Goal: Information Seeking & Learning: Check status

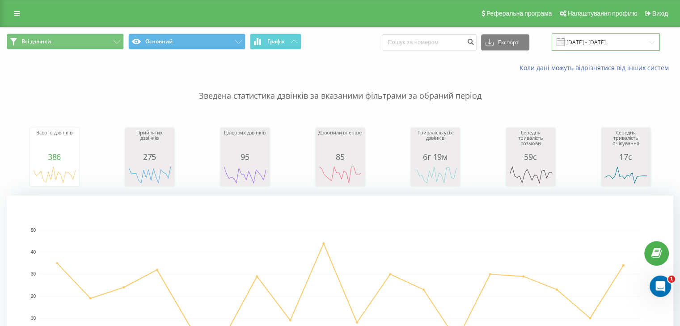
click at [583, 40] on input "[DATE] - [DATE]" at bounding box center [605, 42] width 108 height 17
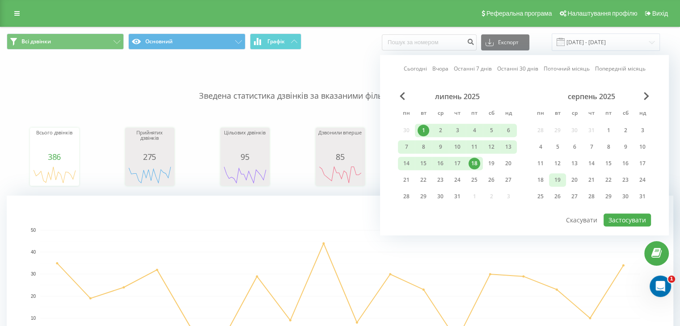
click at [545, 174] on div "18" at bounding box center [540, 180] width 12 height 12
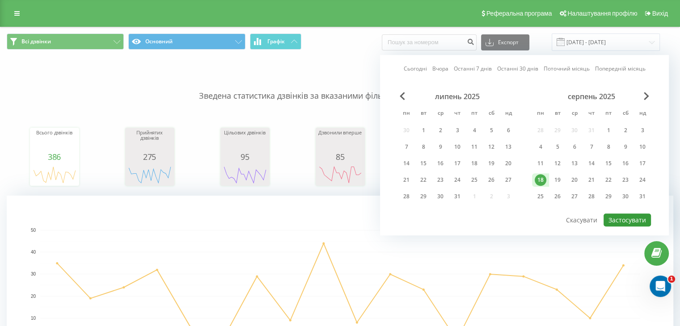
click at [647, 219] on button "Застосувати" at bounding box center [626, 220] width 47 height 13
type input "[DATE] - [DATE]"
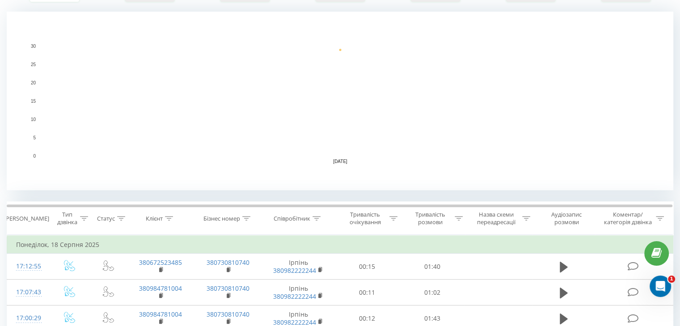
scroll to position [223, 0]
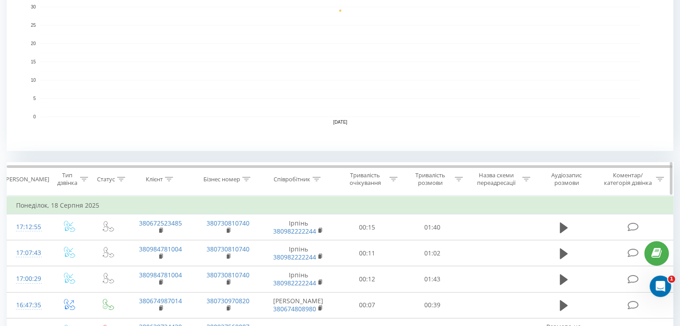
click at [321, 176] on div "Співробітник" at bounding box center [298, 180] width 73 height 8
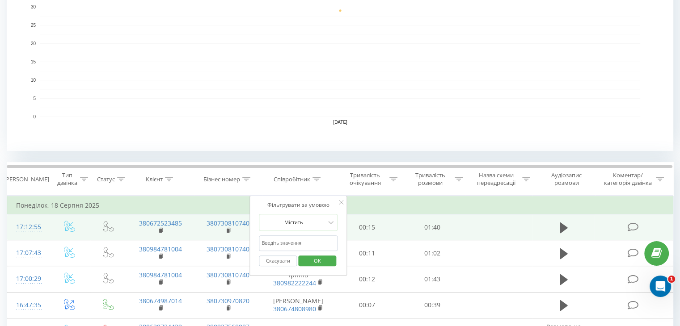
drag, startPoint x: 313, startPoint y: 240, endPoint x: 207, endPoint y: 238, distance: 105.5
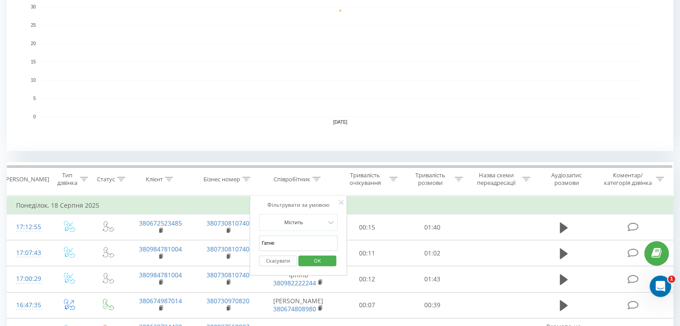
click at [320, 259] on span "OK" at bounding box center [317, 261] width 25 height 14
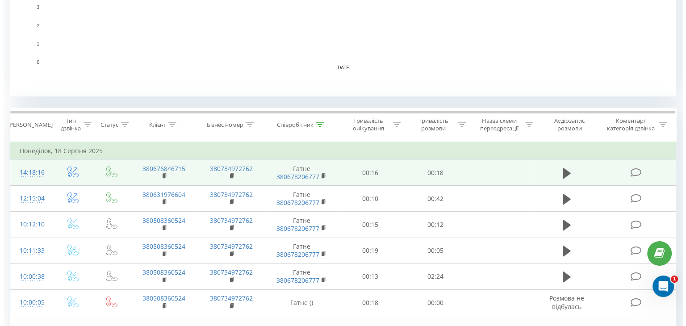
scroll to position [327, 0]
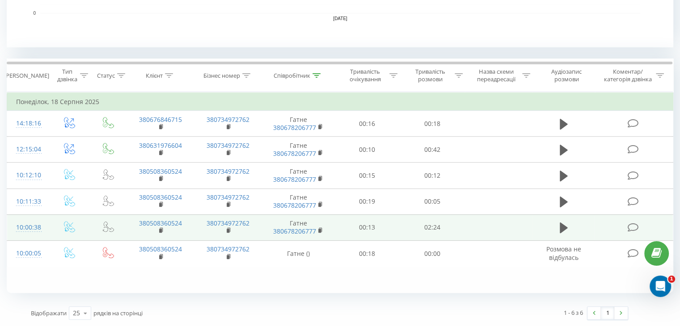
click at [47, 225] on td "10:00:38" at bounding box center [28, 227] width 42 height 26
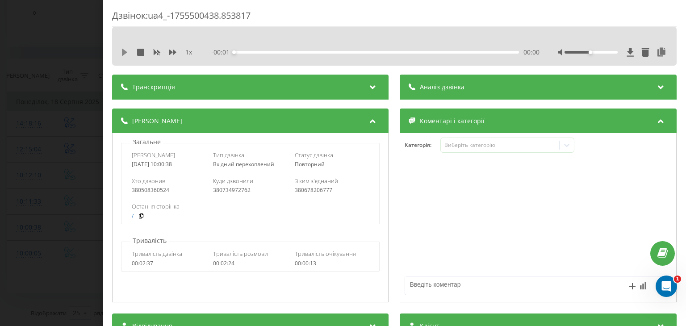
click at [125, 54] on icon at bounding box center [124, 52] width 5 height 7
click at [657, 50] on icon at bounding box center [662, 52] width 11 height 9
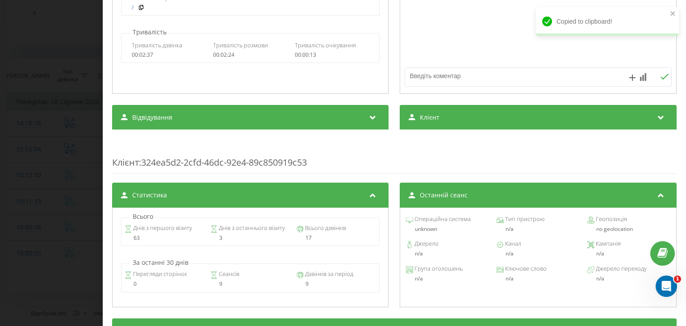
scroll to position [223, 0]
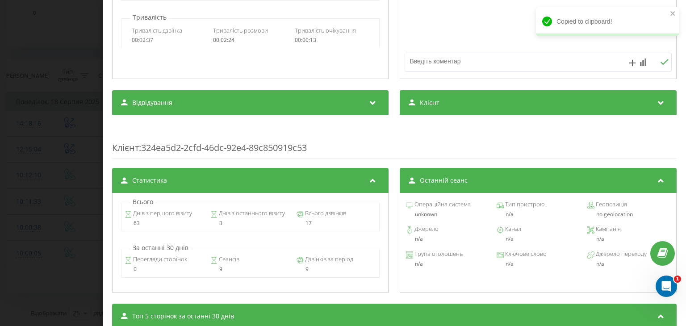
click at [434, 106] on span "Клієнт" at bounding box center [430, 102] width 20 height 9
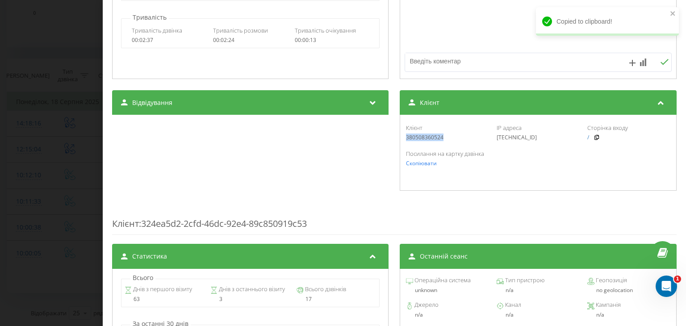
drag, startPoint x: 448, startPoint y: 139, endPoint x: 399, endPoint y: 143, distance: 49.4
click at [400, 143] on div "Клієнт 380508360524 IP адреса [TECHNICAL_ID] Сторінка входу / Посилання на карт…" at bounding box center [538, 153] width 277 height 76
copy div "380508360524"
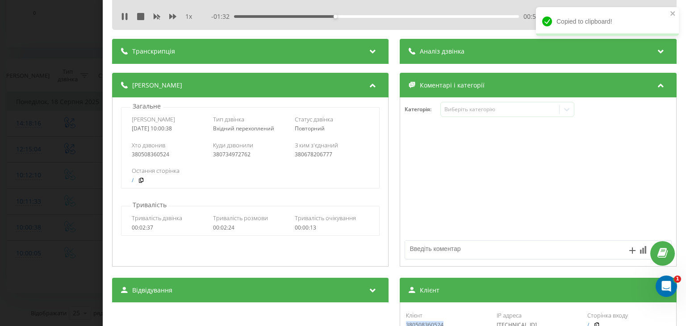
scroll to position [0, 0]
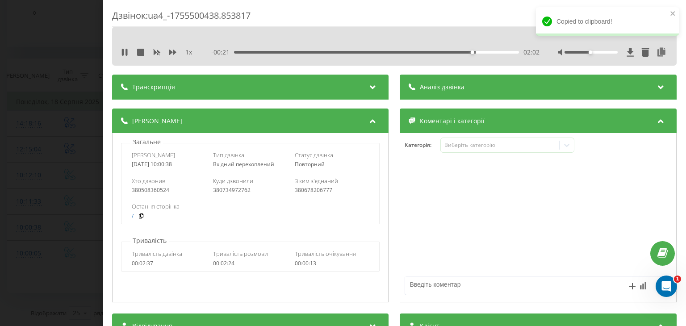
click at [39, 126] on div "Дзвінок : ua4_-1755500438.853817 1 x - 00:21 02:02 02:02 Транскрипція Для AI-ан…" at bounding box center [343, 163] width 686 height 326
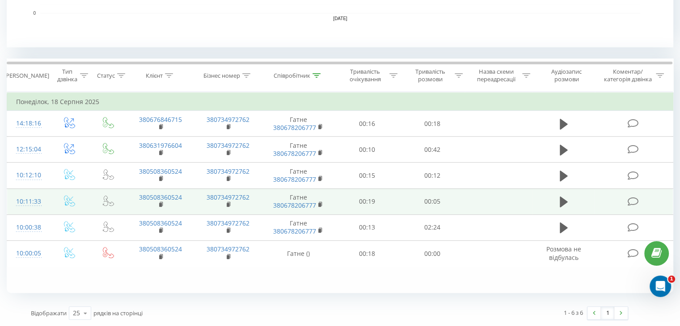
click at [49, 202] on td at bounding box center [70, 202] width 42 height 26
click at [46, 199] on td "10:11:33" at bounding box center [28, 202] width 42 height 26
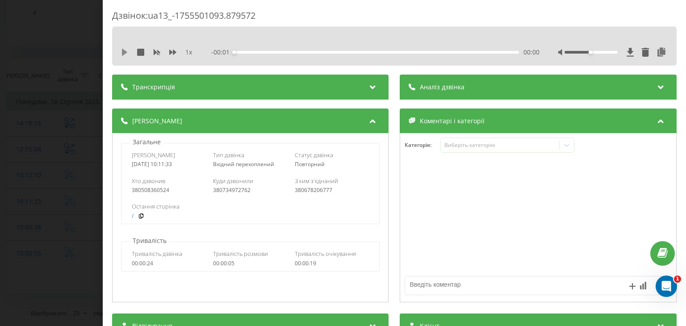
click at [125, 51] on icon at bounding box center [124, 52] width 5 height 7
click at [659, 51] on icon at bounding box center [662, 52] width 11 height 9
click at [50, 88] on div "Дзвінок : ua13_-1755501093.879572 1 x - 00:04 00:01 00:01 Транскрипція Для AI-а…" at bounding box center [343, 163] width 686 height 326
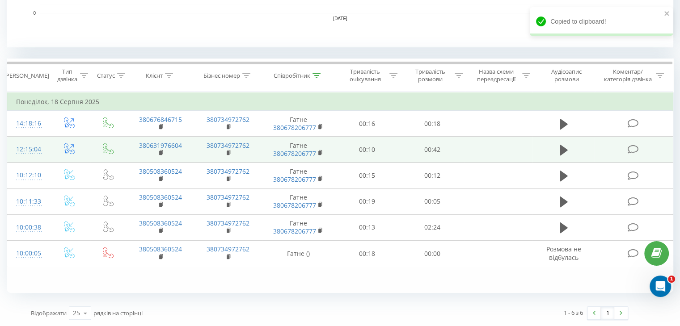
click at [43, 146] on td "12:15:04" at bounding box center [28, 150] width 42 height 26
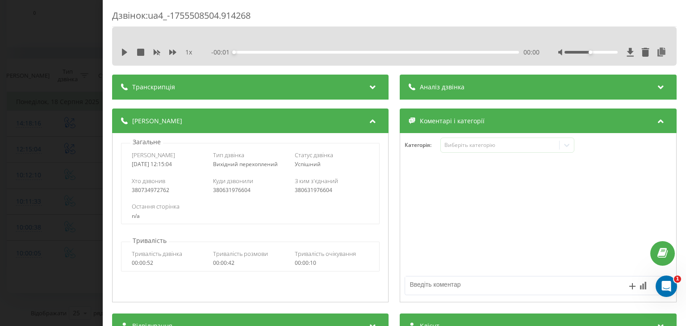
click at [130, 52] on div "1 x" at bounding box center [161, 52] width 80 height 9
click at [122, 52] on icon at bounding box center [124, 52] width 5 height 7
click at [659, 55] on icon at bounding box center [662, 52] width 11 height 9
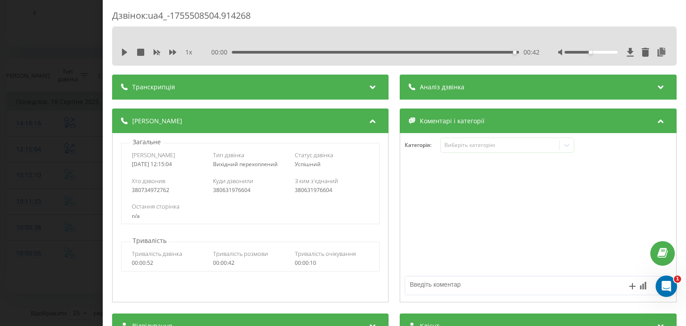
click at [39, 162] on div "Дзвінок : ua4_-1755508504.914268 1 x 00:00 00:42 00:42 Транскрипція Для AI-анал…" at bounding box center [343, 163] width 686 height 326
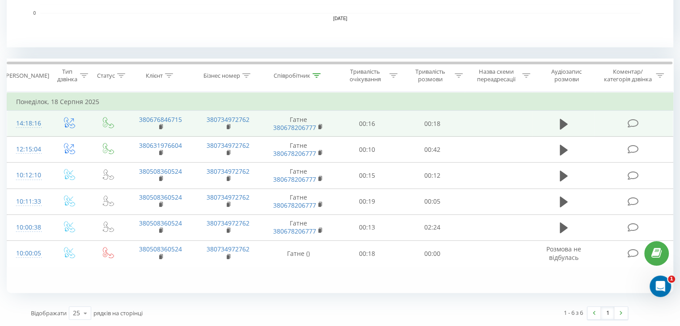
click at [49, 118] on td at bounding box center [70, 124] width 42 height 26
click at [45, 120] on td "14:18:16" at bounding box center [28, 124] width 42 height 26
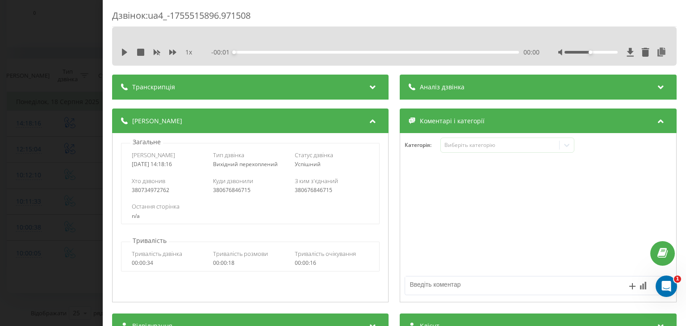
click at [124, 50] on icon at bounding box center [124, 52] width 7 height 7
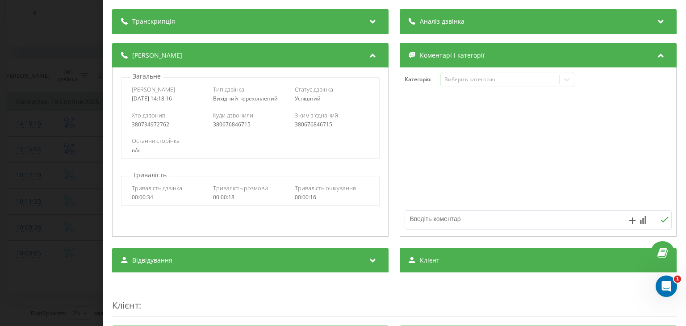
scroll to position [89, 0]
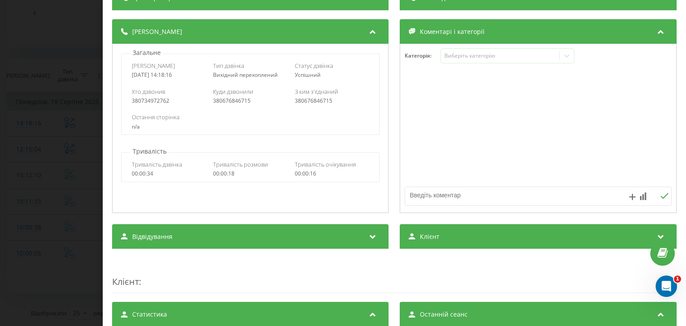
click at [448, 235] on div "Клієнт" at bounding box center [538, 236] width 277 height 25
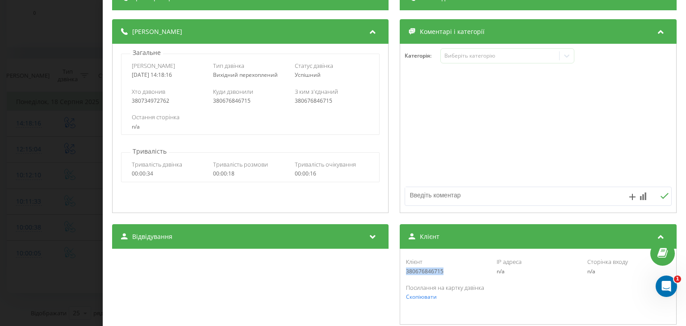
drag, startPoint x: 443, startPoint y: 272, endPoint x: 402, endPoint y: 273, distance: 41.1
click at [405, 273] on div "Клієнт 380676846715 IP адреса n/a Сторінка входу n/a" at bounding box center [538, 266] width 267 height 26
copy div "380676846715"
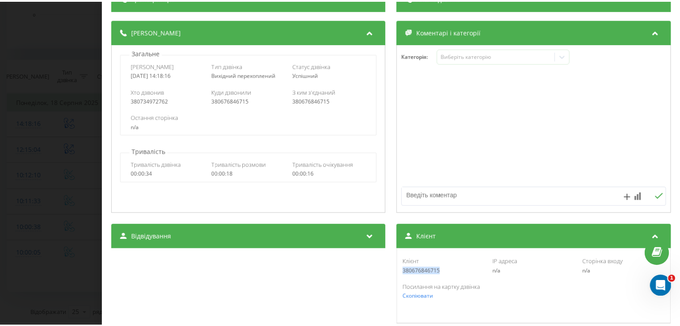
scroll to position [0, 0]
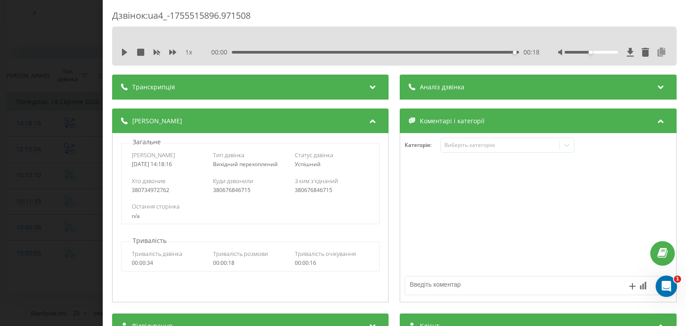
click at [658, 54] on icon at bounding box center [662, 52] width 11 height 9
click at [51, 113] on div "Дзвінок : ua4_-1755515896.971508 1 x 00:00 00:18 00:18 Транскрипція Для AI-анал…" at bounding box center [343, 163] width 686 height 326
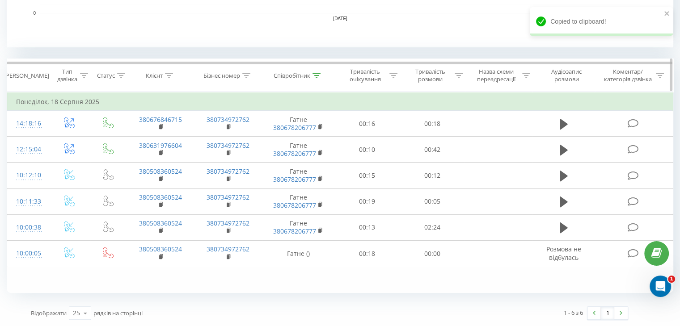
click at [317, 70] on th "Співробітник" at bounding box center [298, 75] width 73 height 33
click at [316, 73] on icon at bounding box center [316, 75] width 8 height 4
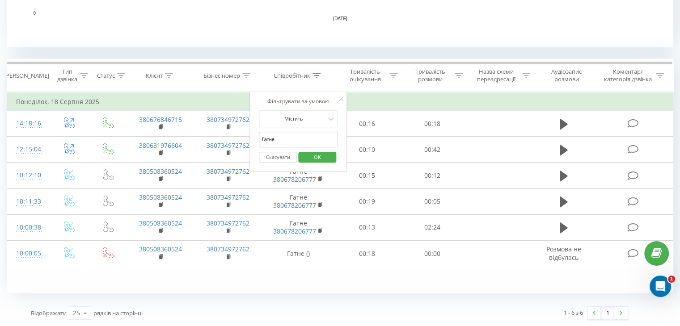
drag, startPoint x: 294, startPoint y: 139, endPoint x: 257, endPoint y: 138, distance: 37.5
click at [263, 138] on input "Гатне" at bounding box center [298, 140] width 79 height 16
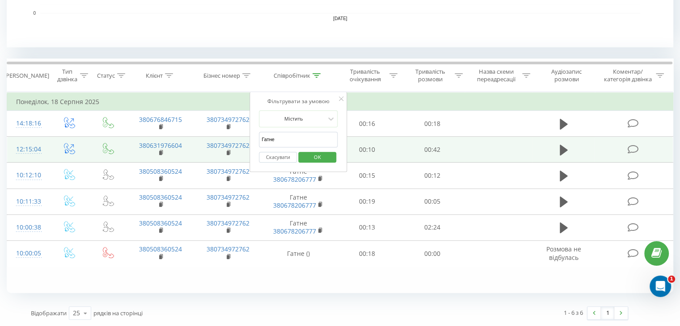
type input "Г"
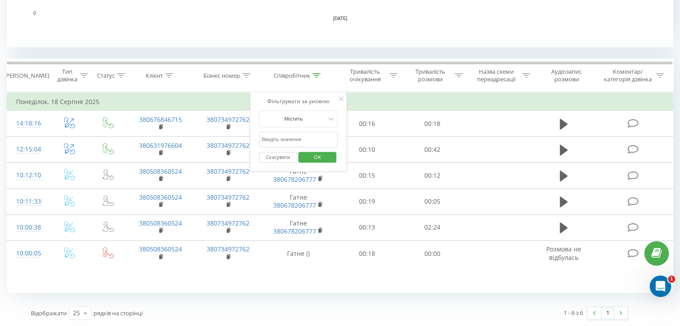
click at [298, 141] on input "text" at bounding box center [298, 140] width 79 height 16
type input "Бровари"
click at [305, 151] on span "OK" at bounding box center [317, 157] width 25 height 14
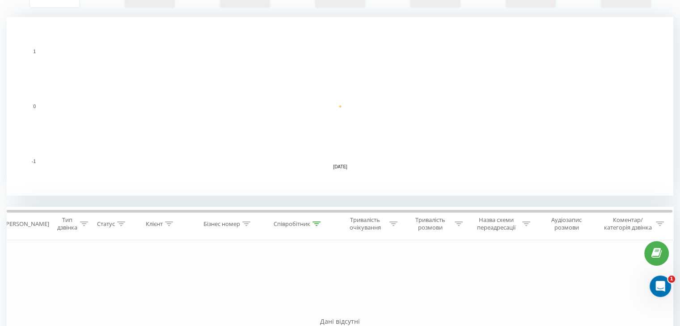
scroll to position [301, 0]
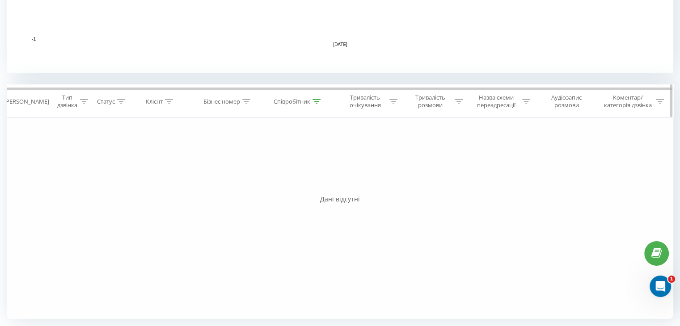
click at [314, 105] on th "Співробітник" at bounding box center [298, 101] width 73 height 33
click at [323, 98] on div "Співробітник" at bounding box center [298, 102] width 73 height 8
click at [298, 170] on input "Бровари" at bounding box center [298, 166] width 79 height 16
drag, startPoint x: 293, startPoint y: 166, endPoint x: 256, endPoint y: 167, distance: 37.1
click at [256, 167] on div "Фільтрувати за умовою Містить Бровари Скасувати OK" at bounding box center [298, 158] width 97 height 80
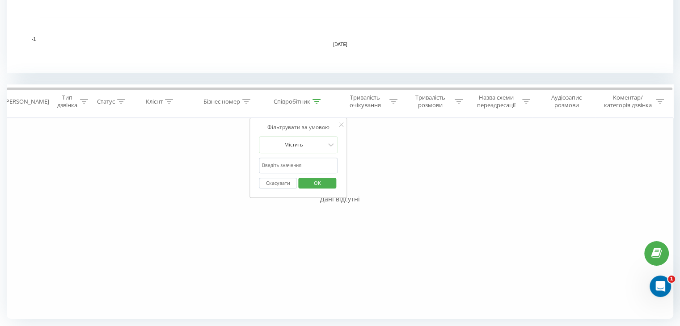
click at [317, 184] on span "OK" at bounding box center [317, 183] width 25 height 14
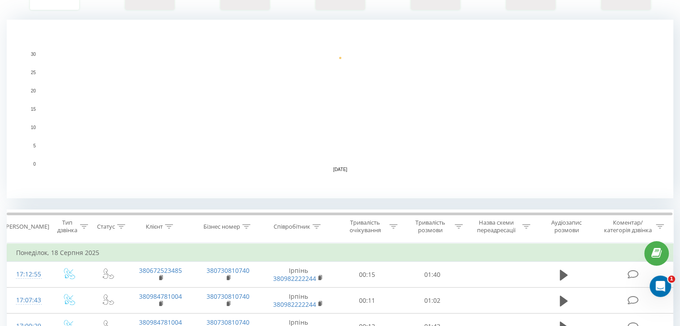
scroll to position [793, 0]
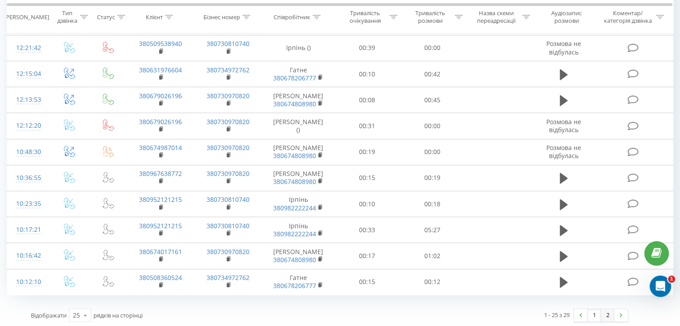
click at [605, 315] on link "2" at bounding box center [607, 315] width 13 height 13
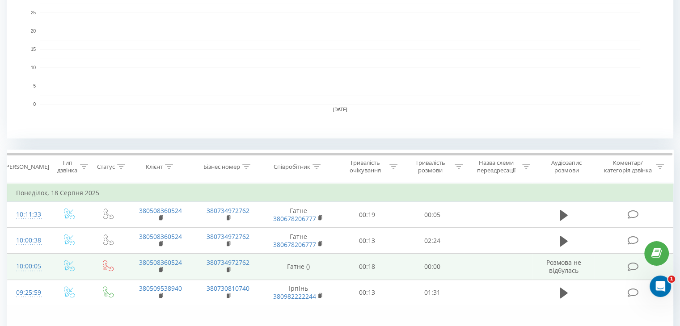
scroll to position [193, 0]
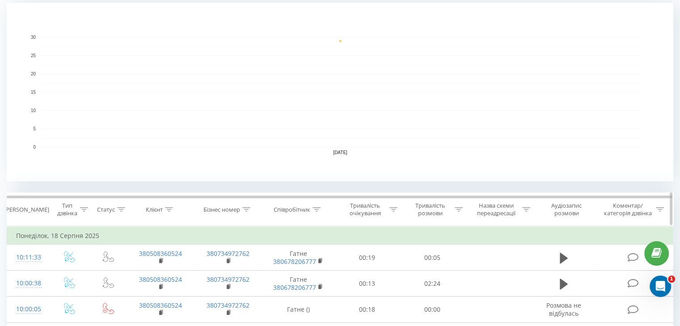
click at [317, 207] on icon at bounding box center [316, 209] width 8 height 4
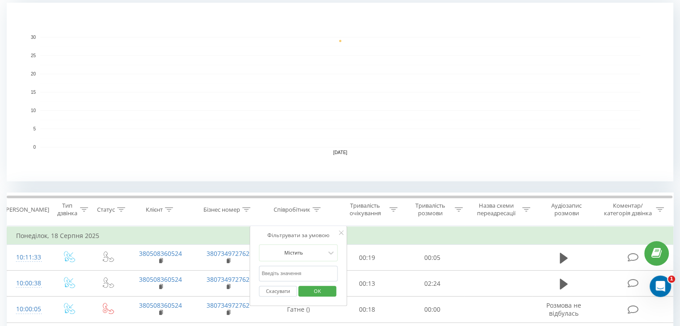
click at [302, 273] on input "text" at bounding box center [298, 274] width 79 height 16
type input "[PERSON_NAME]"
click at [308, 288] on span "OK" at bounding box center [317, 291] width 25 height 14
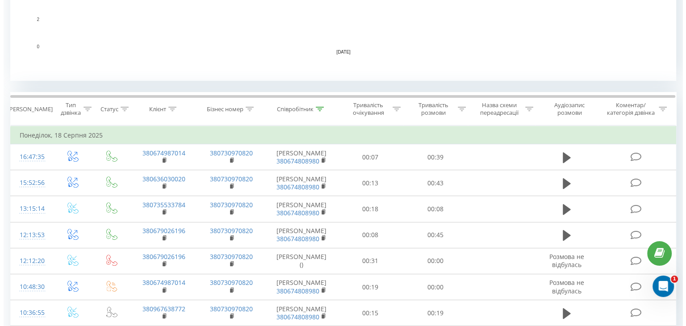
scroll to position [352, 0]
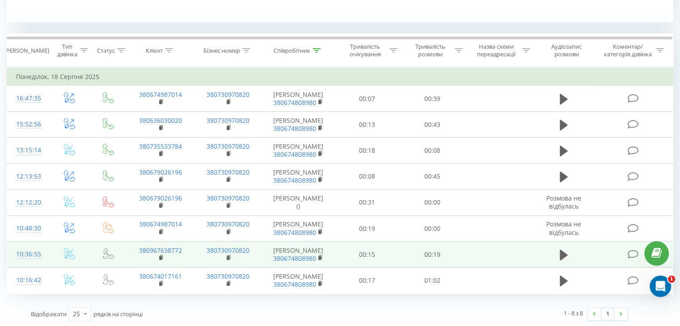
click at [44, 250] on td "10:36:55" at bounding box center [28, 255] width 42 height 26
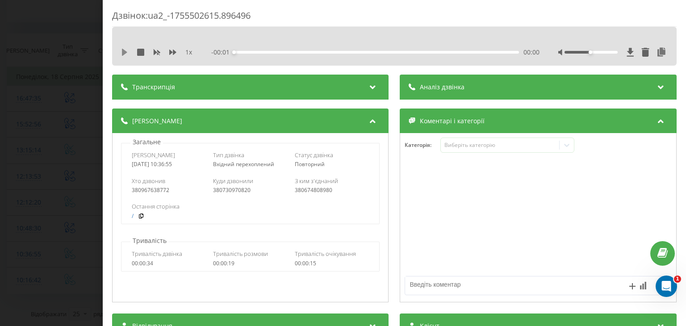
click at [123, 52] on icon at bounding box center [124, 52] width 5 height 7
click at [657, 52] on icon at bounding box center [662, 52] width 11 height 9
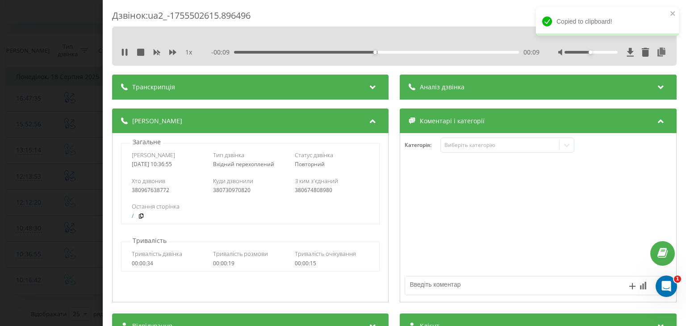
click at [60, 197] on div "Дзвінок : ua2_-1755502615.896496 1 x - 00:09 00:09 00:09 Транскрипція Для AI-ан…" at bounding box center [343, 163] width 686 height 326
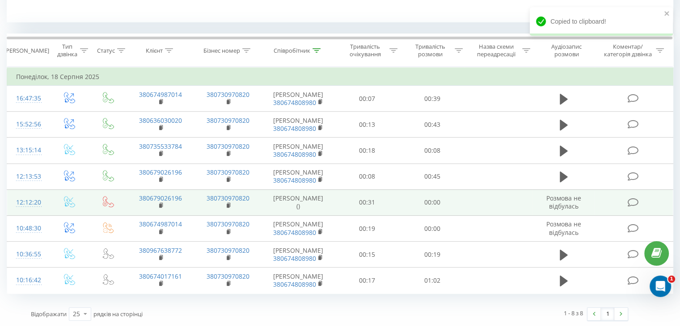
click at [46, 202] on td "12:12:20" at bounding box center [28, 202] width 42 height 26
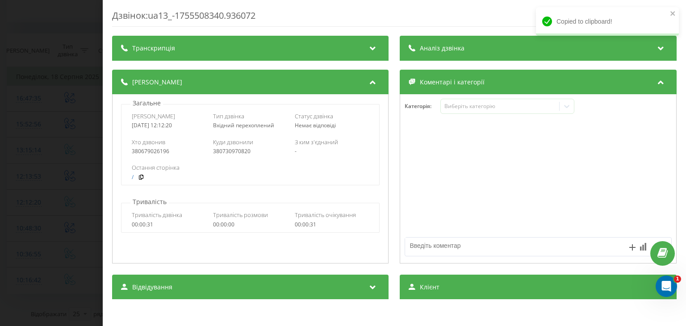
click at [30, 169] on div "Дзвінок : ua13_-1755508340.936072 Транскрипція Для AI-аналізу майбутніх дзвінкі…" at bounding box center [343, 163] width 686 height 326
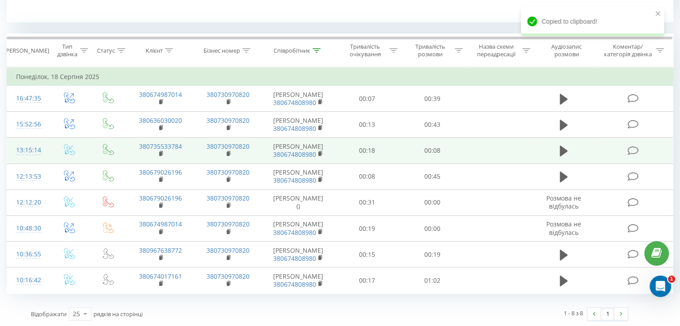
click at [48, 147] on td "13:15:14" at bounding box center [28, 151] width 42 height 26
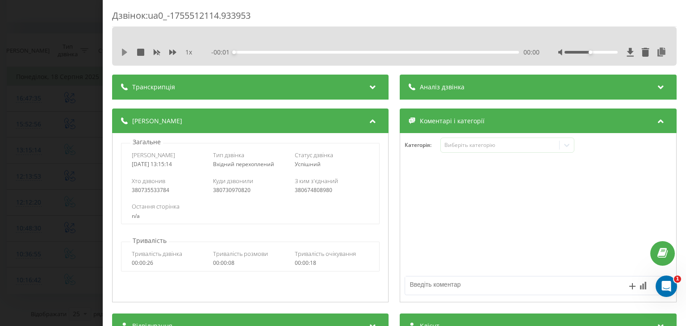
click at [123, 50] on icon at bounding box center [124, 52] width 5 height 7
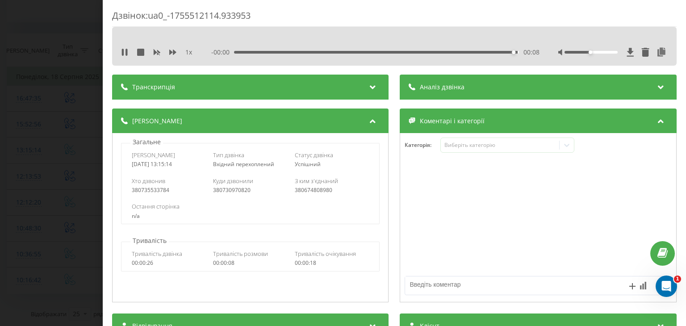
click at [27, 99] on div "Дзвінок : ua0_-1755512114.933953 1 x - 00:00 00:08 00:08 Транскрипція Для AI-ан…" at bounding box center [343, 163] width 686 height 326
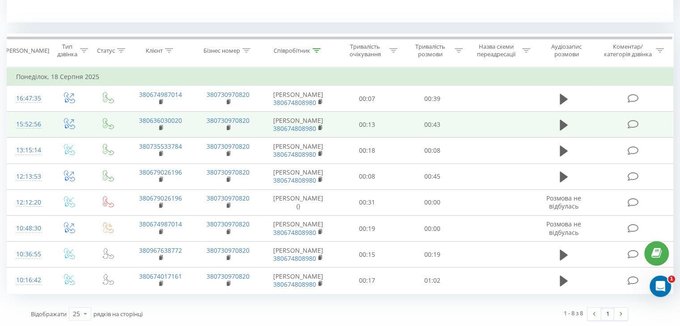
click at [45, 123] on td "15:52:56" at bounding box center [28, 125] width 42 height 26
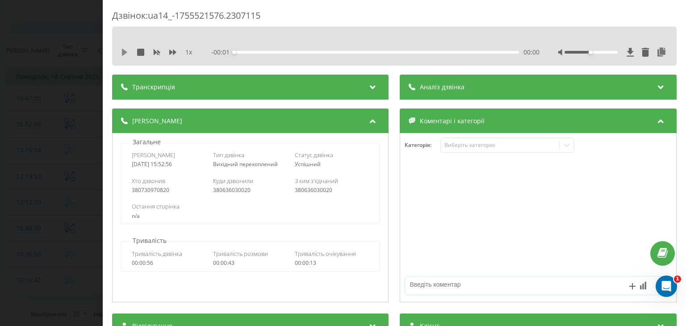
click at [126, 52] on icon at bounding box center [124, 52] width 5 height 7
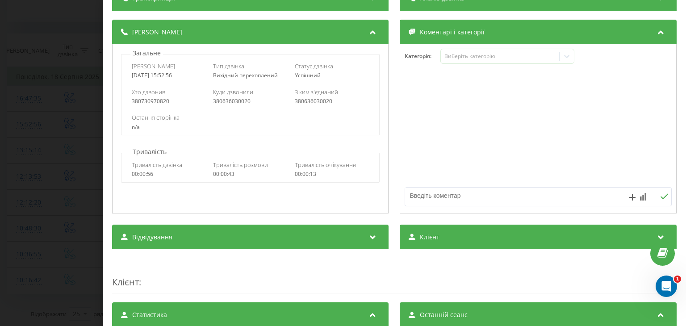
scroll to position [89, 0]
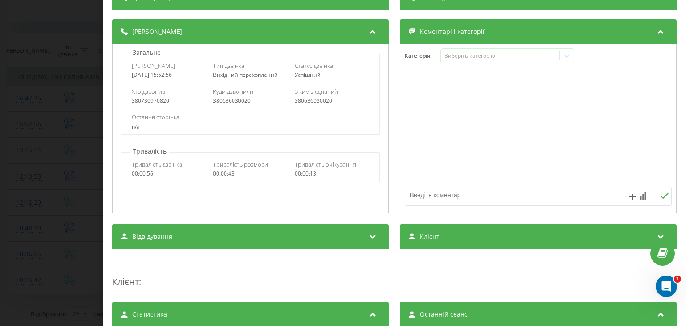
drag, startPoint x: 461, startPoint y: 235, endPoint x: 452, endPoint y: 248, distance: 16.4
click at [461, 235] on div "Клієнт" at bounding box center [538, 236] width 277 height 25
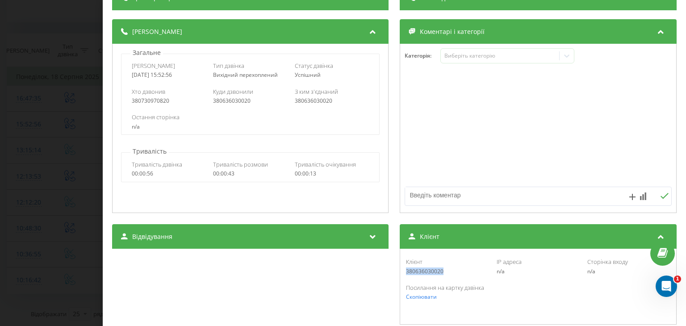
drag, startPoint x: 431, startPoint y: 273, endPoint x: 400, endPoint y: 273, distance: 30.4
click at [400, 273] on div "Клієнт 380636030020 IP адреса n/a Сторінка входу n/a Посилання на картку дзвінк…" at bounding box center [538, 287] width 277 height 76
copy div "380636030020"
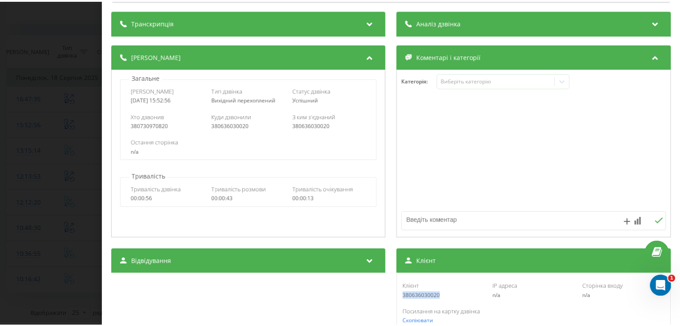
scroll to position [45, 0]
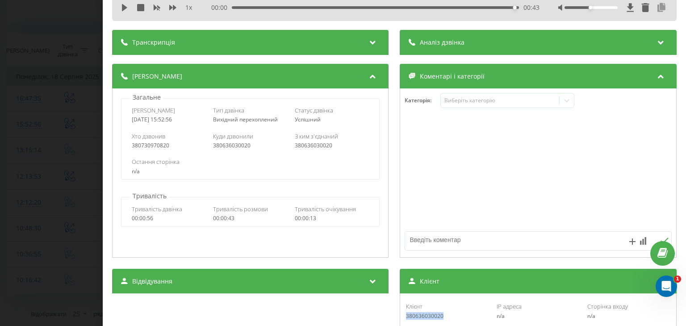
click at [658, 7] on icon at bounding box center [662, 7] width 11 height 9
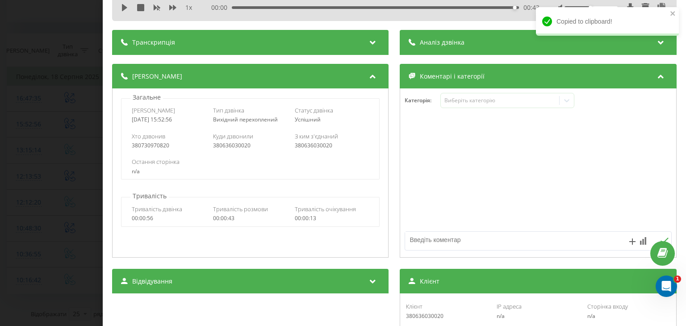
click at [33, 91] on div "Дзвінок : ua14_-1755521576.2307115 1 x 00:00 00:43 00:43 Транскрипція Для AI-ан…" at bounding box center [343, 163] width 686 height 326
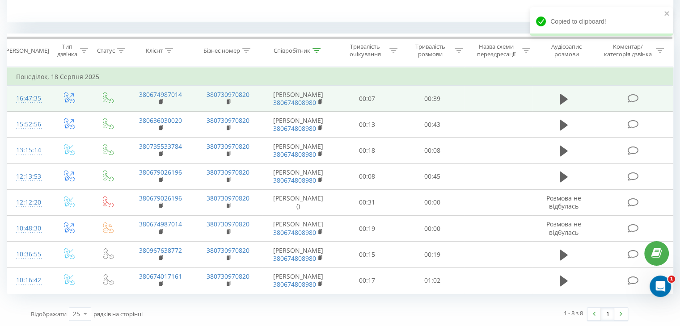
click at [51, 91] on td at bounding box center [70, 99] width 42 height 26
click at [49, 101] on td at bounding box center [70, 99] width 42 height 26
click at [45, 97] on td "16:47:35" at bounding box center [28, 99] width 42 height 26
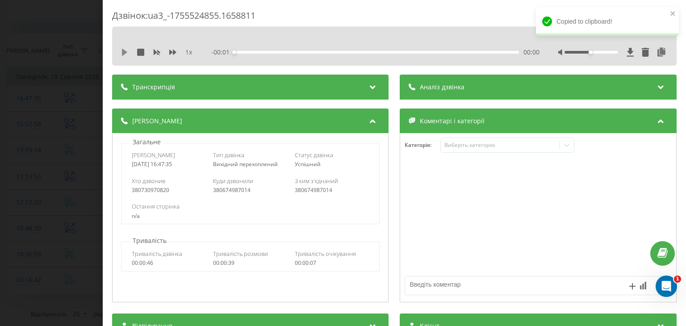
click at [127, 55] on icon at bounding box center [124, 52] width 7 height 7
click at [657, 52] on icon at bounding box center [662, 52] width 11 height 9
click at [50, 172] on div "Дзвінок : ua3_-1755524855.1658811 1 x - 00:20 00:20 00:20 Транскрипція Для AI-а…" at bounding box center [343, 163] width 686 height 326
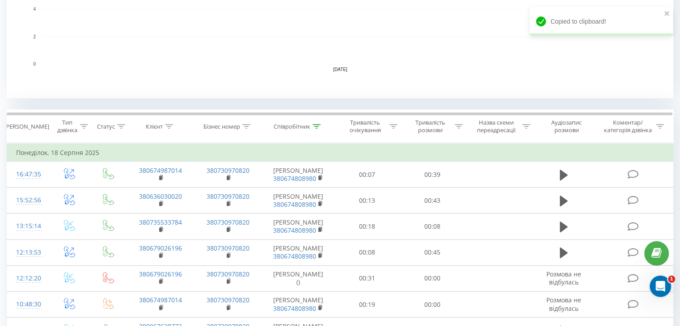
scroll to position [263, 0]
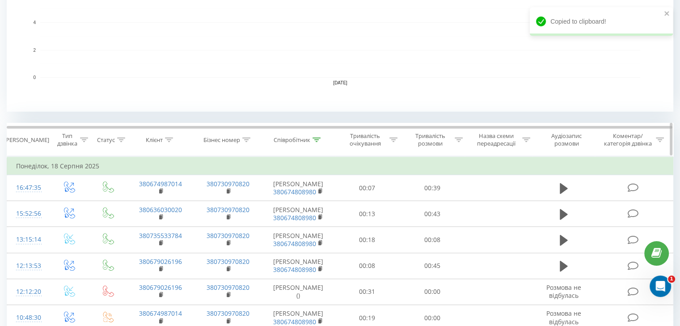
click at [312, 138] on div "Співробітник" at bounding box center [296, 140] width 47 height 8
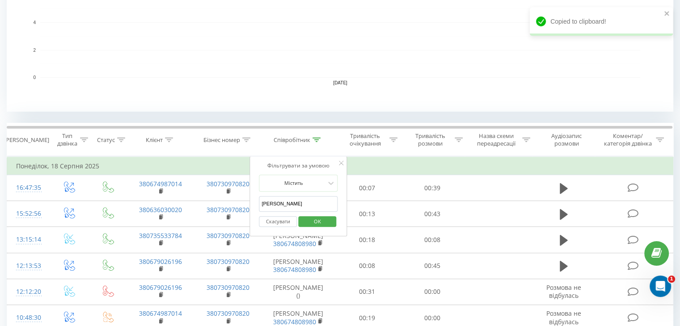
click at [312, 206] on input "[PERSON_NAME]" at bounding box center [298, 204] width 79 height 16
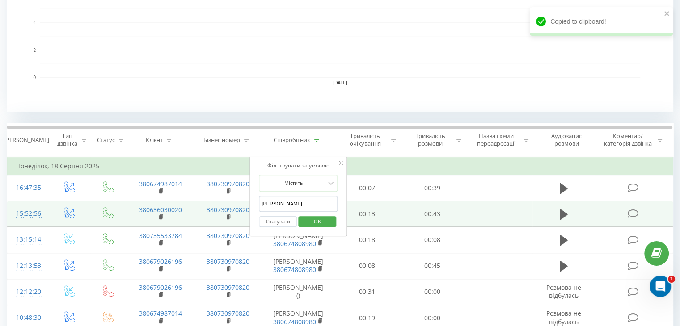
drag, startPoint x: 302, startPoint y: 202, endPoint x: 223, endPoint y: 201, distance: 79.5
click at [223, 201] on table "Фільтрувати за умовою Дорівнює Введіть значення Скасувати OK Фільтрувати за умо…" at bounding box center [340, 269] width 666 height 227
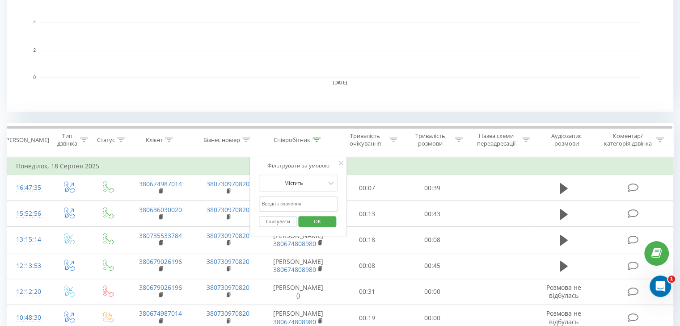
click at [325, 206] on input "text" at bounding box center [298, 204] width 79 height 16
type input "Ірпінь"
click at [322, 224] on span "OK" at bounding box center [317, 221] width 25 height 14
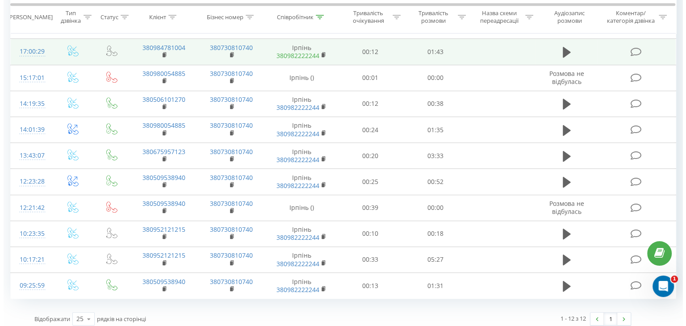
scroll to position [456, 0]
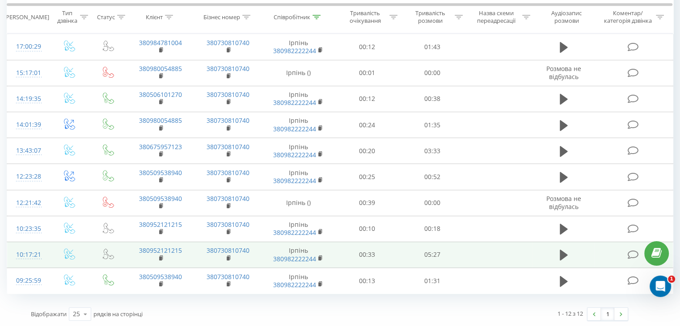
click at [47, 252] on td "10:17:21" at bounding box center [28, 255] width 42 height 26
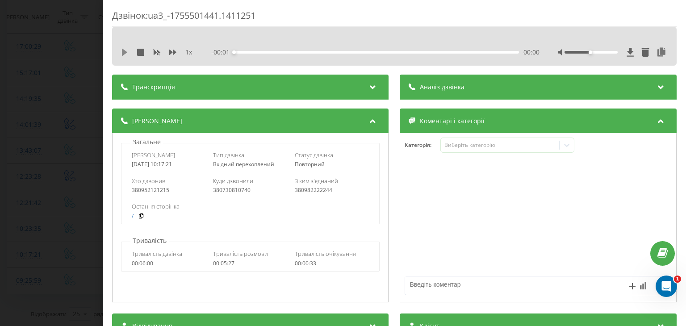
click at [124, 52] on icon at bounding box center [124, 52] width 5 height 7
click at [657, 54] on icon at bounding box center [662, 52] width 11 height 9
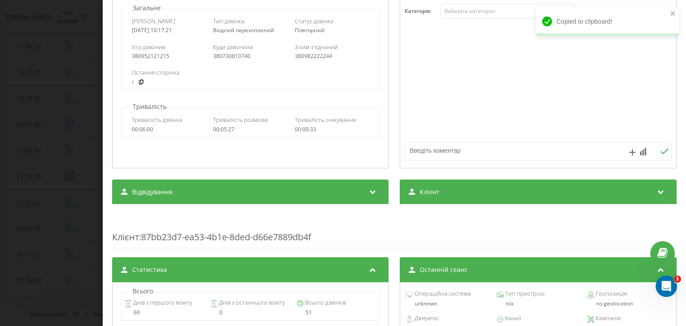
click at [456, 191] on div "Клієнт" at bounding box center [538, 192] width 277 height 25
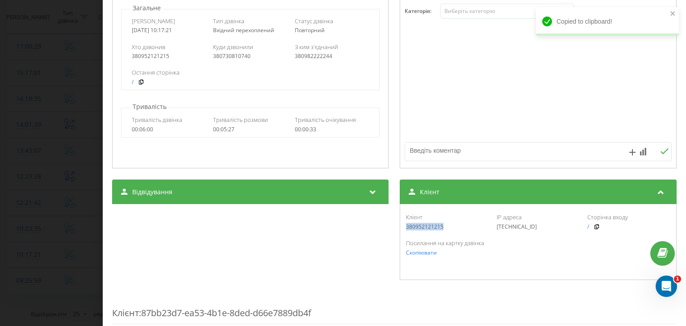
drag, startPoint x: 449, startPoint y: 228, endPoint x: 399, endPoint y: 229, distance: 50.5
click at [400, 229] on div "Клієнт 380952121215 IP адреса [TECHNICAL_ID] Сторінка входу / Посилання на карт…" at bounding box center [538, 242] width 277 height 76
copy div "380952121215"
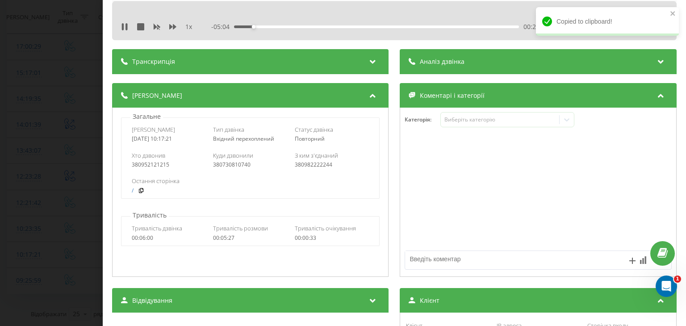
scroll to position [0, 0]
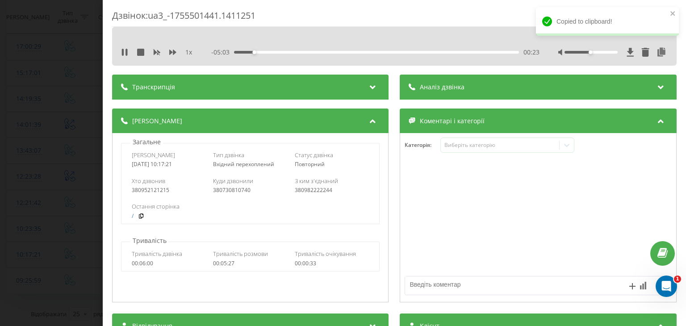
click at [179, 51] on div "1 x" at bounding box center [161, 52] width 80 height 9
click at [176, 52] on div "1 x" at bounding box center [161, 52] width 80 height 9
click at [174, 56] on div "1 x - 05:01 00:25 00:25" at bounding box center [394, 52] width 551 height 13
click at [176, 52] on icon at bounding box center [172, 52] width 7 height 5
click at [361, 52] on div "02:05" at bounding box center [377, 52] width 285 height 3
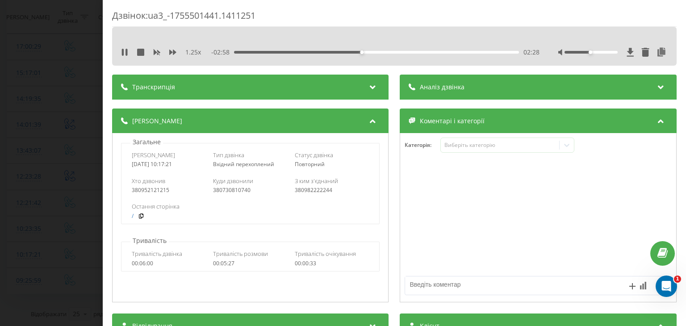
click at [397, 52] on div "02:28" at bounding box center [377, 52] width 285 height 3
click at [447, 45] on div "1.25 x - 02:09 03:17 03:17" at bounding box center [394, 46] width 565 height 39
click at [447, 57] on div "1.25 x - 02:09 03:17 03:17" at bounding box center [394, 52] width 551 height 13
click at [449, 49] on div "- 02:08 03:18 03:18" at bounding box center [376, 52] width 328 height 9
click at [449, 52] on div "- 02:08 03:18 03:18" at bounding box center [376, 52] width 328 height 9
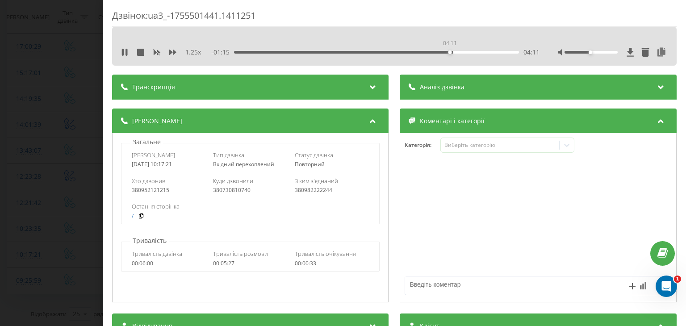
click at [449, 52] on div "04:11" at bounding box center [377, 52] width 285 height 3
click at [486, 49] on div "- 01:15 04:11 04:11" at bounding box center [376, 52] width 328 height 9
click at [484, 52] on div "04:51" at bounding box center [377, 52] width 285 height 3
click at [58, 138] on div "Дзвінок : ua3_-1755501441.1411251 1.25 x - 00:32 04:54 04:54 Транскрипція Для A…" at bounding box center [343, 163] width 686 height 326
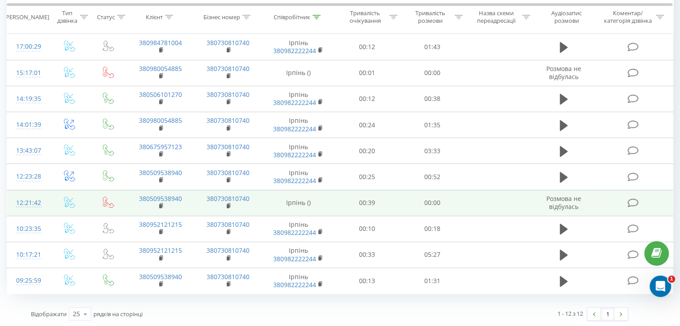
click at [51, 201] on td at bounding box center [70, 203] width 42 height 26
click at [49, 200] on td at bounding box center [70, 203] width 42 height 26
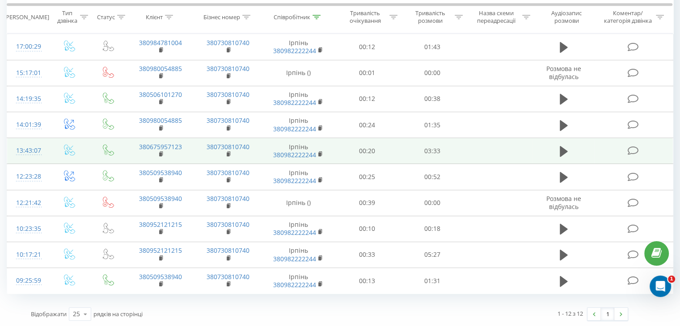
click at [46, 147] on td "13:43:07" at bounding box center [28, 151] width 42 height 26
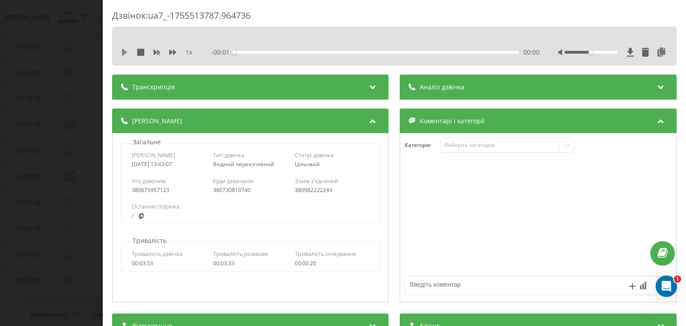
click at [125, 52] on icon at bounding box center [124, 52] width 5 height 7
click at [657, 53] on icon at bounding box center [662, 52] width 11 height 9
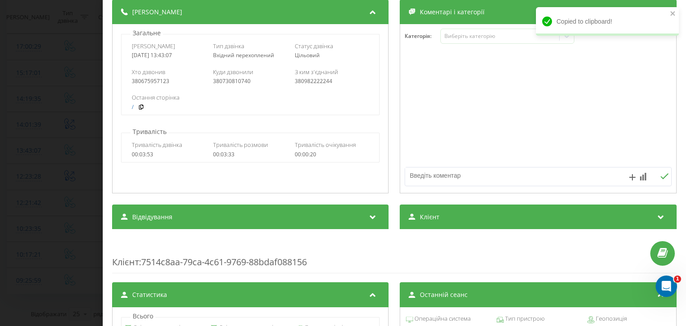
scroll to position [134, 0]
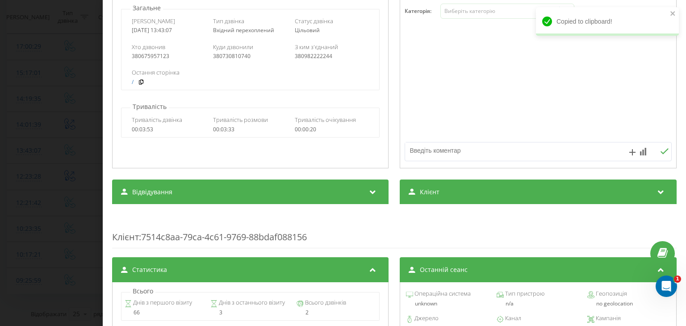
click at [463, 206] on div "Транскрипція Для AI-аналізу майбутніх дзвінків налаштуйте та активуйте профіль …" at bounding box center [394, 234] width 565 height 587
click at [453, 197] on div "Клієнт" at bounding box center [538, 192] width 277 height 25
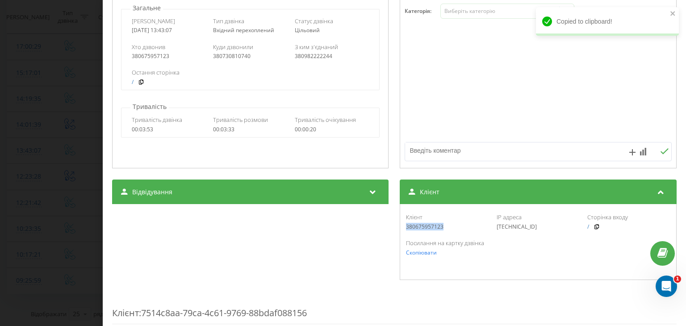
drag, startPoint x: 441, startPoint y: 226, endPoint x: 399, endPoint y: 231, distance: 42.8
click at [400, 231] on div "Клієнт 380675957123 IP адреса [TECHNICAL_ID] Сторінка входу / Посилання на карт…" at bounding box center [538, 242] width 277 height 76
copy div "380675957123"
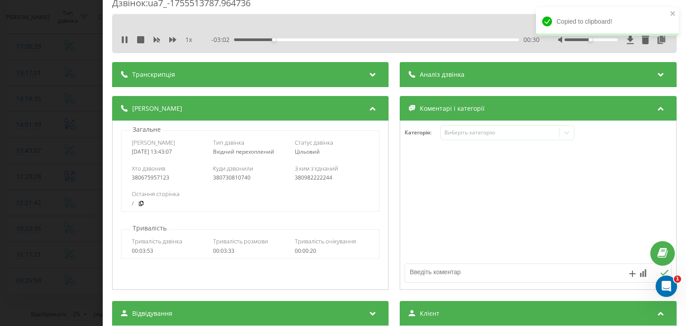
scroll to position [0, 0]
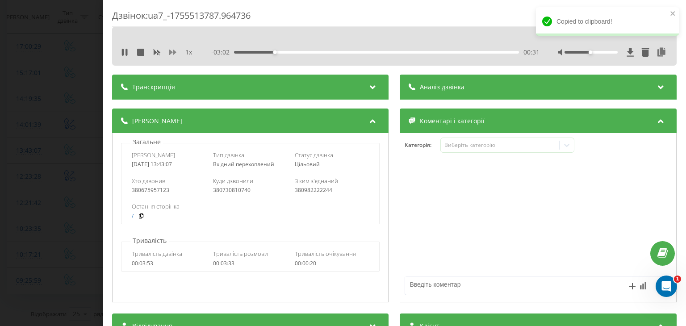
click at [175, 53] on icon at bounding box center [172, 52] width 7 height 7
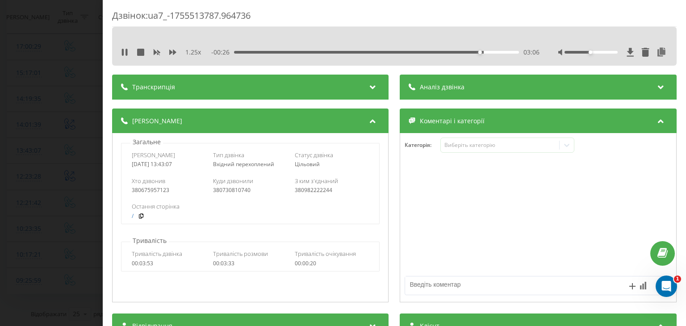
click at [58, 126] on div "Дзвінок : ua7_-1755513787.964736 1.25 x - 00:26 03:06 03:06 Транскрипція Для AI…" at bounding box center [343, 163] width 686 height 326
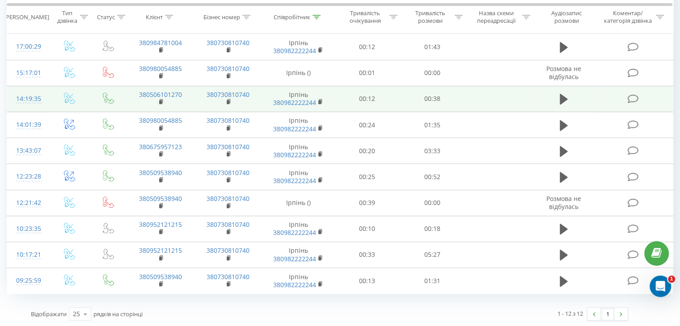
click at [44, 98] on td "14:19:35" at bounding box center [28, 99] width 42 height 26
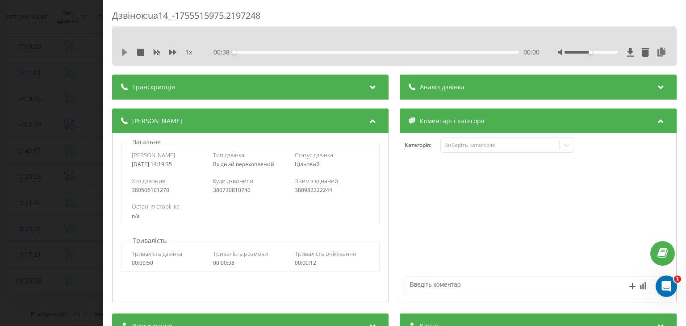
click at [125, 53] on icon at bounding box center [124, 52] width 5 height 7
click at [657, 54] on icon at bounding box center [662, 52] width 11 height 9
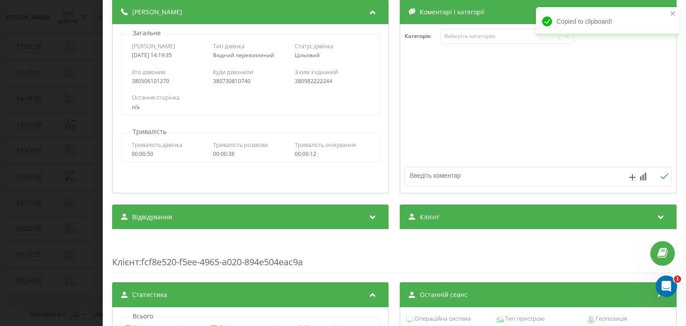
scroll to position [134, 0]
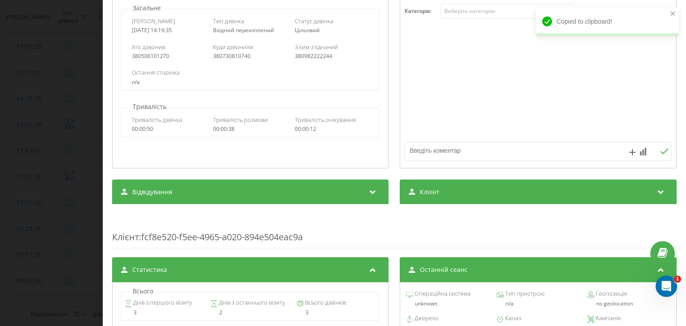
click at [447, 210] on div "Транскрипція Для AI-аналізу майбутніх дзвінків налаштуйте та активуйте профіль …" at bounding box center [394, 234] width 565 height 587
click at [452, 194] on div "Клієнт" at bounding box center [538, 192] width 277 height 25
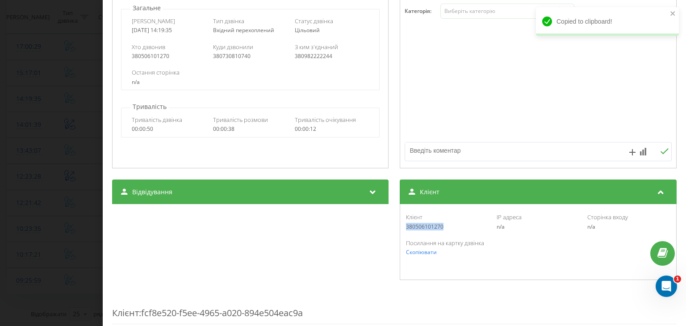
drag, startPoint x: 420, startPoint y: 231, endPoint x: 407, endPoint y: 227, distance: 13.1
click at [405, 231] on div "Клієнт 380506101270 IP адреса n/a Сторінка входу n/a" at bounding box center [538, 222] width 267 height 26
copy div "380506101270"
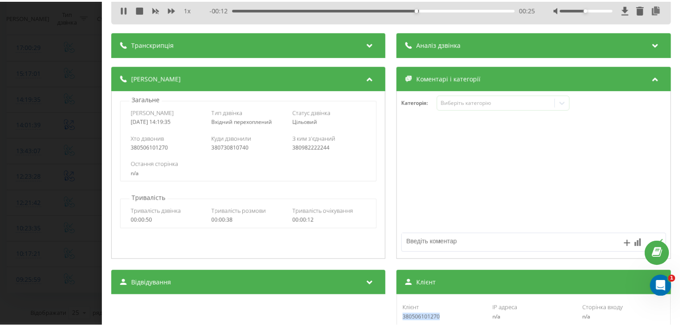
scroll to position [0, 0]
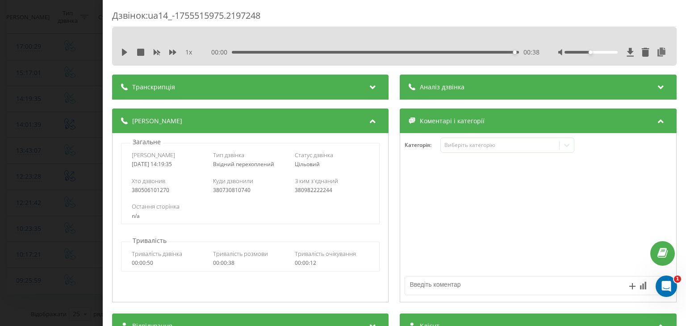
click at [89, 90] on div "Дзвінок : ua14_-1755515975.2197248 1 x 00:00 00:38 00:38 Транскрипція Для AI-ан…" at bounding box center [343, 163] width 686 height 326
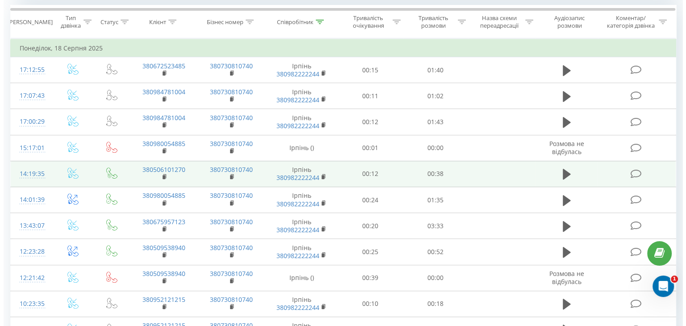
scroll to position [366, 0]
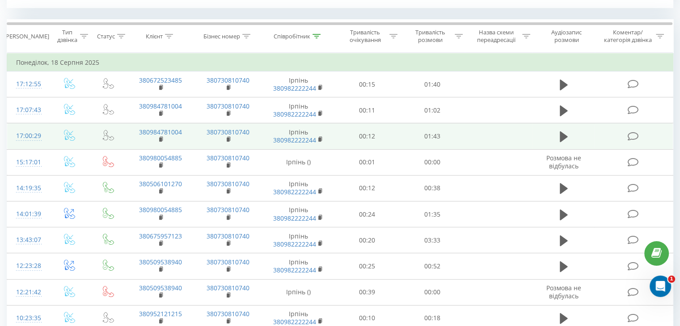
click at [46, 129] on td "17:00:29" at bounding box center [28, 136] width 42 height 26
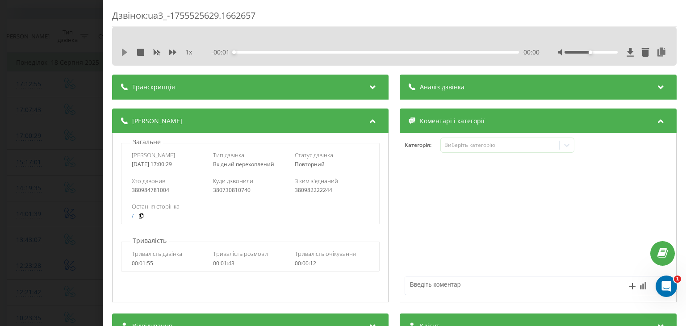
click at [121, 53] on icon at bounding box center [124, 52] width 7 height 7
click at [657, 51] on icon at bounding box center [662, 52] width 11 height 9
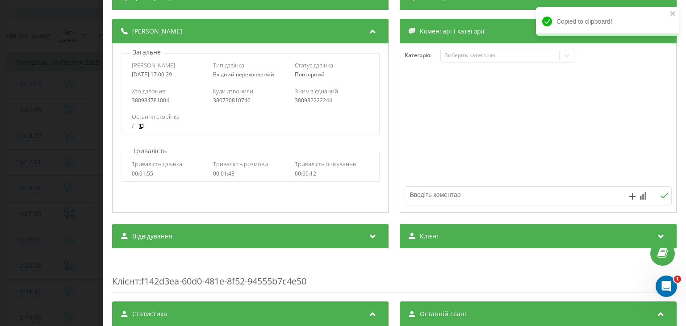
scroll to position [134, 0]
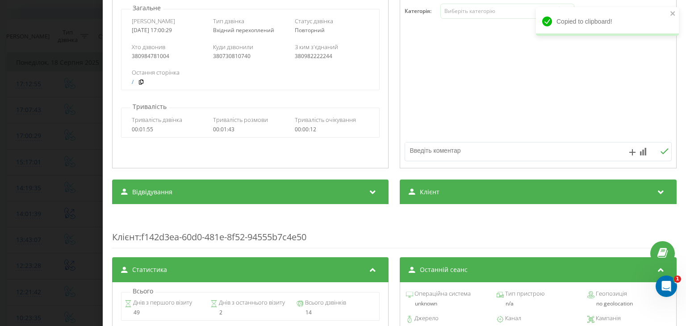
click at [441, 197] on div "Клієнт" at bounding box center [538, 192] width 277 height 25
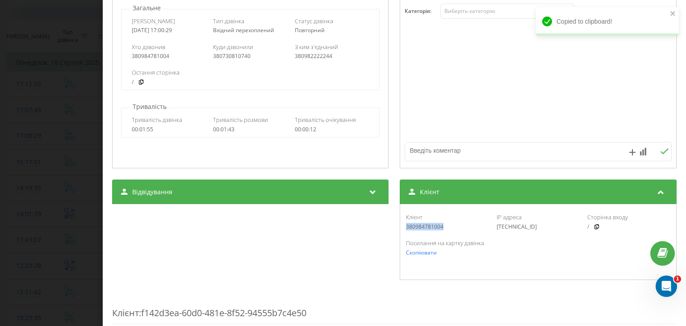
drag, startPoint x: 441, startPoint y: 230, endPoint x: 403, endPoint y: 229, distance: 37.5
click at [407, 229] on div "380984781004" at bounding box center [448, 227] width 83 height 6
copy div "380984781004"
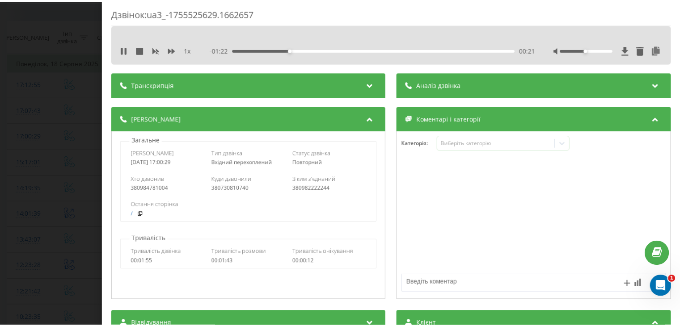
scroll to position [0, 0]
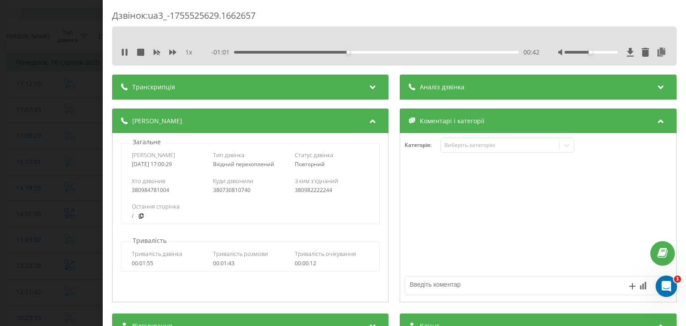
click at [170, 56] on div "1 x" at bounding box center [161, 52] width 80 height 9
click at [174, 49] on icon at bounding box center [172, 52] width 7 height 7
click at [95, 159] on div "Дзвінок : ua3_-1755525629.1662657 1.25 x 00:00 01:43 01:43 Транскрипція Для AI-…" at bounding box center [343, 163] width 686 height 326
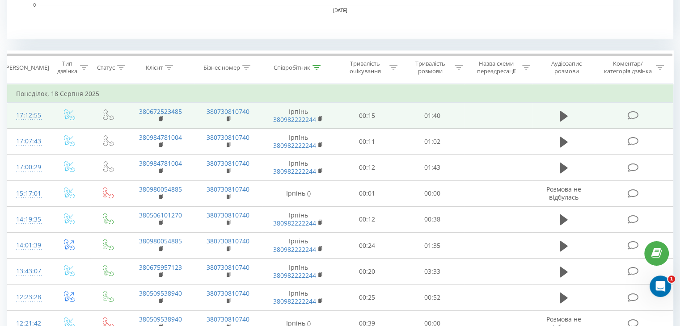
scroll to position [322, 0]
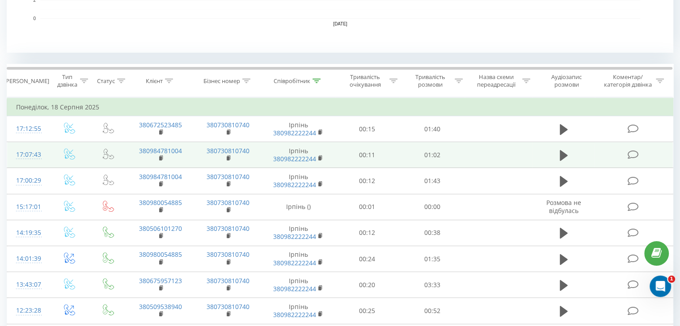
click at [42, 151] on td "17:07:43" at bounding box center [28, 155] width 42 height 26
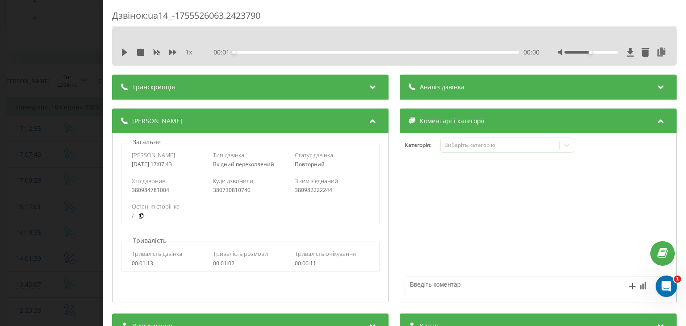
click at [119, 54] on div "1 x - 00:01 00:00 00:00" at bounding box center [394, 52] width 551 height 13
click at [123, 52] on icon at bounding box center [124, 52] width 5 height 7
click at [657, 52] on icon at bounding box center [662, 52] width 11 height 9
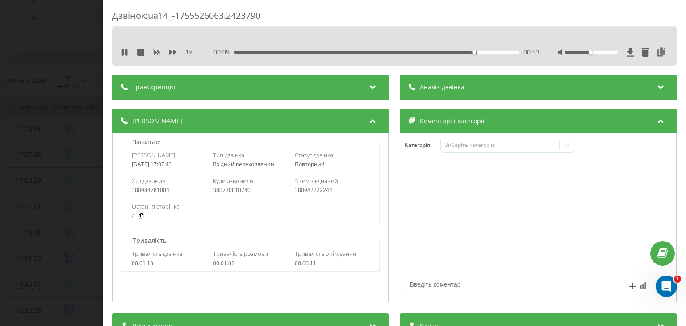
click at [57, 153] on div "Дзвінок : ua14_-1755526063.2423790 1 x - 00:09 00:53 00:53 Транскрипція Для AI-…" at bounding box center [343, 163] width 686 height 326
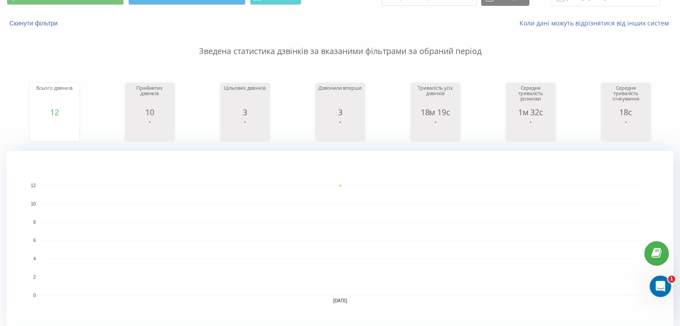
scroll to position [9, 0]
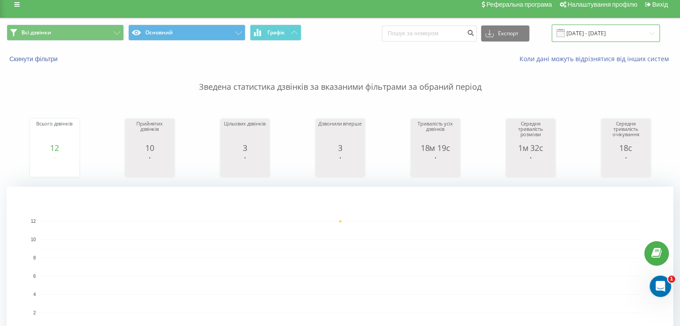
click at [618, 34] on input "[DATE] - [DATE]" at bounding box center [605, 33] width 108 height 17
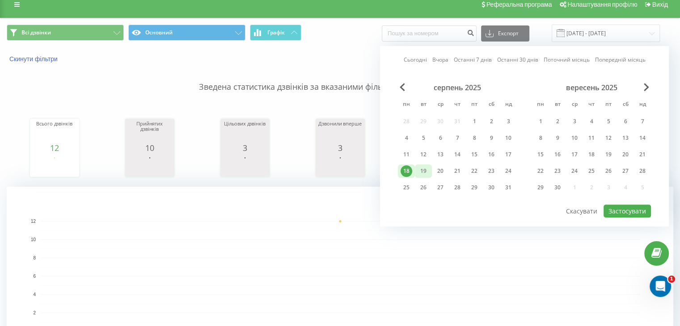
click at [420, 166] on div "19" at bounding box center [423, 171] width 12 height 12
click at [635, 206] on button "Застосувати" at bounding box center [626, 211] width 47 height 13
type input "[DATE] - [DATE]"
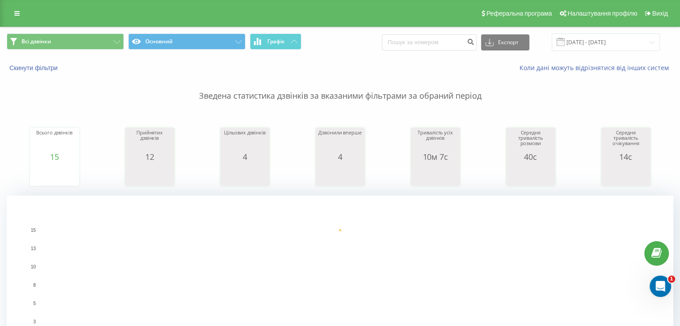
scroll to position [268, 0]
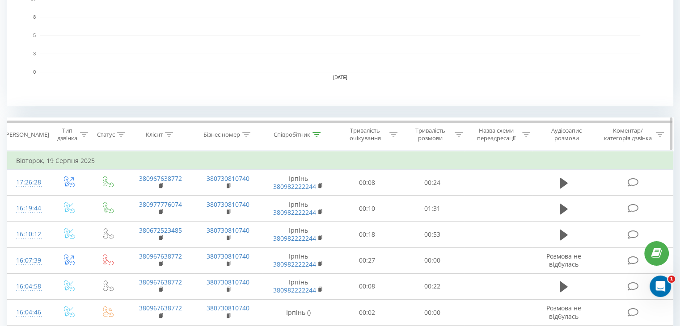
click at [317, 135] on icon at bounding box center [316, 134] width 8 height 4
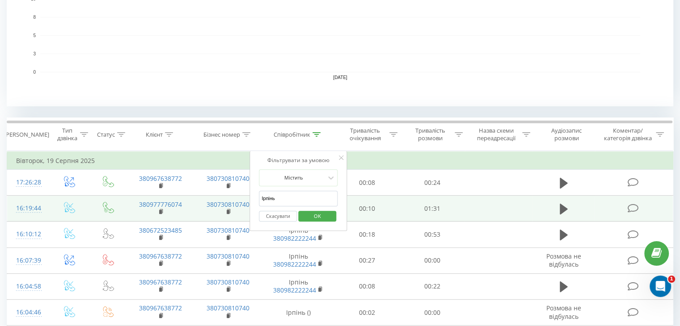
drag, startPoint x: 315, startPoint y: 193, endPoint x: 238, endPoint y: 197, distance: 76.5
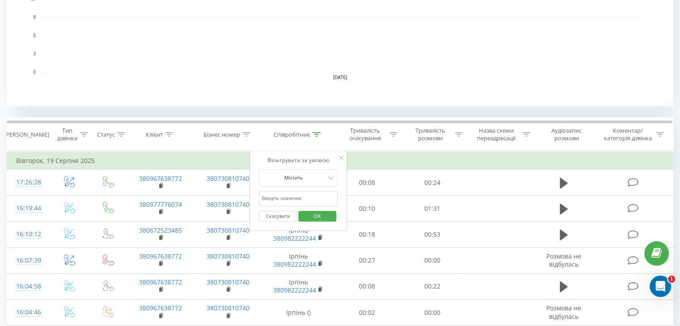
click at [281, 202] on input "text" at bounding box center [298, 199] width 79 height 16
type input "Гатне"
click at [321, 218] on span "OK" at bounding box center [317, 216] width 25 height 14
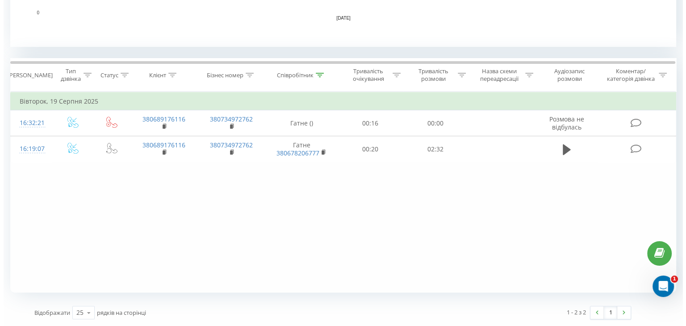
scroll to position [327, 0]
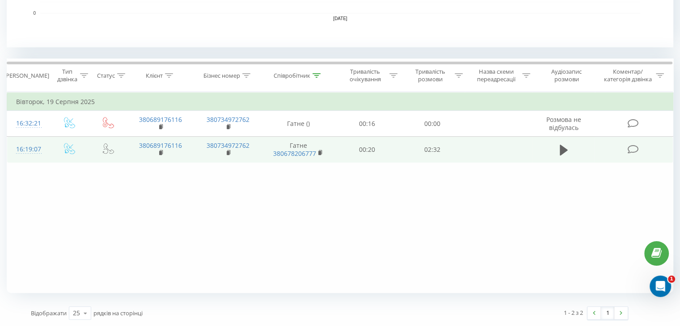
click at [49, 147] on td at bounding box center [70, 150] width 42 height 26
click at [46, 145] on td "16:19:07" at bounding box center [28, 150] width 42 height 26
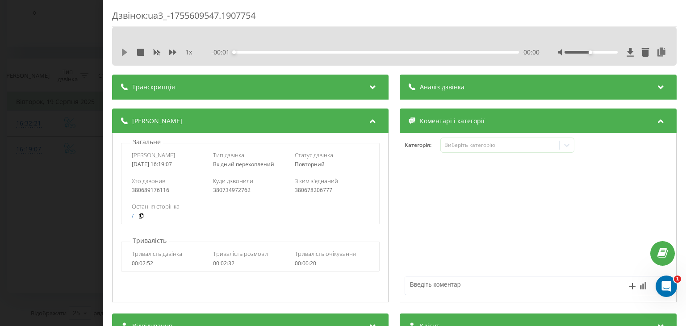
click at [123, 53] on icon at bounding box center [124, 52] width 5 height 7
drag, startPoint x: 661, startPoint y: 51, endPoint x: 655, endPoint y: 54, distance: 7.0
click at [661, 51] on div "1 x - 02:32 00:00 00:00" at bounding box center [394, 52] width 551 height 13
click at [657, 54] on icon at bounding box center [662, 52] width 11 height 9
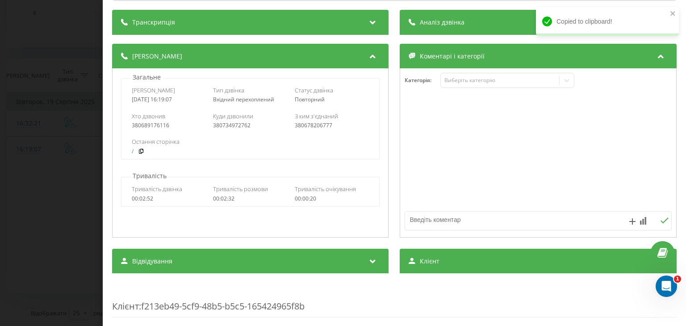
scroll to position [134, 0]
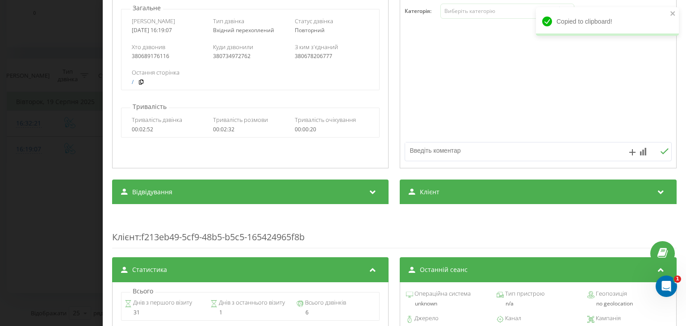
click at [471, 195] on div "Клієнт" at bounding box center [538, 192] width 277 height 25
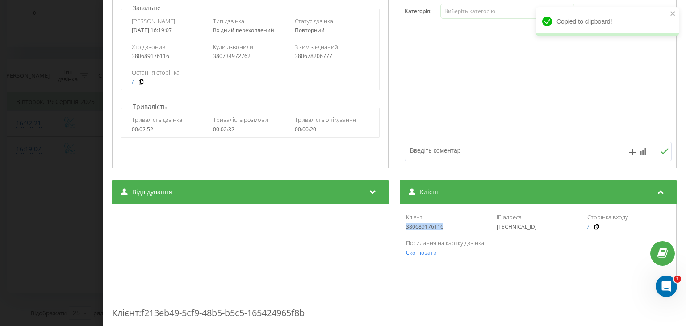
drag, startPoint x: 445, startPoint y: 224, endPoint x: 400, endPoint y: 226, distance: 44.3
click at [400, 226] on div "Клієнт 380689176116 IP адреса [TECHNICAL_ID] Сторінка входу / Посилання на карт…" at bounding box center [538, 242] width 277 height 76
copy div "380689176116"
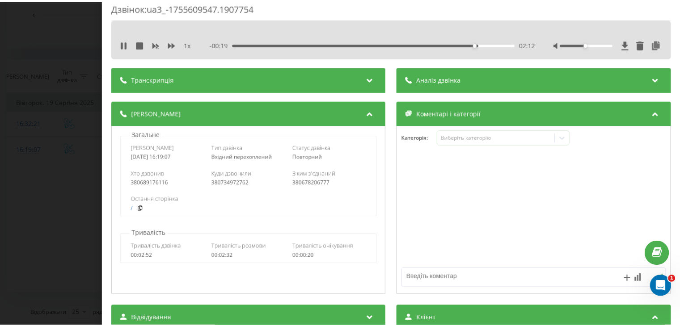
scroll to position [0, 0]
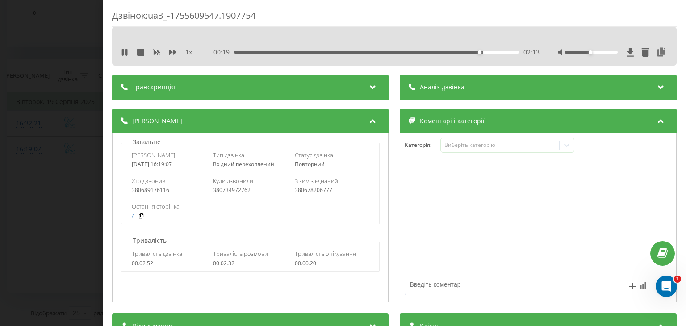
click at [0, 67] on div "Дзвінок : ua3_-1755609547.1907754 1 x - 00:19 02:13 02:13 Транскрипція Для AI-а…" at bounding box center [343, 163] width 686 height 326
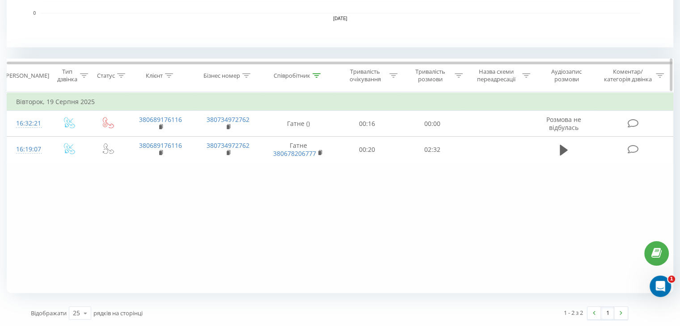
click at [314, 76] on div "Співробітник" at bounding box center [296, 76] width 47 height 8
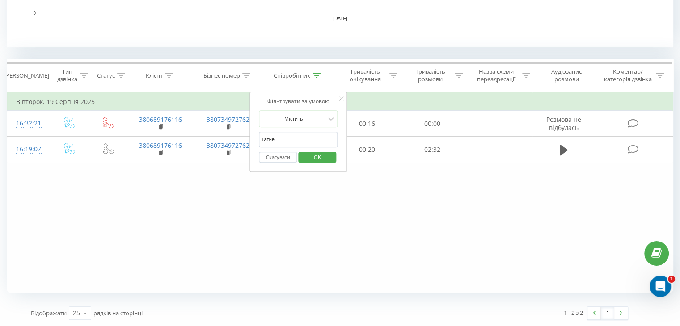
click at [314, 143] on input "Гатне" at bounding box center [298, 140] width 79 height 16
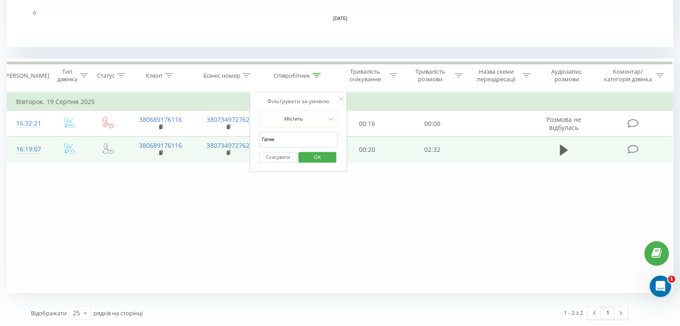
drag, startPoint x: 312, startPoint y: 144, endPoint x: 239, endPoint y: 137, distance: 73.6
click at [239, 137] on table "Фільтрувати за умовою Дорівнює Введіть значення Скасувати OK Фільтрувати за умо…" at bounding box center [340, 127] width 666 height 71
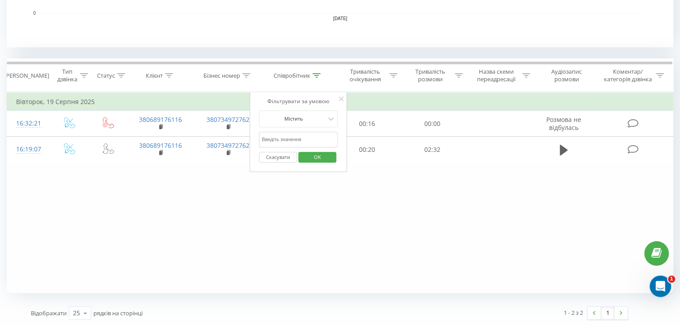
click at [314, 137] on input "text" at bounding box center [298, 140] width 79 height 16
type input "[PERSON_NAME]"
click at [317, 156] on span "OK" at bounding box center [317, 157] width 25 height 14
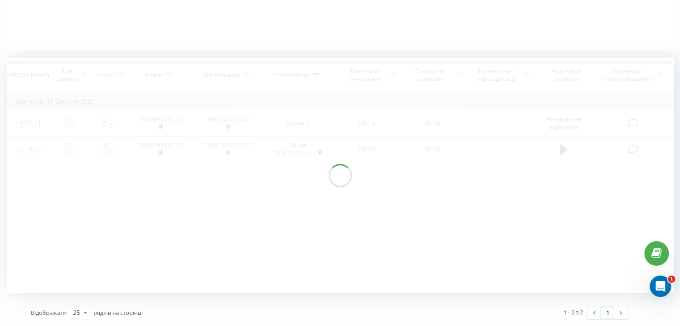
scroll to position [202, 0]
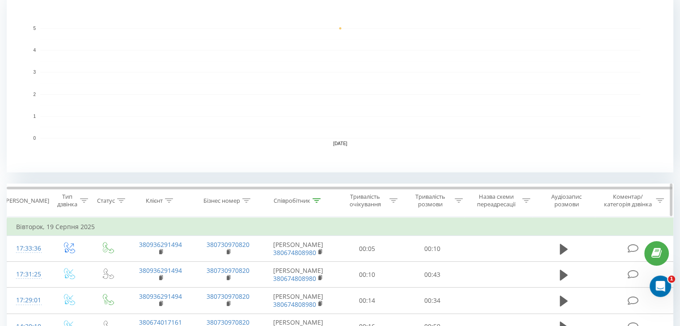
click at [314, 197] on div at bounding box center [316, 201] width 8 height 8
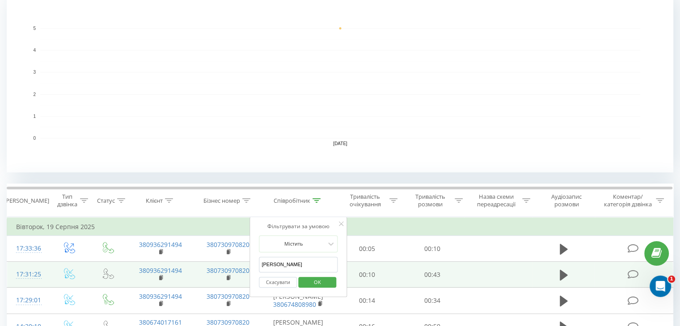
drag, startPoint x: 297, startPoint y: 261, endPoint x: 230, endPoint y: 262, distance: 67.0
click at [230, 262] on table "Фільтрувати за умовою Дорівнює Введіть значення Скасувати OK Фільтрувати за умо…" at bounding box center [340, 291] width 666 height 149
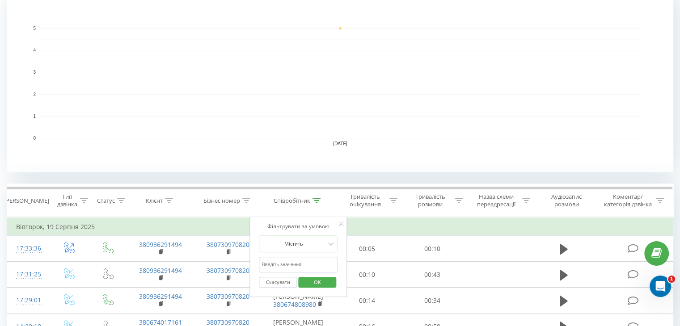
click at [312, 264] on input "text" at bounding box center [298, 265] width 79 height 16
type input "Бровари"
click at [324, 283] on span "OK" at bounding box center [317, 282] width 25 height 14
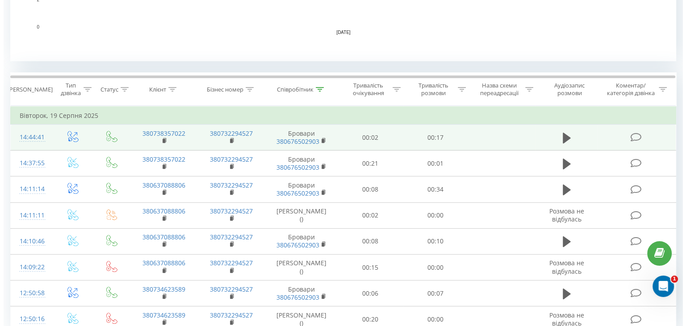
scroll to position [352, 0]
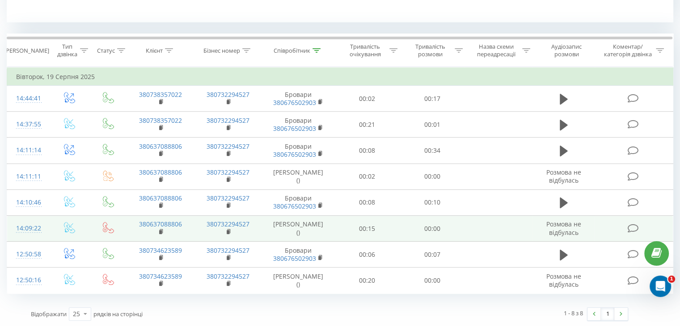
click at [49, 225] on td at bounding box center [70, 229] width 42 height 26
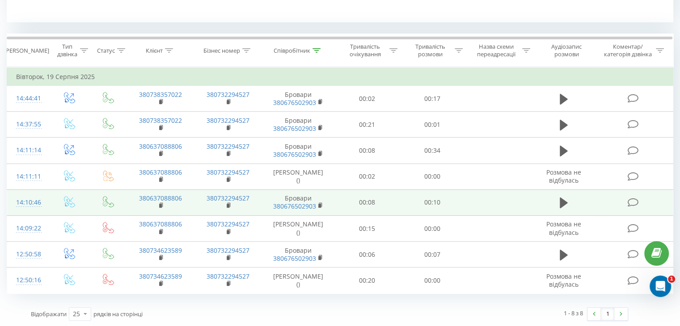
click at [49, 195] on td at bounding box center [70, 202] width 42 height 26
click at [47, 202] on td "14:10:46" at bounding box center [28, 202] width 42 height 26
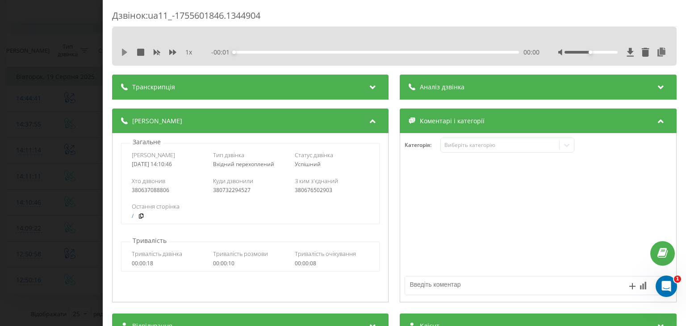
click at [126, 52] on icon at bounding box center [124, 52] width 5 height 7
click at [657, 53] on icon at bounding box center [662, 52] width 11 height 9
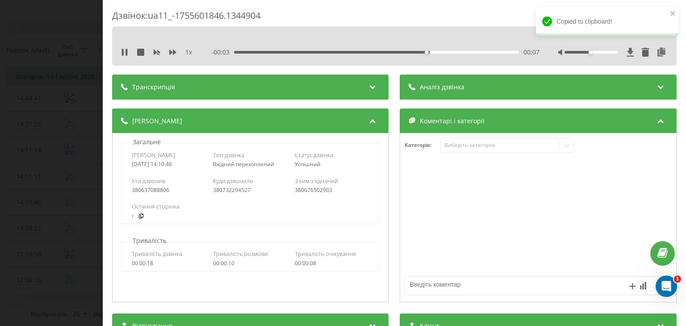
click at [70, 184] on div "Дзвінок : ua11_-1755601846.1344904 1 x - 00:03 00:07 00:07 Транскрипція Для AI-…" at bounding box center [343, 163] width 686 height 326
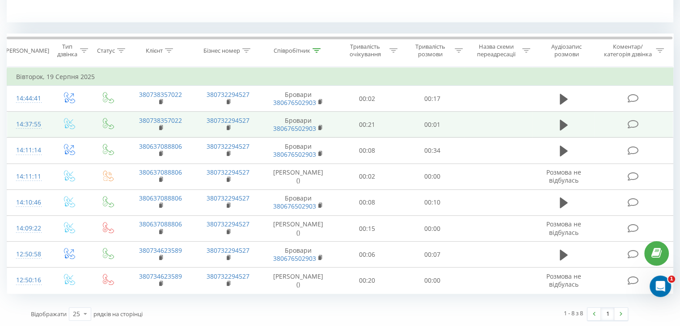
click at [45, 118] on td "14:37:55" at bounding box center [28, 125] width 42 height 26
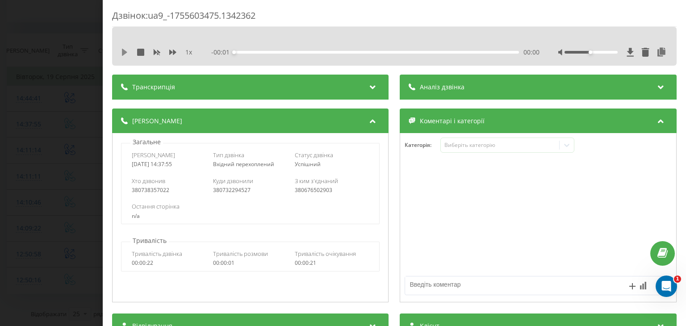
click at [125, 52] on icon at bounding box center [124, 52] width 5 height 7
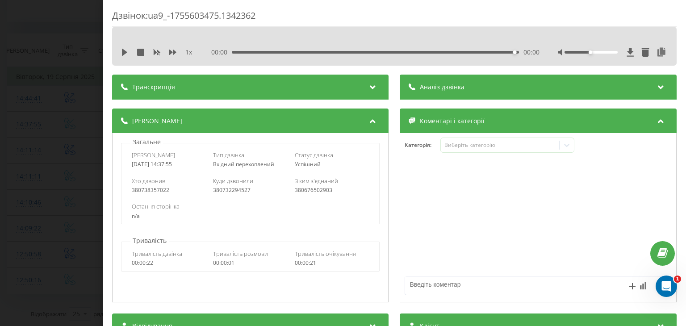
click at [9, 105] on div "Дзвінок : ua9_-1755603475.1342362 1 x 00:00 00:00 00:00 Транскрипція Для AI-ана…" at bounding box center [343, 163] width 686 height 326
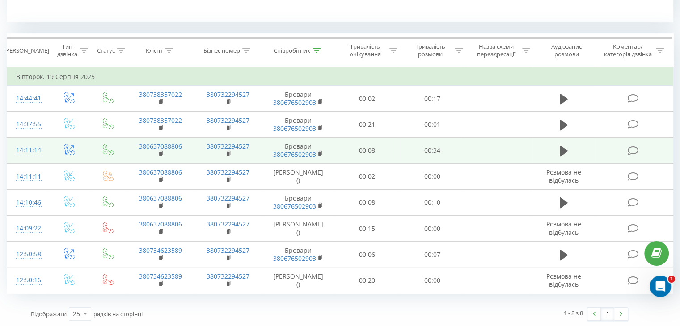
click at [45, 149] on td "14:11:14" at bounding box center [28, 151] width 42 height 26
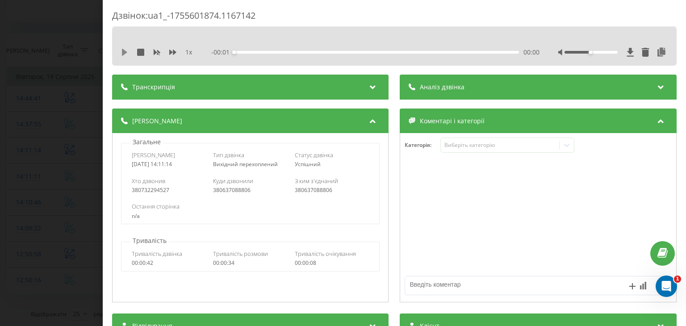
click at [124, 53] on icon at bounding box center [124, 52] width 5 height 7
click at [657, 50] on icon at bounding box center [662, 52] width 11 height 9
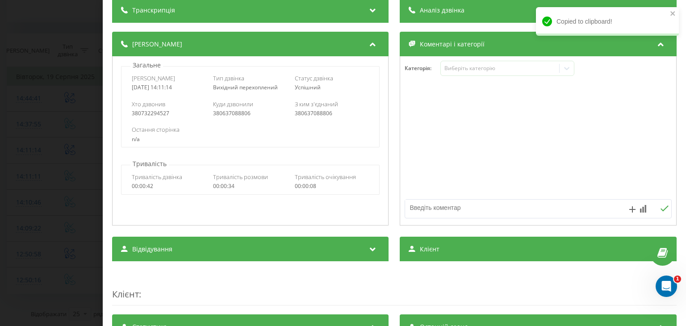
scroll to position [89, 0]
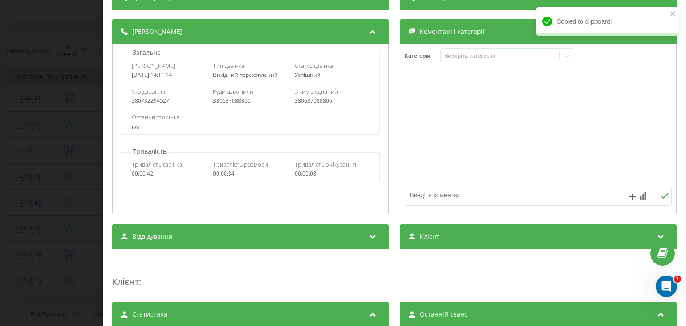
click at [472, 234] on div "Клієнт" at bounding box center [538, 236] width 277 height 25
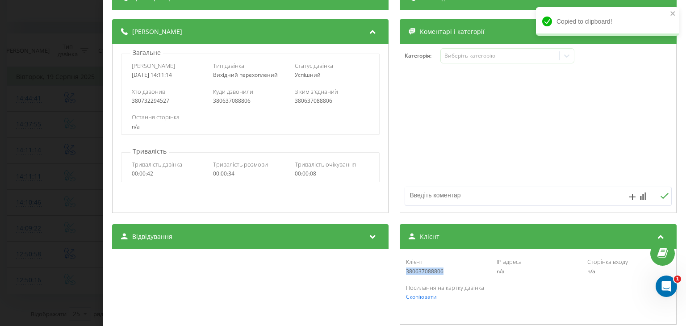
drag, startPoint x: 446, startPoint y: 273, endPoint x: 392, endPoint y: 273, distance: 54.1
click at [391, 273] on div "Відвідування Джерело n/a Канал n/a Кампанія n/a Група оголошень n/a Ключове сло…" at bounding box center [394, 274] width 565 height 101
copy div "380637088806"
click at [9, 174] on div "Дзвінок : ua1_-1755601874.1167142 1 x 00:00 00:35 00:35 Транскрипція Для AI-ана…" at bounding box center [343, 163] width 686 height 326
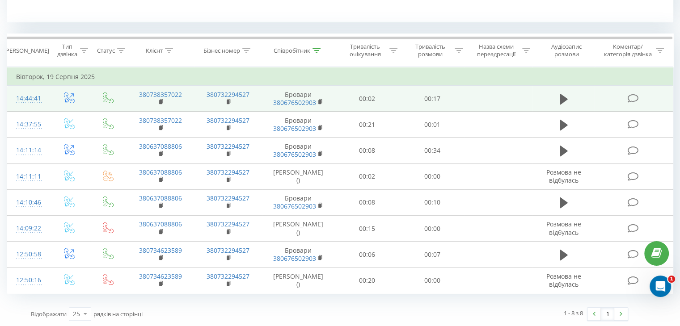
click at [46, 96] on td "14:44:41" at bounding box center [28, 99] width 42 height 26
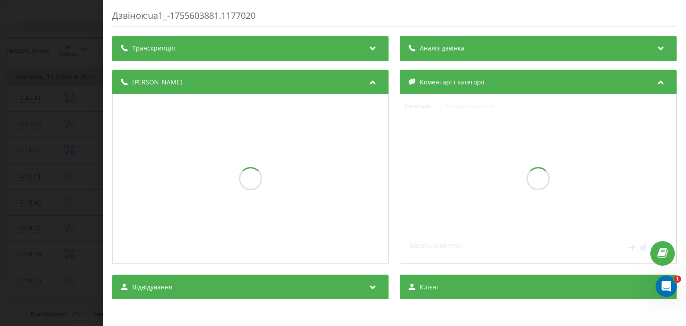
click at [67, 176] on div "Дзвінок : ua1_-1755603881.1177020 Транскрипція Аналіз дзвінка Деталі дзвінка Ко…" at bounding box center [343, 163] width 686 height 326
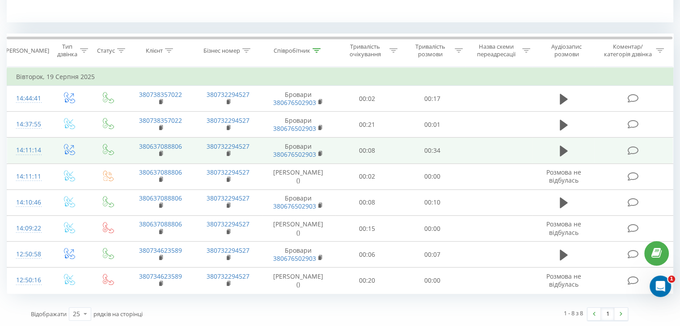
click at [45, 147] on td "14:11:14" at bounding box center [28, 151] width 42 height 26
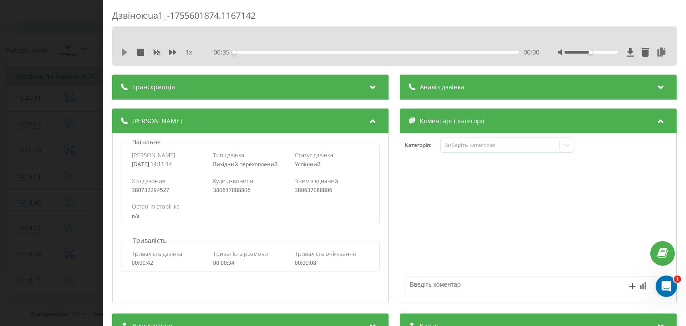
click at [123, 50] on icon at bounding box center [124, 52] width 5 height 7
click at [657, 54] on icon at bounding box center [662, 52] width 11 height 9
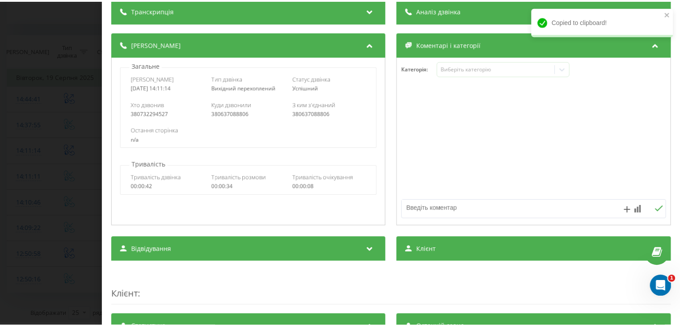
scroll to position [89, 0]
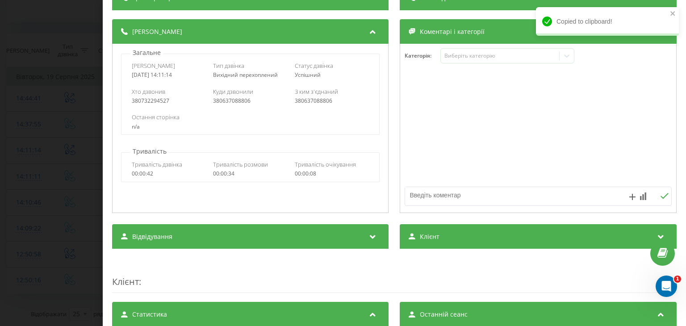
click at [471, 232] on div "Клієнт" at bounding box center [538, 236] width 277 height 25
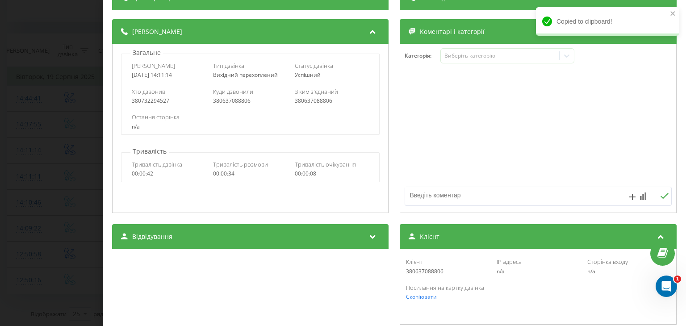
click at [10, 163] on div "Дзвінок : ua1_-1755601874.1167142 1 x - 00:27 00:07 00:07 Транскрипція Для AI-а…" at bounding box center [343, 163] width 686 height 326
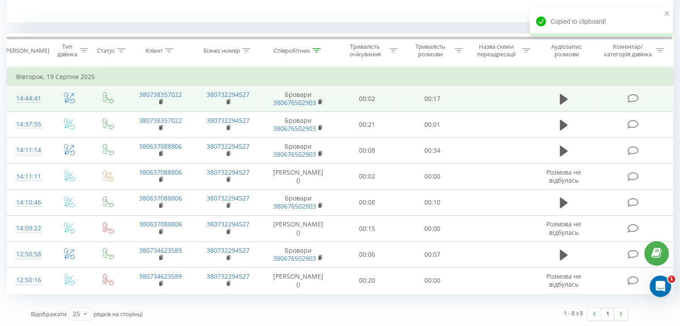
click at [46, 94] on td "14:44:41" at bounding box center [28, 99] width 42 height 26
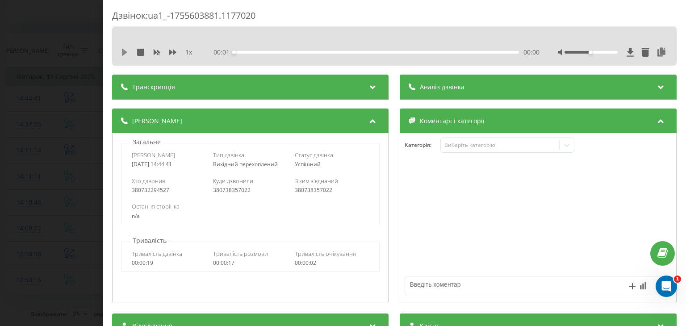
click at [126, 54] on icon at bounding box center [124, 52] width 7 height 7
click at [352, 48] on div "- 00:12 00:04 00:04" at bounding box center [376, 52] width 328 height 9
click at [355, 51] on div "00:07" at bounding box center [377, 52] width 285 height 3
click at [406, 52] on div "00:07" at bounding box center [377, 52] width 285 height 3
click at [14, 121] on div "Дзвінок : ua1_-1755603881.1177020 1 x - 00:05 00:12 00:12 Транскрипція Для AI-а…" at bounding box center [343, 163] width 686 height 326
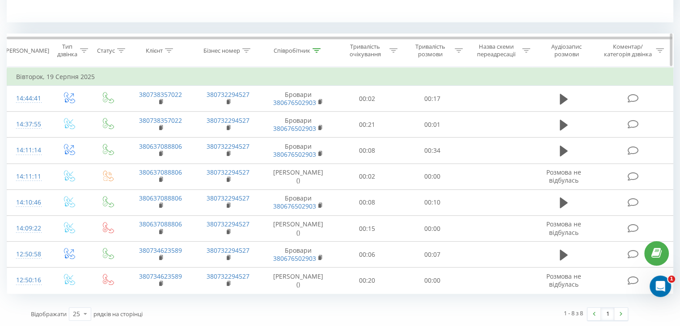
click at [312, 43] on th "Співробітник" at bounding box center [298, 50] width 73 height 33
click at [318, 49] on icon at bounding box center [316, 50] width 8 height 4
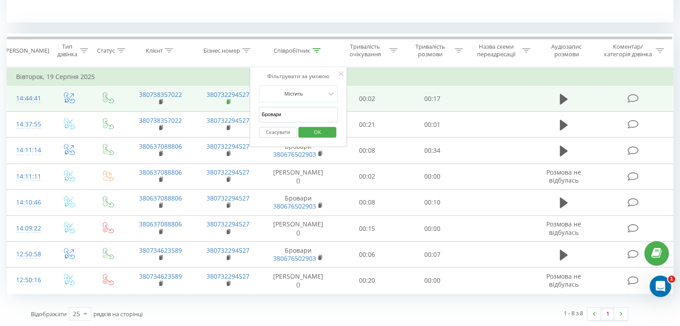
drag, startPoint x: 293, startPoint y: 109, endPoint x: 227, endPoint y: 103, distance: 66.4
click at [227, 103] on table "Фільтрувати за умовою Дорівнює Введіть значення Скасувати OK Фільтрувати за умо…" at bounding box center [340, 180] width 666 height 227
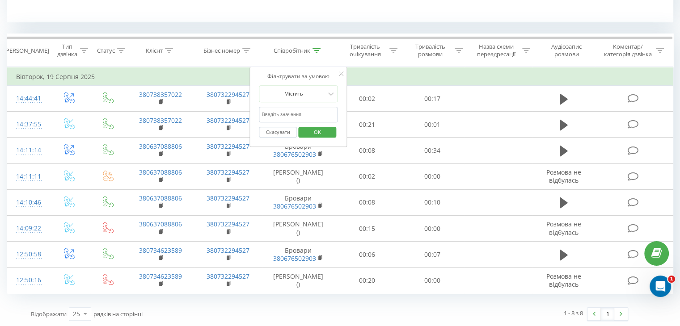
click at [291, 116] on input "text" at bounding box center [298, 115] width 79 height 16
type input "[PERSON_NAME]"
click at [309, 128] on span "OK" at bounding box center [317, 132] width 25 height 14
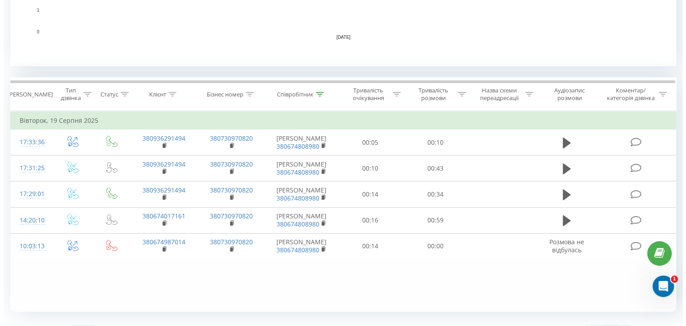
scroll to position [327, 0]
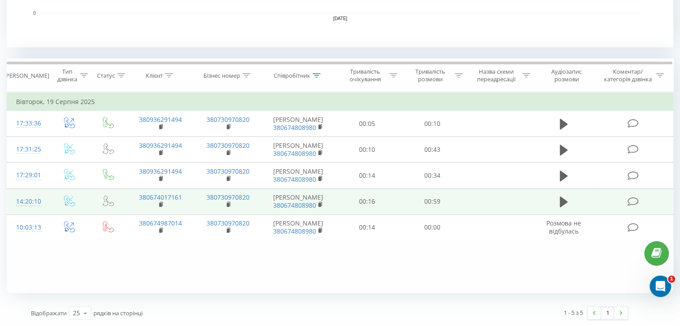
click at [49, 198] on td at bounding box center [70, 202] width 42 height 26
click at [46, 201] on td "14:20:10" at bounding box center [28, 202] width 42 height 26
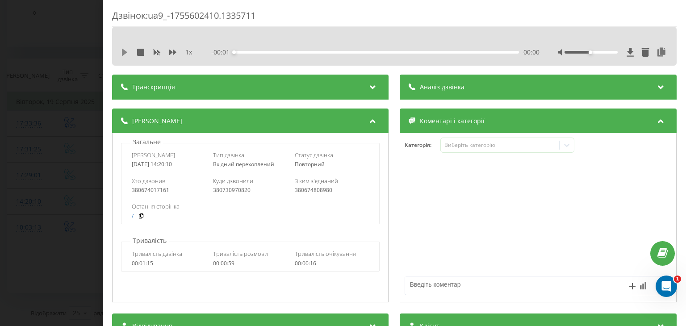
click at [124, 49] on icon at bounding box center [124, 52] width 7 height 7
click at [657, 55] on icon at bounding box center [662, 52] width 11 height 9
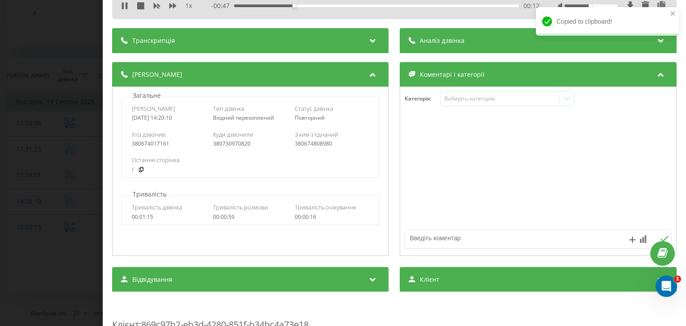
scroll to position [89, 0]
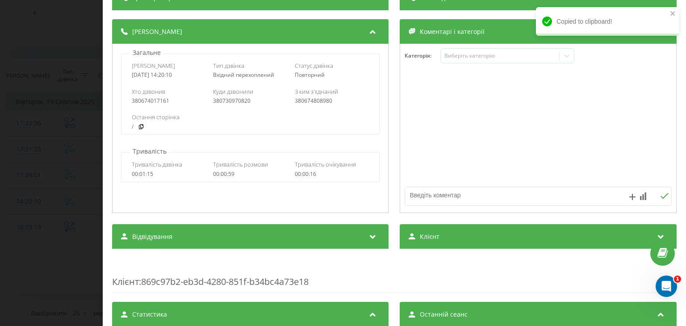
click at [454, 234] on div "Клієнт" at bounding box center [538, 236] width 277 height 25
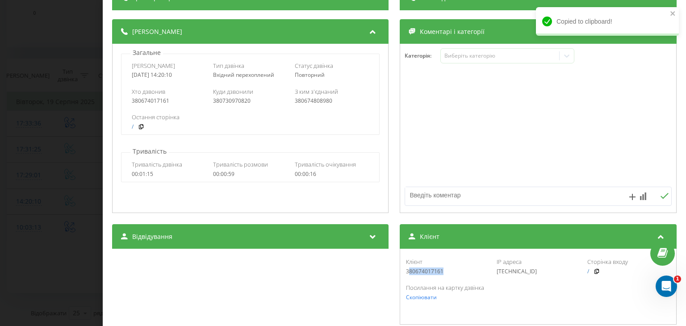
drag, startPoint x: 463, startPoint y: 272, endPoint x: 407, endPoint y: 271, distance: 55.9
click at [407, 271] on div "380674017161" at bounding box center [448, 272] width 83 height 6
click at [474, 264] on div "Клієнт" at bounding box center [448, 262] width 83 height 8
drag, startPoint x: 454, startPoint y: 269, endPoint x: 399, endPoint y: 273, distance: 55.6
click at [400, 273] on div "Клієнт 380674017161 IP адреса [TECHNICAL_ID] Сторінка входу / Посилання на карт…" at bounding box center [538, 287] width 277 height 76
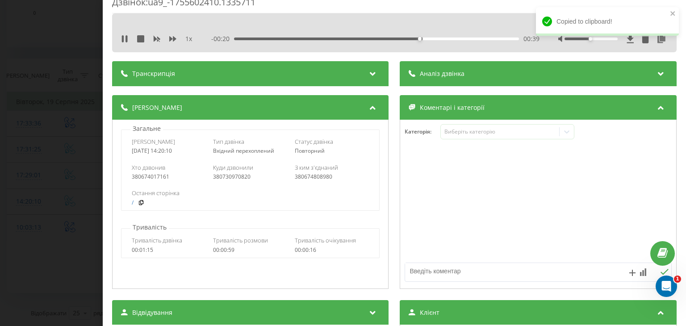
scroll to position [0, 0]
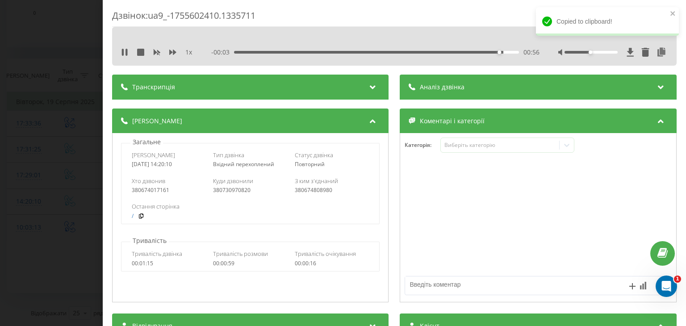
click at [88, 103] on div "Дзвінок : ua9_-1755602410.1335711 1 x - 00:03 00:56 00:56 Транскрипція Для AI-а…" at bounding box center [343, 163] width 686 height 326
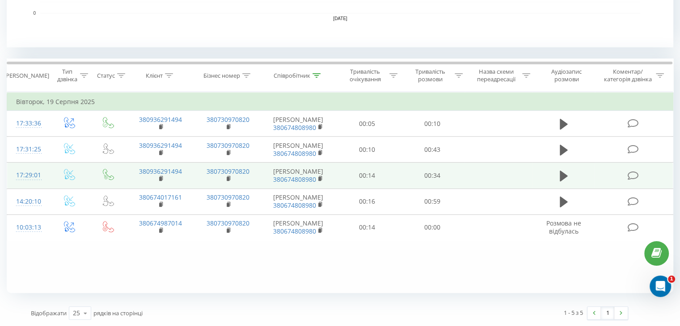
click at [45, 172] on td "17:29:01" at bounding box center [28, 176] width 42 height 26
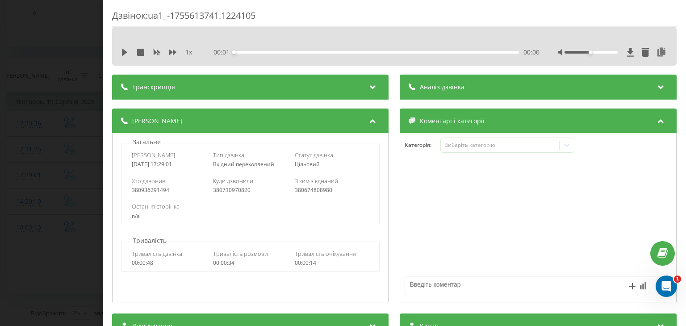
click at [120, 57] on div "1 x - 00:01 00:00 00:00" at bounding box center [394, 52] width 551 height 13
click at [125, 50] on icon at bounding box center [124, 52] width 5 height 7
click at [657, 55] on icon at bounding box center [662, 52] width 11 height 9
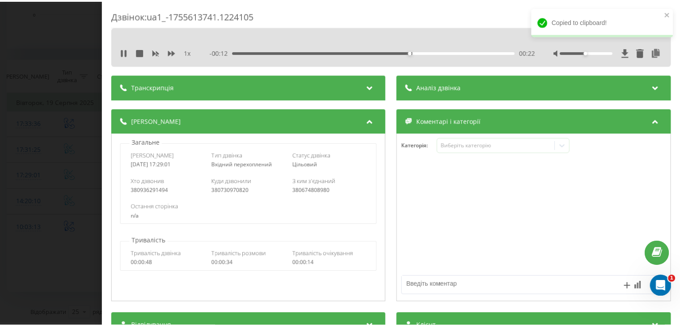
scroll to position [89, 0]
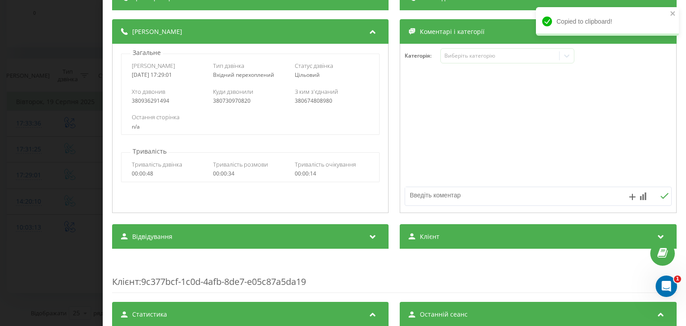
drag, startPoint x: 434, startPoint y: 236, endPoint x: 439, endPoint y: 248, distance: 12.6
click at [434, 236] on span "Клієнт" at bounding box center [430, 236] width 20 height 9
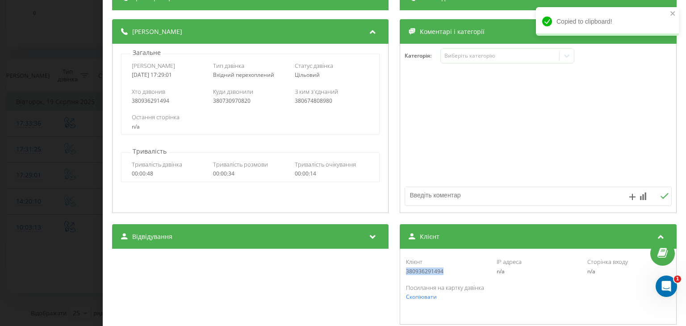
drag, startPoint x: 443, startPoint y: 270, endPoint x: 403, endPoint y: 272, distance: 40.7
click at [407, 272] on div "380936291494" at bounding box center [448, 272] width 83 height 6
click at [94, 155] on div "Дзвінок : ua1_-1755613741.1224105 1 x 00:00 00:35 00:35 Транскрипція Для AI-ана…" at bounding box center [343, 163] width 686 height 326
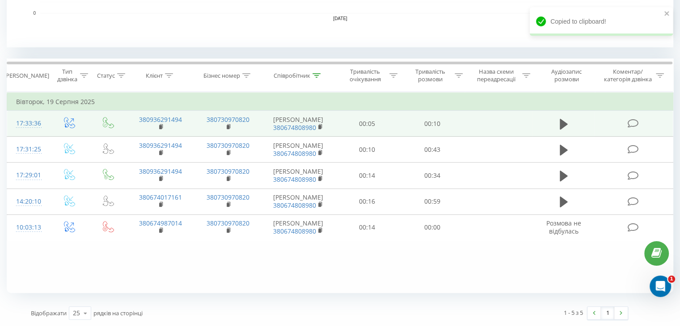
click at [49, 123] on td at bounding box center [70, 124] width 42 height 26
click at [47, 116] on td "17:33:36" at bounding box center [28, 124] width 42 height 26
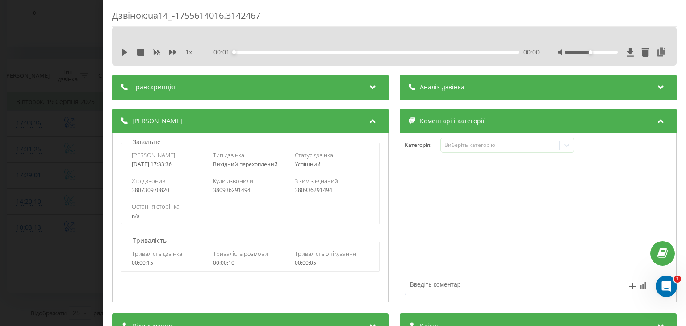
click at [124, 45] on div "1 x - 00:01 00:00 00:00" at bounding box center [394, 46] width 565 height 39
click at [124, 51] on icon at bounding box center [124, 52] width 5 height 7
click at [657, 53] on icon at bounding box center [662, 52] width 11 height 9
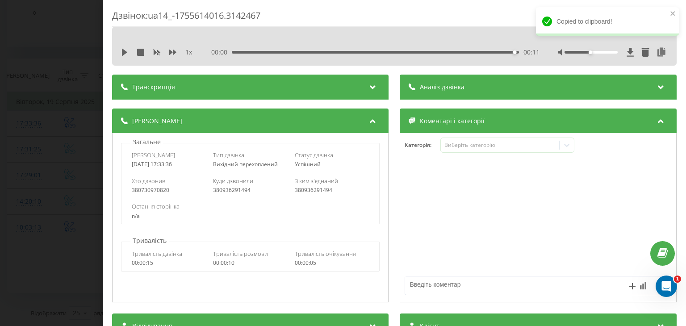
click at [24, 148] on div "Дзвінок : ua14_-1755614016.3142467 1 x 00:00 00:11 00:11 Транскрипція Для AI-ан…" at bounding box center [343, 163] width 686 height 326
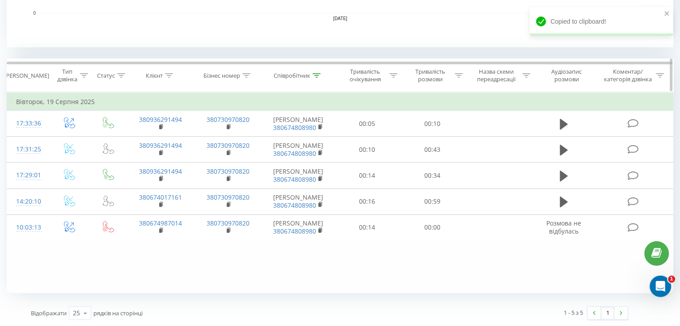
click at [315, 73] on icon at bounding box center [316, 75] width 8 height 4
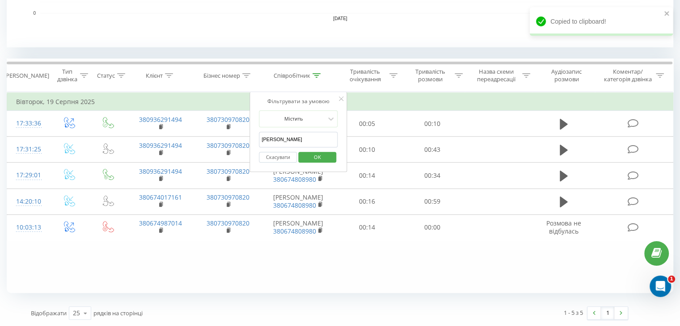
click at [302, 138] on input "[PERSON_NAME]" at bounding box center [298, 140] width 79 height 16
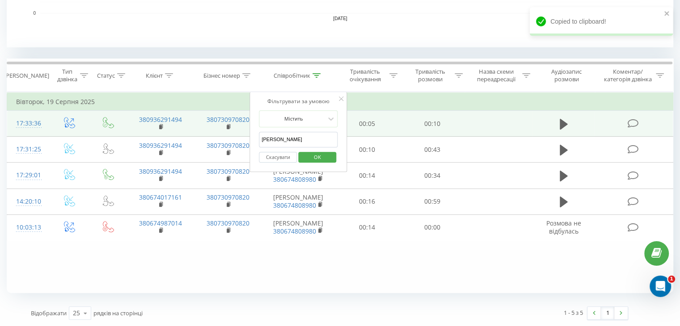
drag, startPoint x: 302, startPoint y: 138, endPoint x: 234, endPoint y: 132, distance: 68.1
click at [239, 133] on table "Фільтрувати за умовою Дорівнює Введіть значення Скасувати OK Фільтрувати за умо…" at bounding box center [340, 166] width 666 height 149
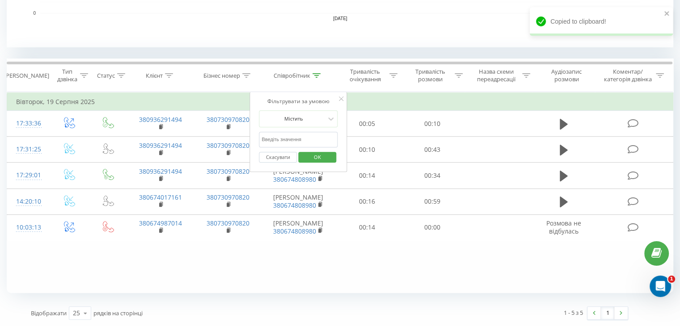
click at [290, 139] on input "text" at bounding box center [298, 140] width 79 height 16
type input "Ірпінь"
click at [317, 152] on span "OK" at bounding box center [317, 157] width 25 height 14
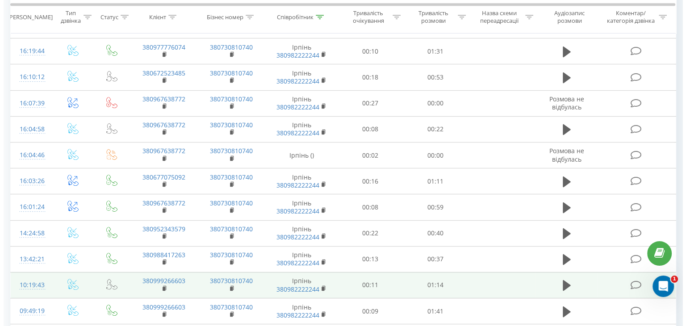
scroll to position [533, 0]
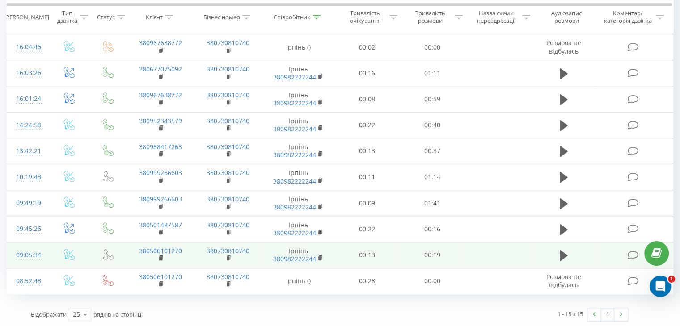
click at [46, 247] on td "09:05:34" at bounding box center [28, 255] width 42 height 26
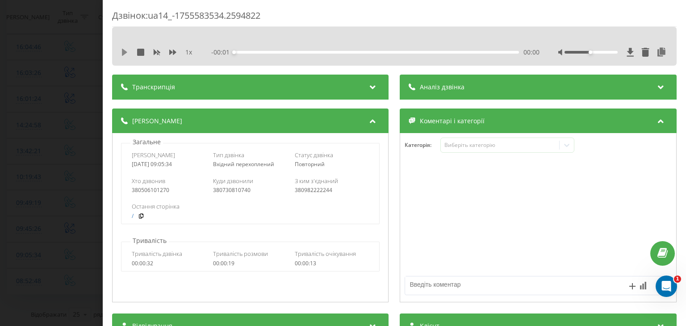
click at [123, 50] on icon at bounding box center [124, 52] width 5 height 7
click at [657, 52] on icon at bounding box center [662, 52] width 11 height 9
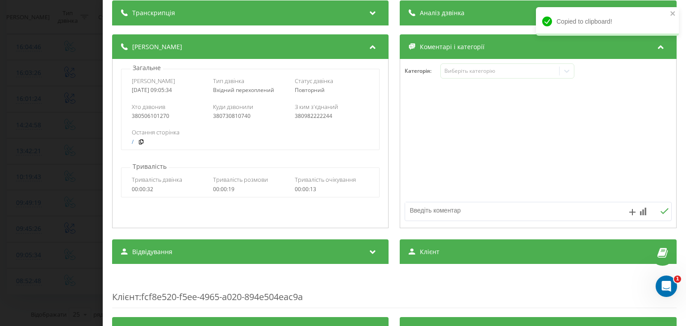
scroll to position [134, 0]
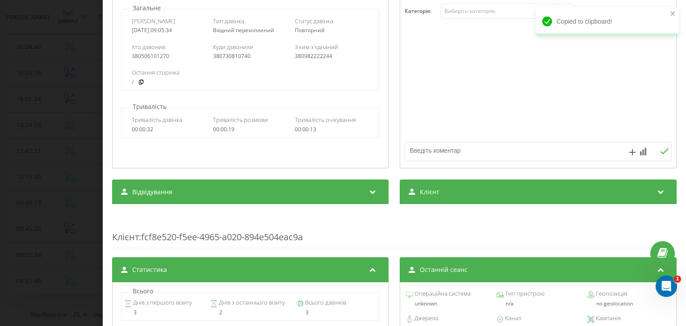
click at [438, 195] on div "Клієнт" at bounding box center [538, 192] width 277 height 25
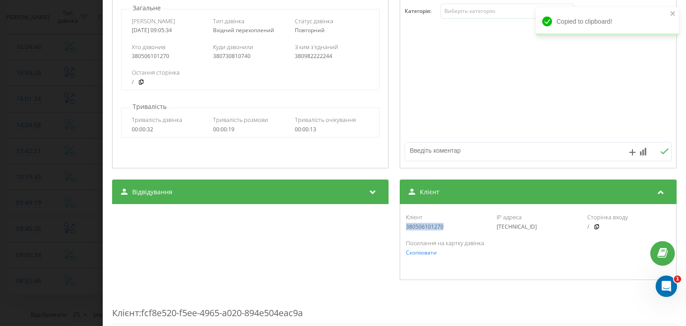
drag, startPoint x: 442, startPoint y: 225, endPoint x: 403, endPoint y: 227, distance: 38.5
click at [407, 227] on div "380506101270" at bounding box center [448, 227] width 83 height 6
click at [29, 165] on div "Дзвінок : ua14_-1755583534.2594822 1 x 00:00 00:20 00:20 Транскрипція Для AI-ан…" at bounding box center [343, 163] width 686 height 326
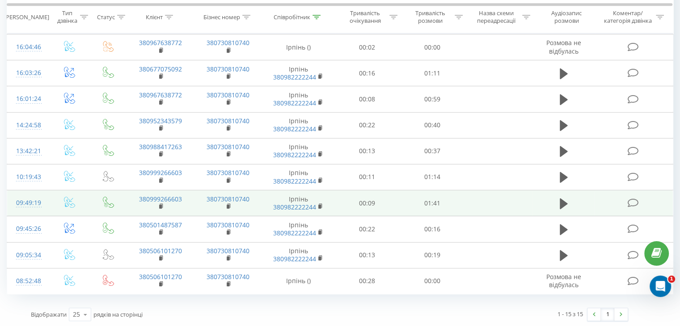
click at [48, 198] on td "09:49:19" at bounding box center [28, 203] width 42 height 26
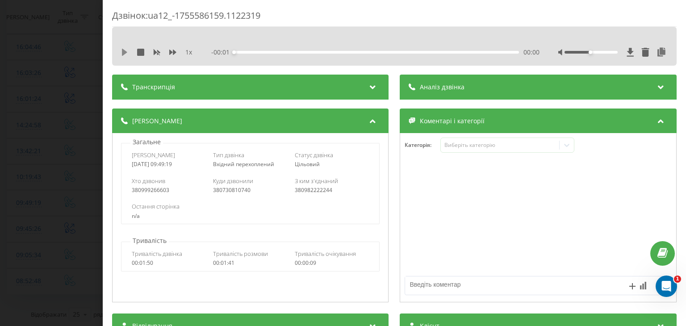
click at [127, 52] on icon at bounding box center [124, 52] width 5 height 7
click at [657, 49] on icon at bounding box center [662, 52] width 11 height 9
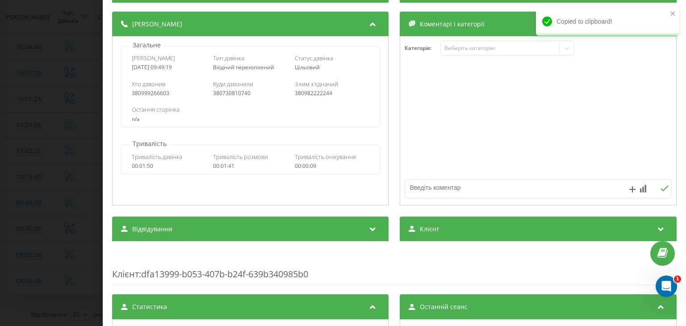
scroll to position [179, 0]
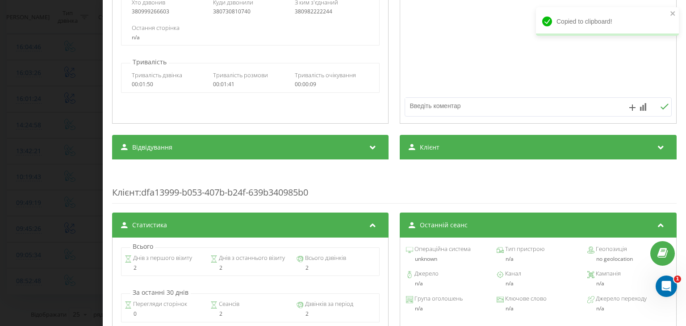
click at [439, 156] on div "Клієнт" at bounding box center [538, 147] width 277 height 25
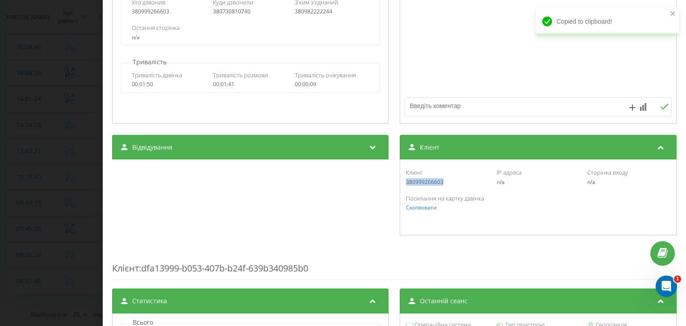
drag, startPoint x: 441, startPoint y: 187, endPoint x: 400, endPoint y: 185, distance: 41.6
click at [400, 185] on div "Клієнт 380999266603 IP адреса n/a Сторінка входу n/a Посилання на картку дзвінк…" at bounding box center [538, 198] width 277 height 76
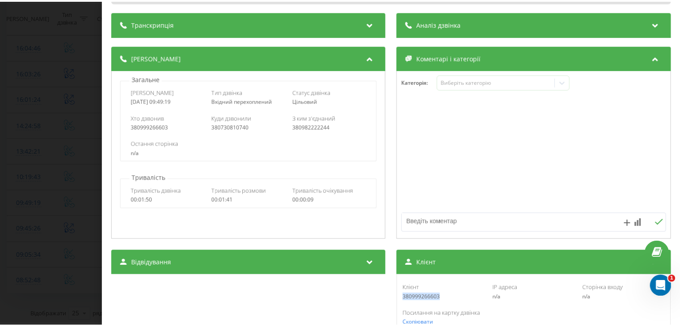
scroll to position [0, 0]
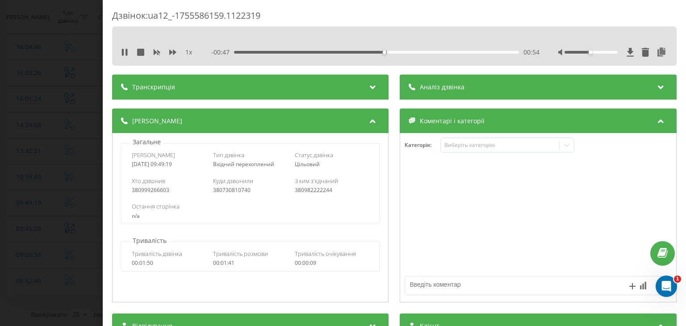
click at [404, 52] on div "00:54" at bounding box center [377, 52] width 285 height 3
click at [0, 141] on div "Дзвінок : ua12_-1755586159.1122319 1 x 00:00 01:41 01:41 Транскрипція Для AI-ан…" at bounding box center [343, 163] width 686 height 326
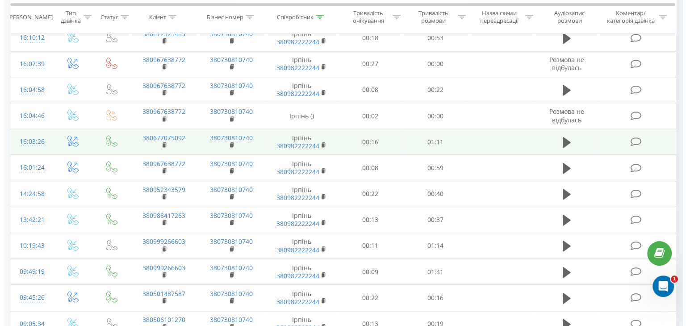
scroll to position [444, 0]
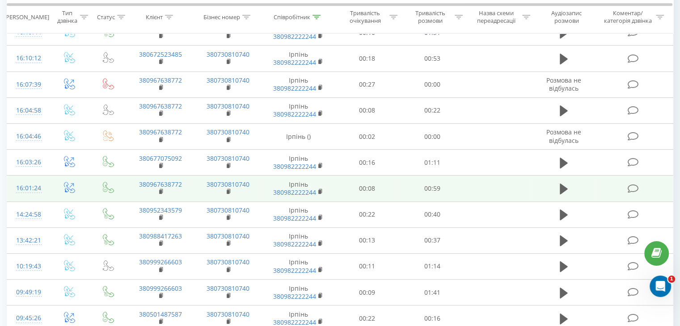
click at [49, 185] on td at bounding box center [70, 189] width 42 height 26
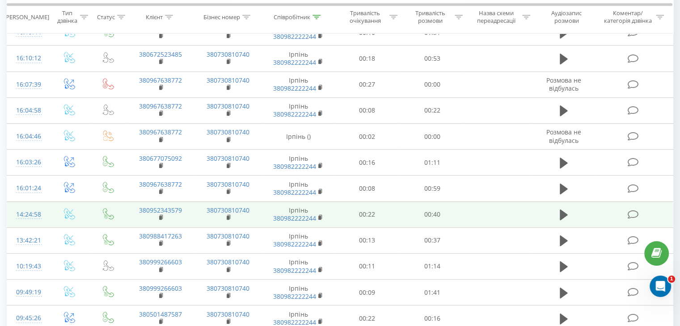
click at [45, 214] on td "14:24:58" at bounding box center [28, 215] width 42 height 26
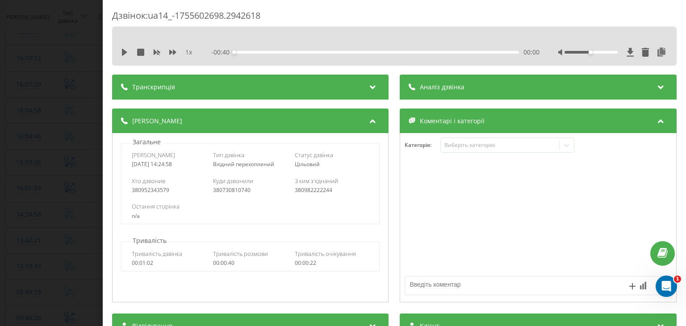
click at [124, 51] on icon at bounding box center [124, 52] width 5 height 7
click at [657, 54] on icon at bounding box center [662, 52] width 11 height 9
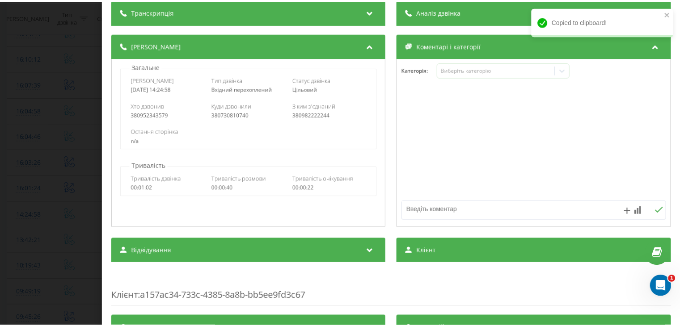
scroll to position [89, 0]
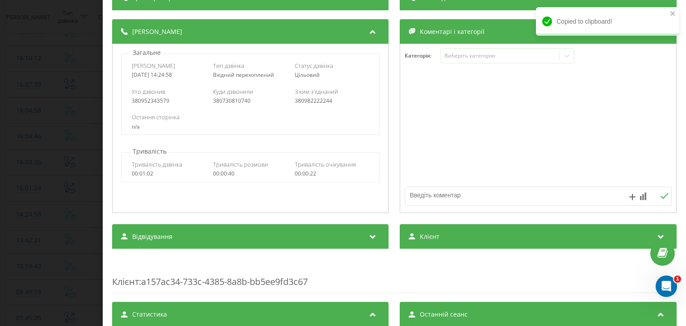
click at [433, 231] on div "Клієнт" at bounding box center [538, 236] width 277 height 25
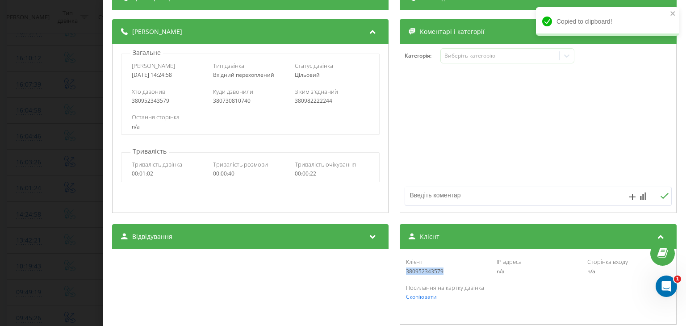
drag, startPoint x: 446, startPoint y: 274, endPoint x: 402, endPoint y: 274, distance: 43.8
click at [405, 274] on div "Клієнт 380952343579 IP адреса n/a Сторінка входу n/a" at bounding box center [538, 266] width 267 height 26
click at [36, 154] on div "Дзвінок : ua14_-1755602698.2942618 1 x - 00:02 00:38 00:38 Транскрипція Для AI-…" at bounding box center [343, 163] width 686 height 326
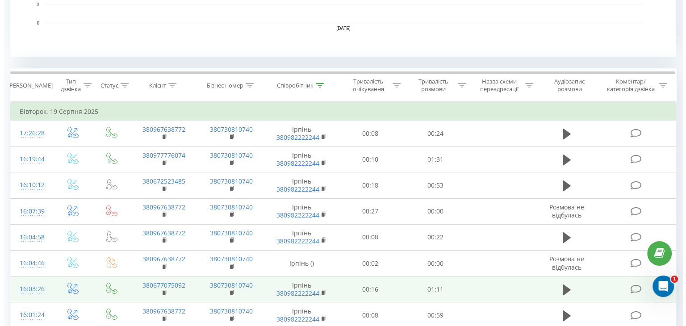
scroll to position [265, 0]
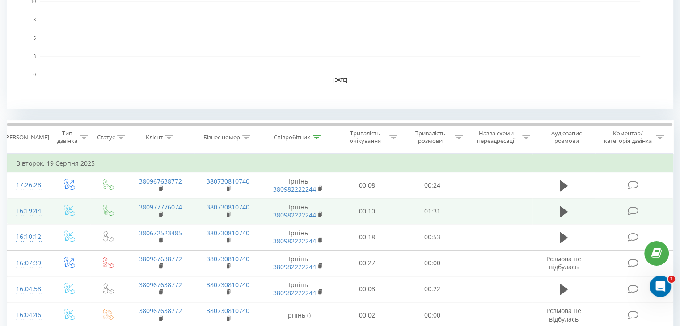
click at [51, 209] on td at bounding box center [70, 211] width 42 height 26
click at [49, 204] on td at bounding box center [70, 211] width 42 height 26
click at [51, 209] on td at bounding box center [70, 211] width 42 height 26
click at [46, 205] on td "16:19:44" at bounding box center [28, 211] width 42 height 26
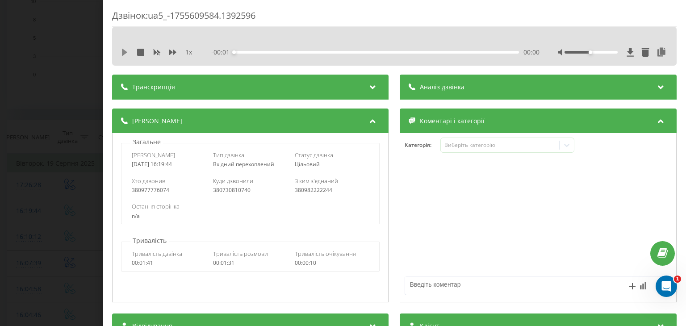
click at [125, 49] on icon at bounding box center [124, 52] width 7 height 7
click at [657, 50] on icon at bounding box center [662, 52] width 11 height 9
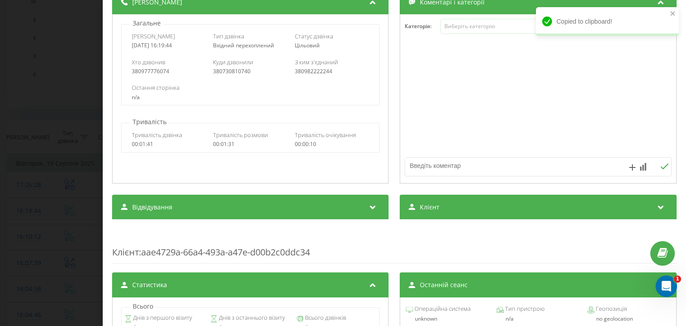
scroll to position [89, 0]
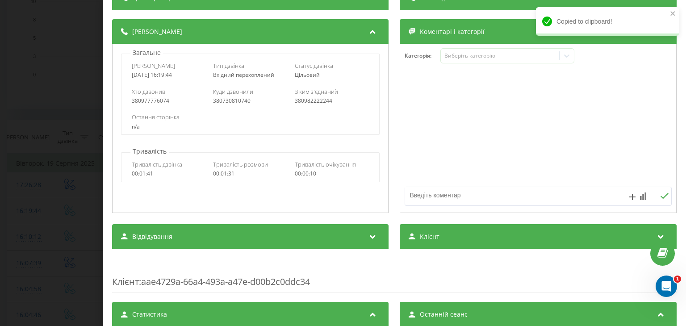
click at [428, 248] on div "Клієнт" at bounding box center [538, 236] width 277 height 25
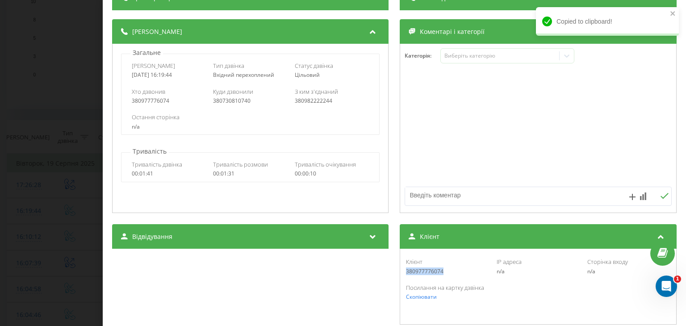
drag, startPoint x: 411, startPoint y: 273, endPoint x: 403, endPoint y: 272, distance: 8.1
click at [407, 272] on div "380977776074" at bounding box center [448, 272] width 83 height 6
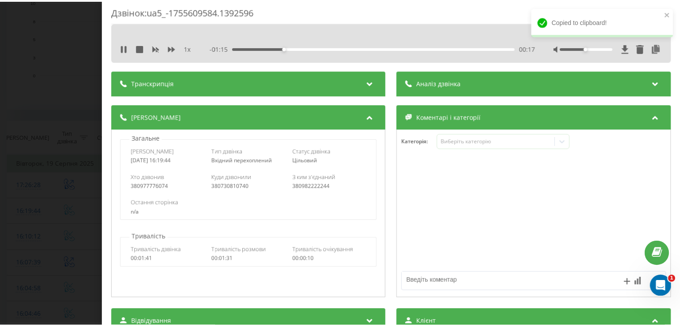
scroll to position [0, 0]
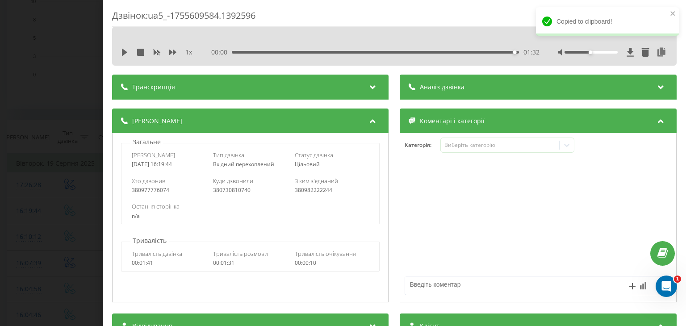
click at [434, 177] on div at bounding box center [539, 217] width 276 height 107
click at [57, 78] on div "Дзвінок : ua5_-1755609584.1392596 1 x 00:00 01:32 01:32 Транскрипція Для AI-ана…" at bounding box center [343, 163] width 686 height 326
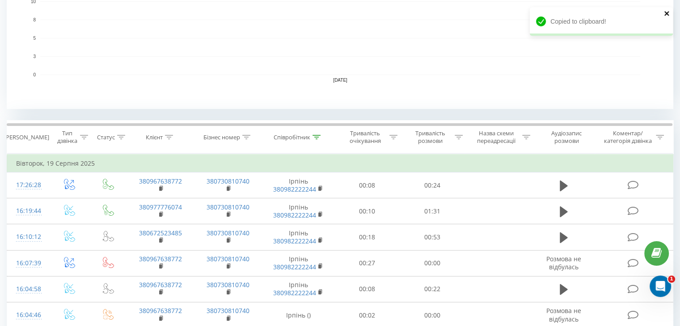
click at [667, 13] on icon "close" at bounding box center [666, 13] width 4 height 4
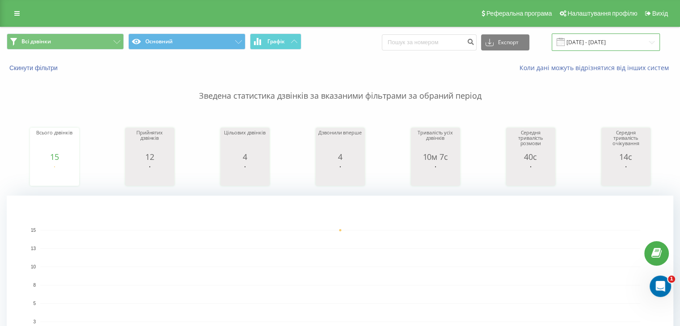
click at [596, 45] on input "[DATE] - [DATE]" at bounding box center [605, 42] width 108 height 17
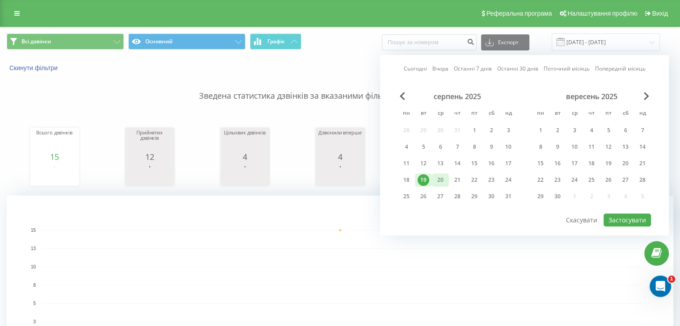
click at [439, 180] on div "20" at bounding box center [440, 180] width 12 height 12
click at [624, 216] on button "Застосувати" at bounding box center [626, 220] width 47 height 13
type input "[DATE] - [DATE]"
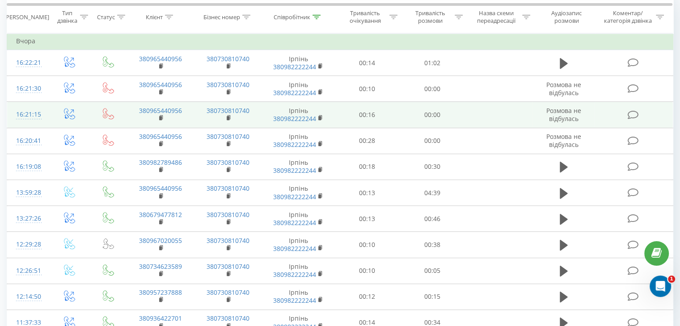
scroll to position [254, 0]
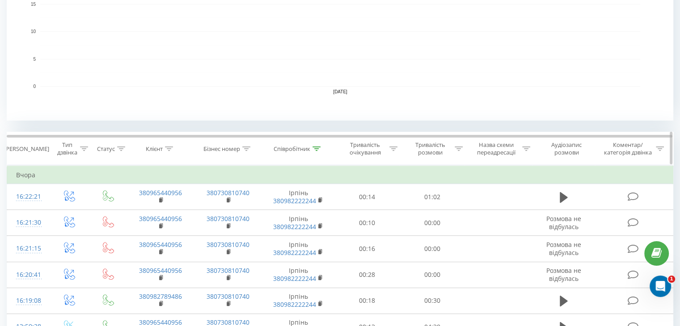
click at [316, 152] on th "Співробітник" at bounding box center [298, 148] width 73 height 33
click at [319, 147] on icon at bounding box center [316, 149] width 8 height 4
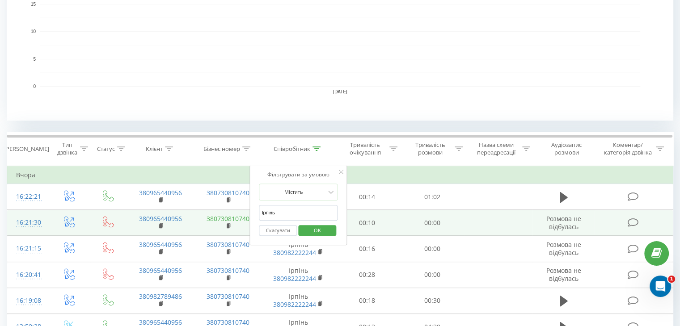
drag, startPoint x: 321, startPoint y: 216, endPoint x: 222, endPoint y: 215, distance: 99.2
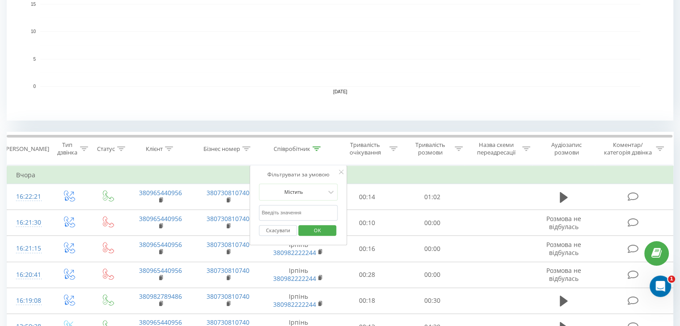
click at [302, 208] on input "text" at bounding box center [298, 213] width 79 height 16
type input "Гатне"
click at [322, 231] on span "OK" at bounding box center [317, 230] width 25 height 14
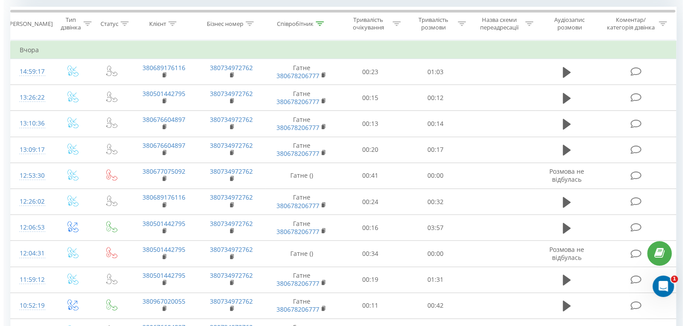
scroll to position [585, 0]
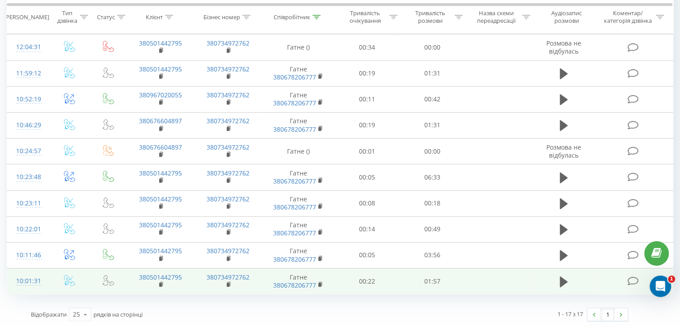
click at [44, 276] on td "10:01:31" at bounding box center [28, 282] width 42 height 26
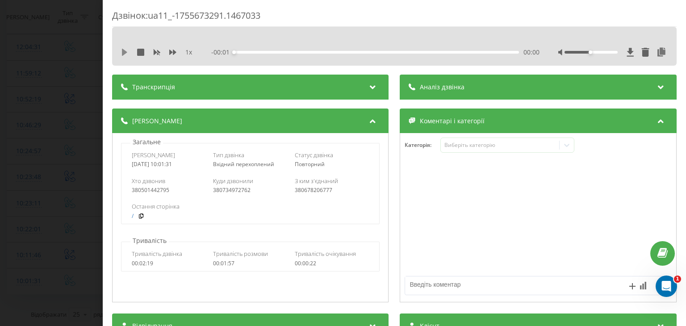
click at [127, 53] on icon at bounding box center [124, 52] width 7 height 7
click at [657, 48] on icon at bounding box center [662, 52] width 11 height 9
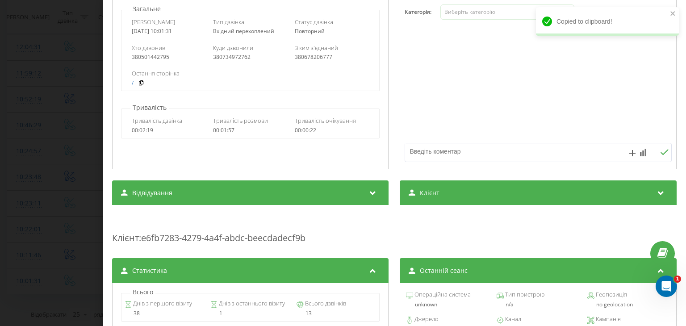
scroll to position [134, 0]
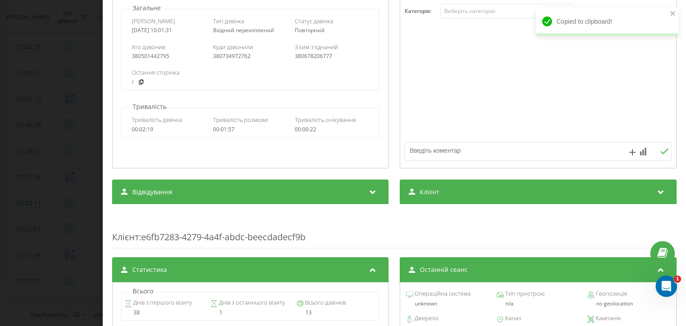
click at [455, 178] on div "Транскрипція Для AI-аналізу майбутніх дзвінків налаштуйте та активуйте профіль …" at bounding box center [394, 234] width 565 height 587
click at [453, 200] on div "Клієнт" at bounding box center [538, 192] width 277 height 25
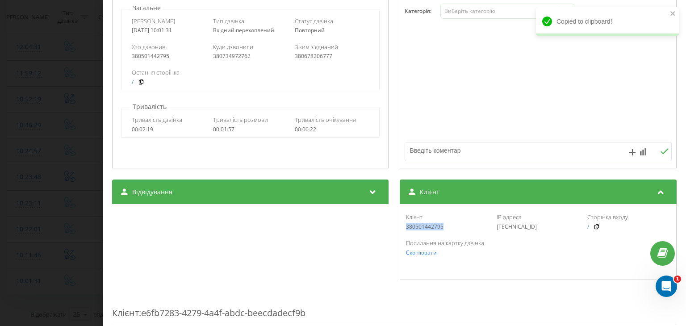
drag, startPoint x: 447, startPoint y: 226, endPoint x: 403, endPoint y: 226, distance: 43.8
click at [407, 226] on div "380501442795" at bounding box center [448, 227] width 83 height 6
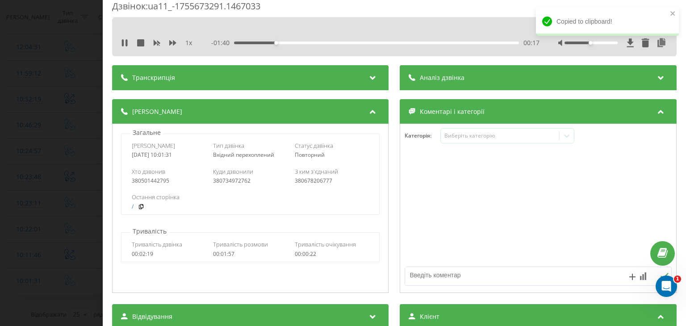
scroll to position [0, 0]
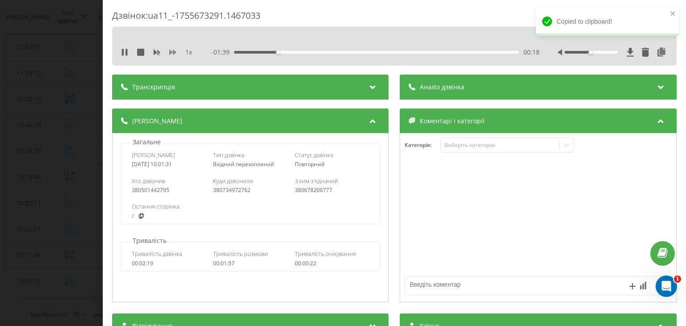
click at [175, 49] on icon at bounding box center [172, 52] width 7 height 7
click at [327, 52] on div "00:35" at bounding box center [377, 52] width 285 height 3
click at [347, 54] on div "- 01:18 00:39 00:39" at bounding box center [376, 52] width 328 height 9
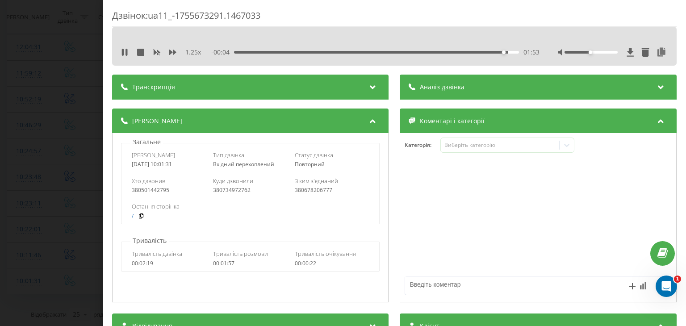
click at [41, 98] on div "Дзвінок : ua11_-1755673291.1467033 1.25 x - 00:04 01:53 01:53 Транскрипція Для …" at bounding box center [343, 163] width 686 height 326
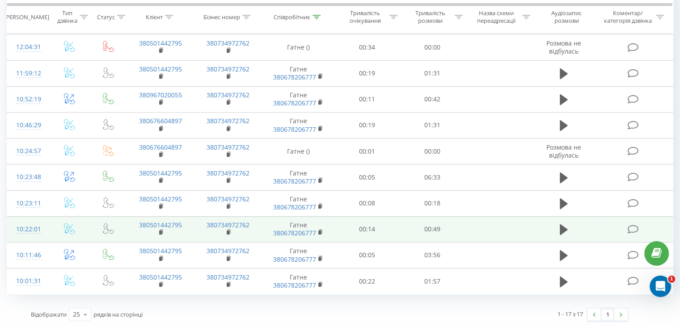
click at [51, 222] on td at bounding box center [70, 229] width 42 height 26
click at [50, 225] on td at bounding box center [70, 229] width 42 height 26
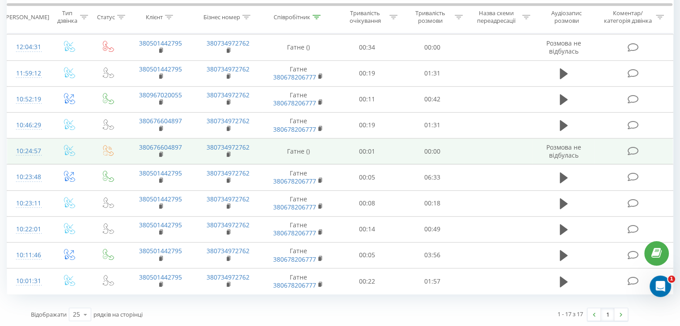
click at [45, 151] on td "10:24:57" at bounding box center [28, 152] width 42 height 26
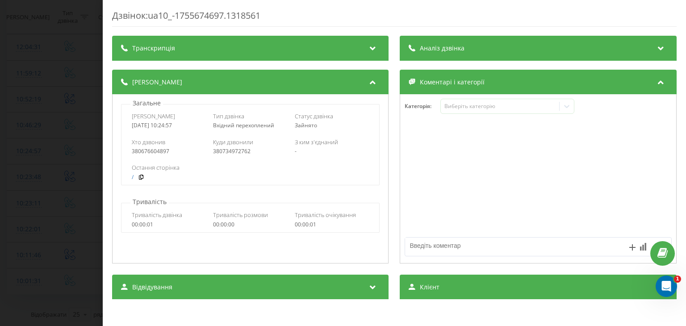
click at [73, 114] on div "Дзвінок : ua10_-1755674697.1318561 Транскрипція Для AI-аналізу майбутніх дзвінк…" at bounding box center [343, 163] width 686 height 326
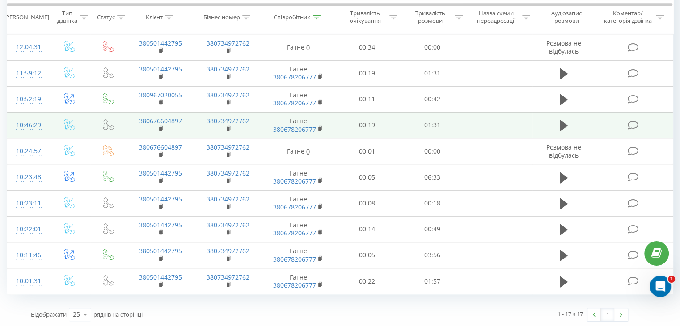
click at [49, 121] on td at bounding box center [70, 125] width 42 height 26
click at [46, 120] on td "10:46:29" at bounding box center [28, 125] width 42 height 26
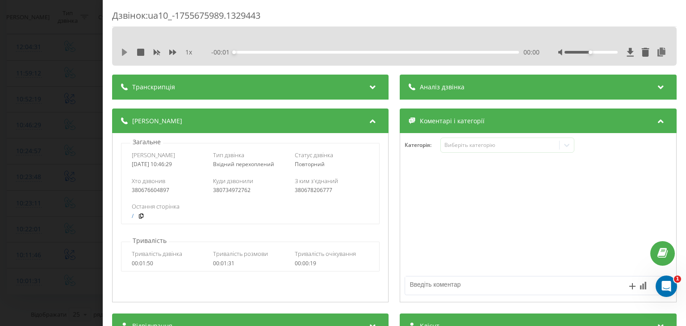
click at [128, 54] on icon at bounding box center [124, 52] width 7 height 7
click at [657, 50] on icon at bounding box center [662, 52] width 11 height 9
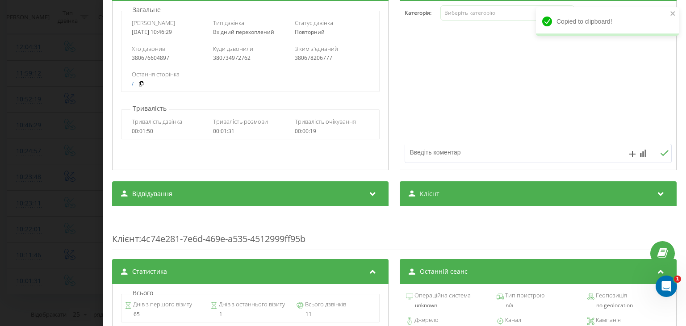
scroll to position [134, 0]
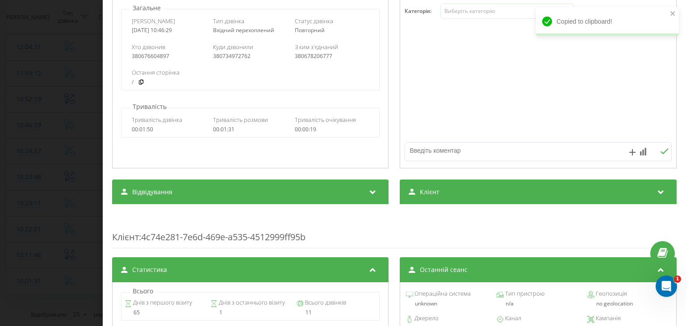
click at [438, 194] on div "Клієнт" at bounding box center [538, 192] width 277 height 25
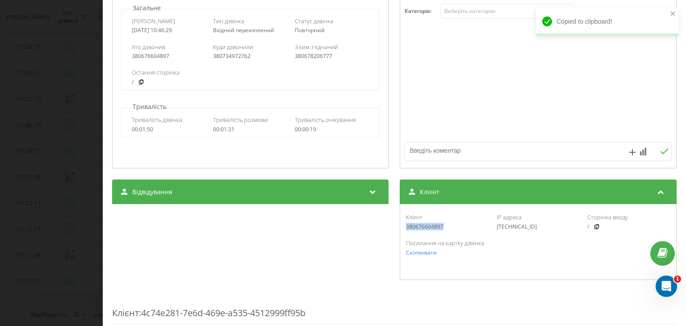
drag, startPoint x: 449, startPoint y: 229, endPoint x: 399, endPoint y: 227, distance: 49.6
click at [400, 227] on div "Клієнт 380676604897 IP адреса 193.169.188.64 Сторінка входу / Посилання на карт…" at bounding box center [538, 242] width 277 height 76
copy div "380676604897"
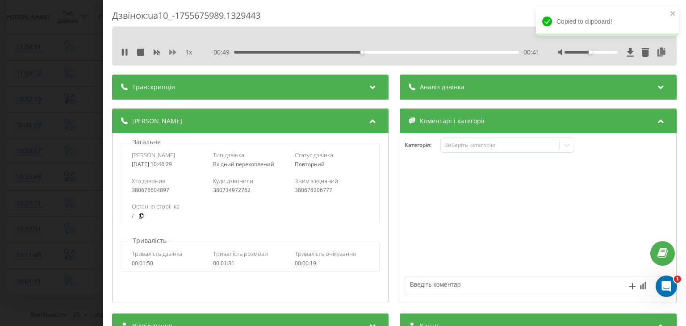
click at [174, 52] on icon at bounding box center [172, 52] width 7 height 5
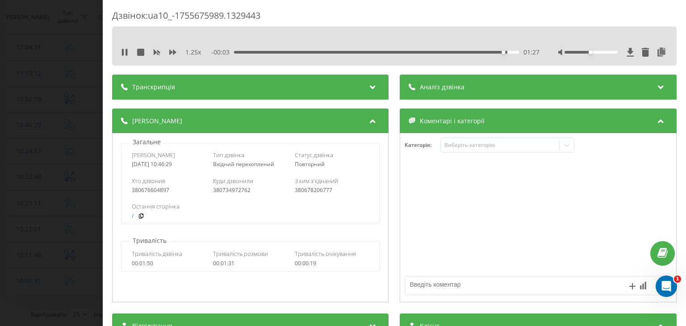
click at [41, 202] on div "Дзвінок : ua10_-1755675989.1329443 1.25 x - 00:03 01:27 01:27 Транскрипція Для …" at bounding box center [343, 163] width 686 height 326
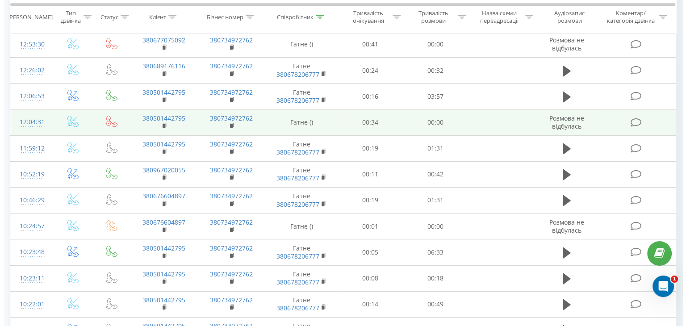
scroll to position [496, 0]
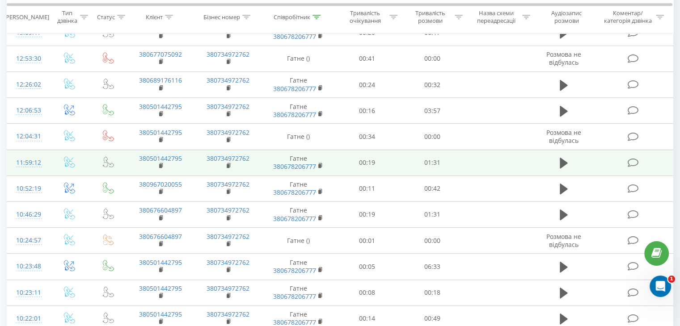
click at [44, 159] on td "11:59:12" at bounding box center [28, 163] width 42 height 26
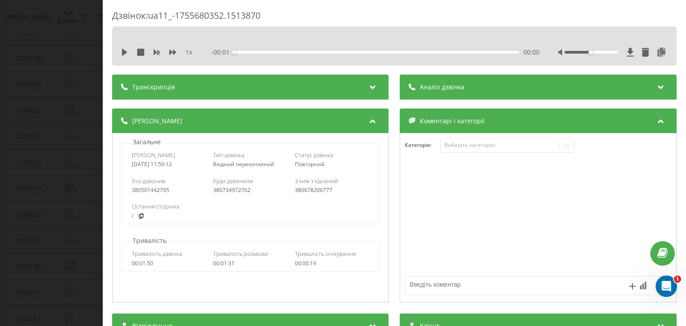
click at [129, 53] on div "1 x" at bounding box center [161, 52] width 80 height 9
click at [123, 54] on icon at bounding box center [124, 52] width 5 height 7
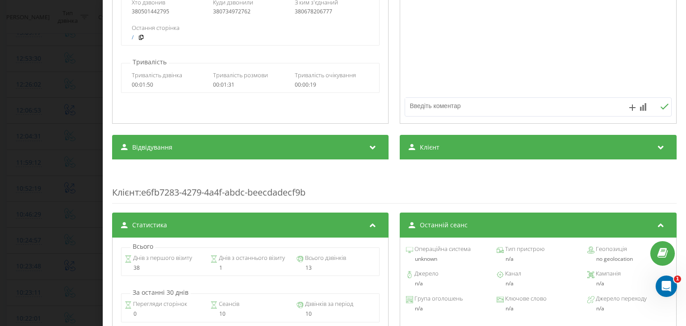
click at [445, 147] on div "Клієнт" at bounding box center [538, 147] width 277 height 25
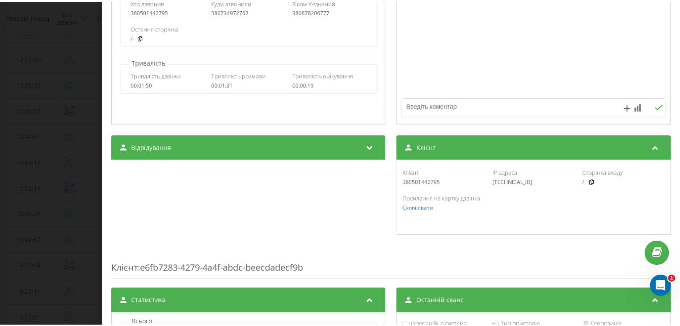
scroll to position [45, 0]
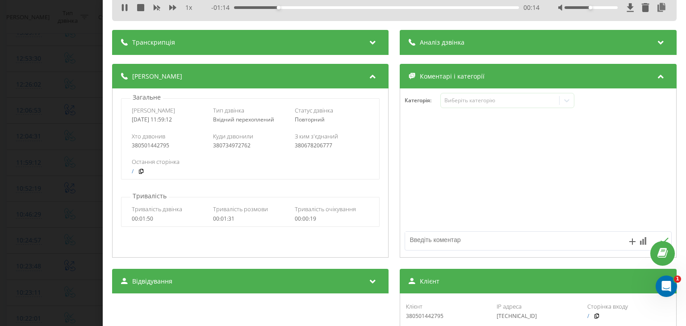
click at [7, 130] on div "Дзвінок : ua11_-1755680352.1513870 1 x - 01:14 00:14 00:14 Транскрипція Для AI-…" at bounding box center [343, 163] width 686 height 326
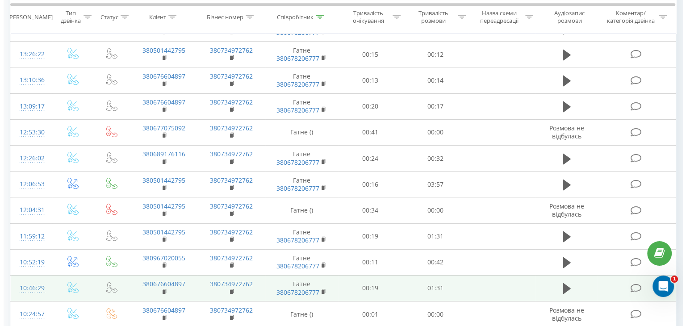
scroll to position [407, 0]
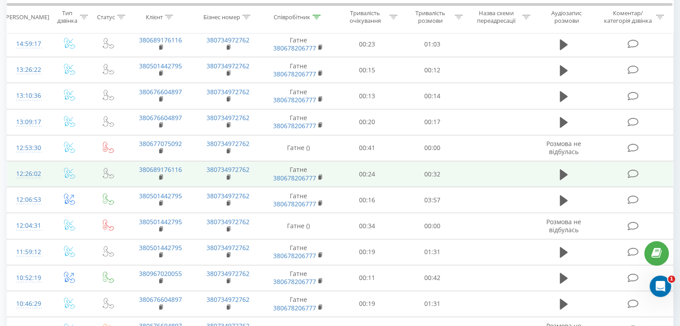
click at [43, 169] on td "12:26:02" at bounding box center [28, 174] width 42 height 26
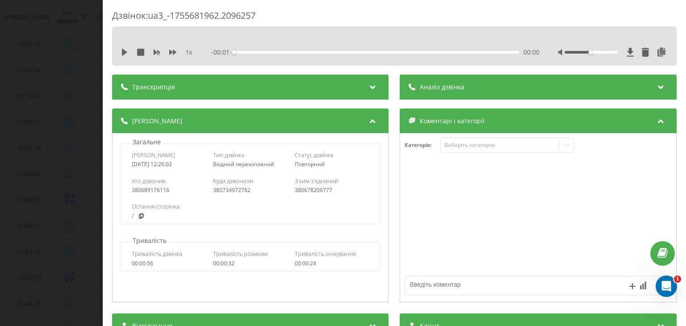
click at [122, 56] on div "1 x" at bounding box center [161, 52] width 80 height 9
click at [125, 51] on icon at bounding box center [124, 52] width 5 height 7
click at [657, 51] on icon at bounding box center [662, 52] width 11 height 9
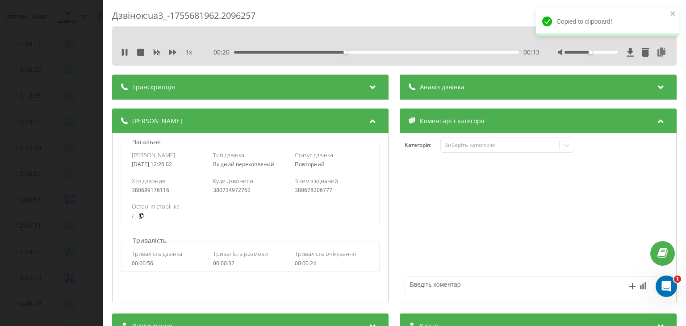
scroll to position [134, 0]
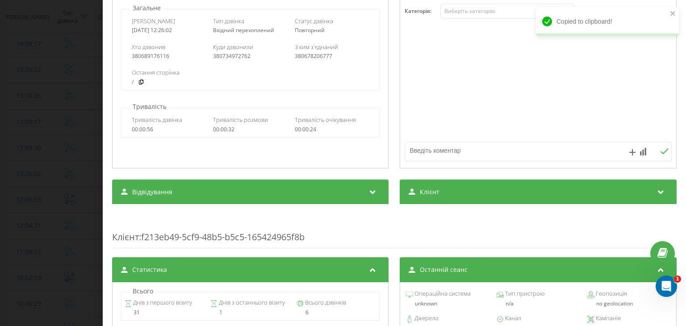
click at [425, 192] on span "Клієнт" at bounding box center [430, 192] width 20 height 9
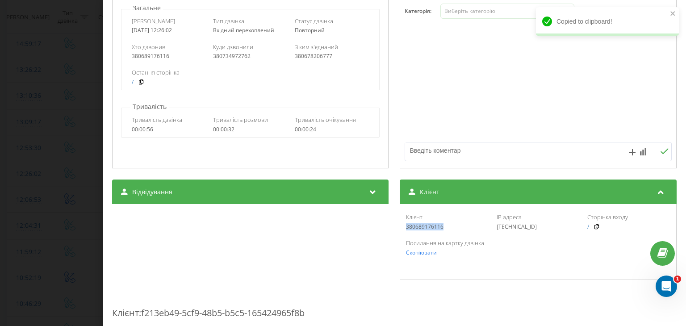
drag, startPoint x: 450, startPoint y: 231, endPoint x: 396, endPoint y: 229, distance: 54.1
click at [396, 229] on div "Відвідування Джерело n/a Канал n/a Кампанія n/a Група оголошень n/a Ключове сло…" at bounding box center [394, 230] width 565 height 101
copy div "380689176116"
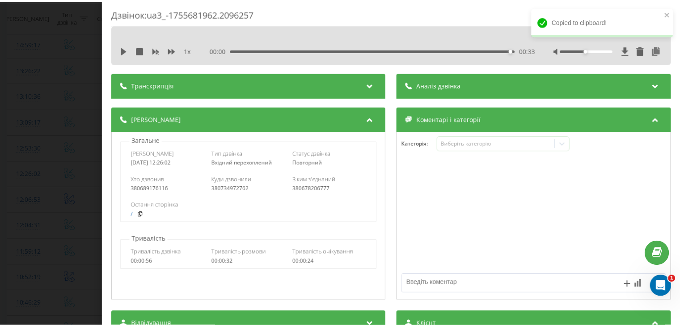
scroll to position [0, 0]
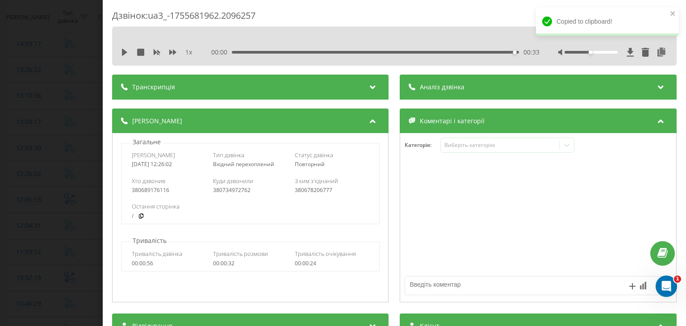
click at [20, 149] on div "Дзвінок : ua3_-1755681962.2096257 1 x 00:00 00:33 00:33 Транскрипція Для AI-ана…" at bounding box center [343, 163] width 686 height 326
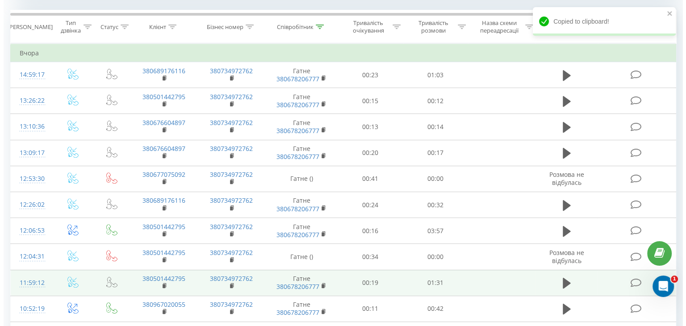
scroll to position [362, 0]
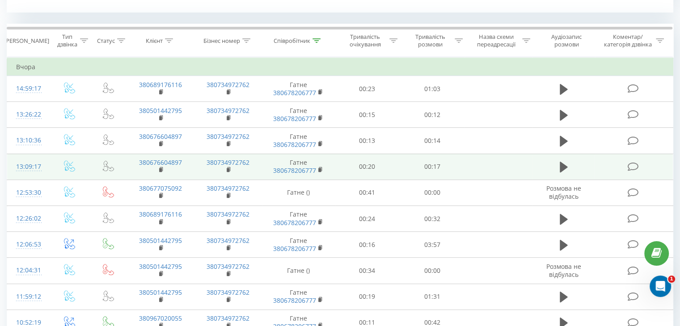
click at [49, 164] on td at bounding box center [70, 167] width 42 height 26
click at [49, 170] on td at bounding box center [70, 167] width 42 height 26
click at [48, 165] on td "13:09:17" at bounding box center [28, 167] width 42 height 26
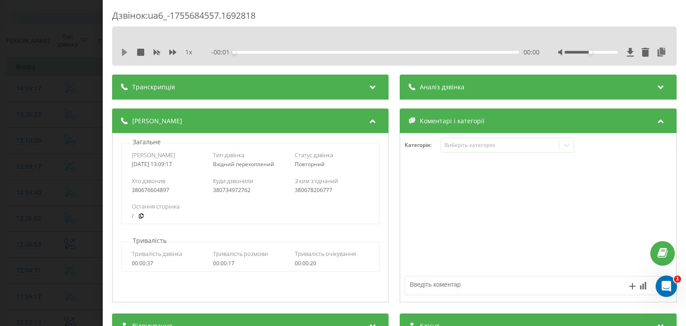
click at [126, 54] on icon at bounding box center [124, 52] width 7 height 7
click at [657, 49] on icon at bounding box center [662, 52] width 11 height 9
click at [83, 152] on div "Дзвінок : ua6_-1755684557.1692818 1 x - 00:15 00:01 00:01 Транскрипція Для AI-а…" at bounding box center [343, 163] width 686 height 326
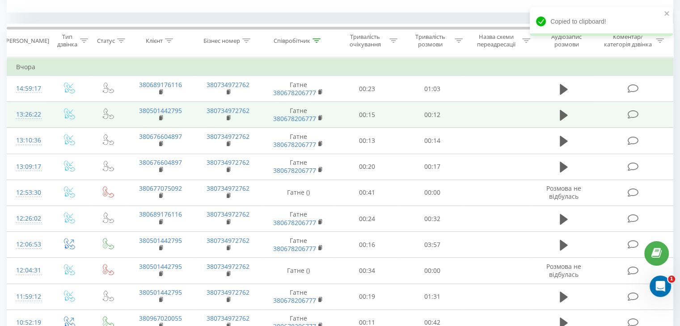
click at [51, 118] on td at bounding box center [70, 115] width 42 height 26
click at [46, 114] on td "13:26:22" at bounding box center [28, 115] width 42 height 26
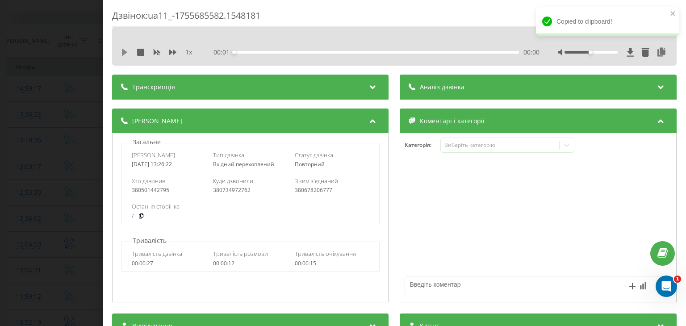
click at [126, 54] on icon at bounding box center [124, 52] width 7 height 7
click at [657, 54] on icon at bounding box center [662, 52] width 11 height 9
click at [82, 253] on div "Дзвінок : ua11_-1755685582.1548181 1 x - 00:07 00:06 00:06 Транскрипція Для AI-…" at bounding box center [343, 163] width 686 height 326
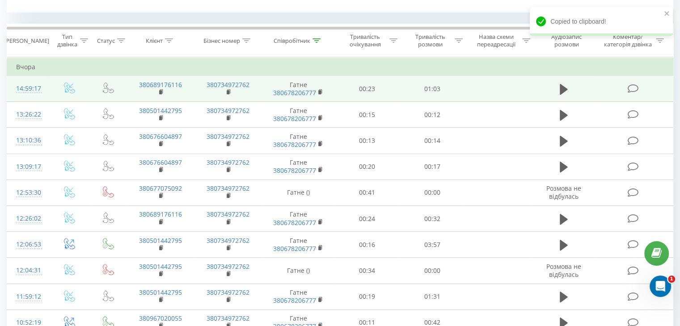
click at [46, 91] on td "14:59:17" at bounding box center [28, 89] width 42 height 26
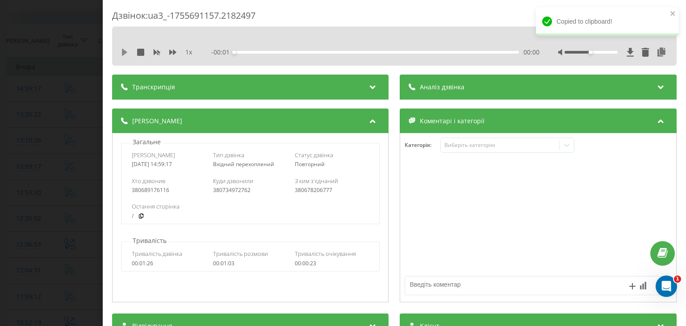
click at [123, 51] on icon at bounding box center [124, 52] width 5 height 7
click at [657, 52] on icon at bounding box center [662, 52] width 11 height 9
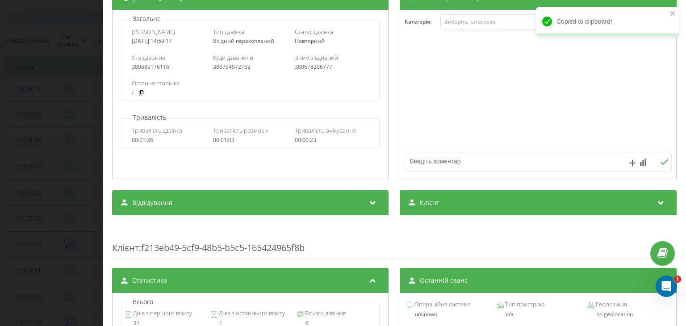
scroll to position [134, 0]
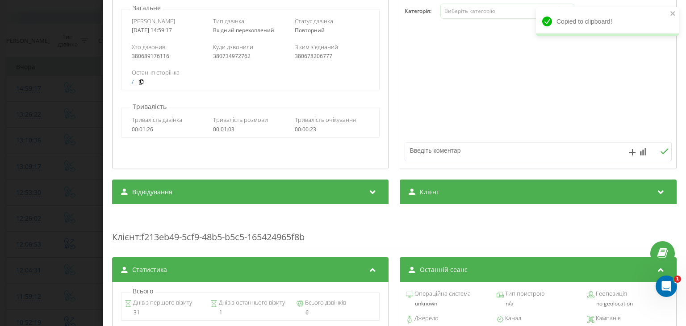
click at [465, 190] on div "Клієнт" at bounding box center [538, 192] width 277 height 25
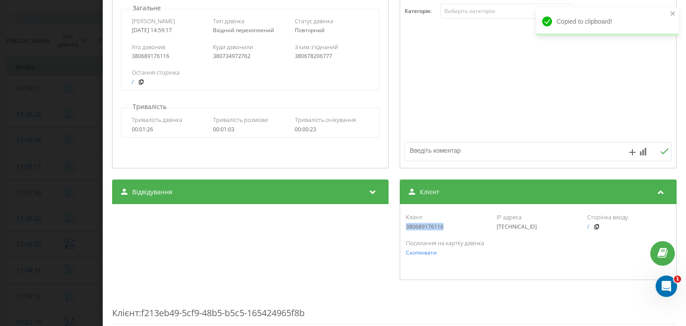
drag, startPoint x: 447, startPoint y: 230, endPoint x: 399, endPoint y: 231, distance: 48.3
click at [400, 231] on div "Клієнт 380689176116 IP адреса [TECHNICAL_ID] Сторінка входу / Посилання на карт…" at bounding box center [538, 242] width 277 height 76
copy div "380689176116"
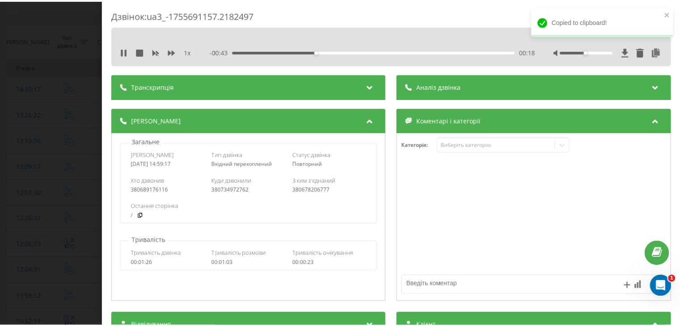
scroll to position [0, 0]
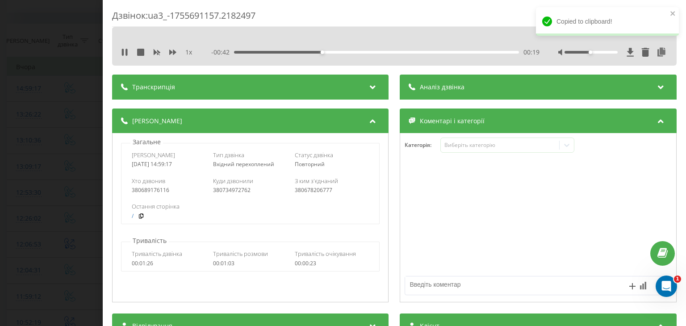
click at [177, 53] on div "1 x" at bounding box center [161, 52] width 80 height 9
click at [170, 49] on icon at bounding box center [172, 52] width 7 height 7
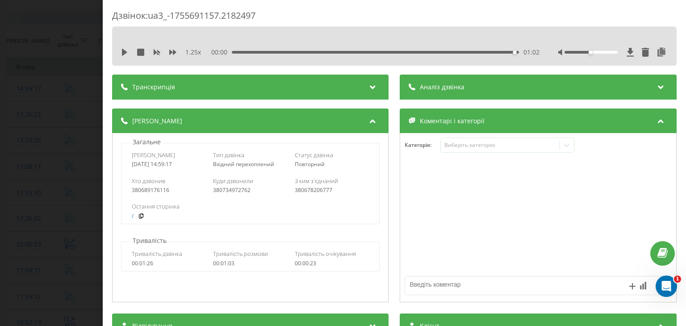
click at [0, 255] on div "Дзвінок : ua3_-1755691157.2182497 1.25 x 00:00 01:02 01:02 Транскрипція Для AI-…" at bounding box center [343, 163] width 686 height 326
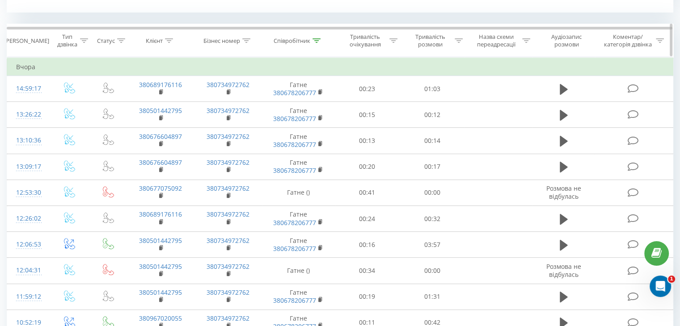
click at [317, 40] on icon at bounding box center [316, 40] width 8 height 4
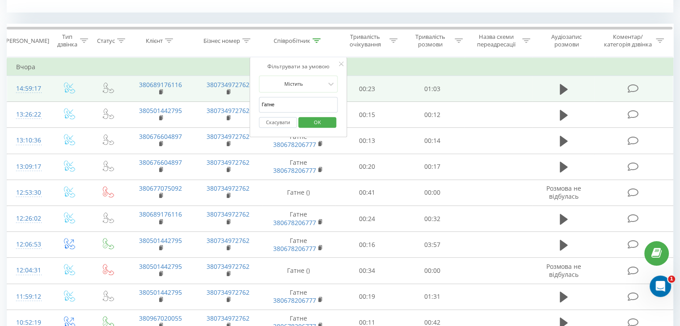
drag, startPoint x: 303, startPoint y: 102, endPoint x: 193, endPoint y: 92, distance: 109.9
click at [193, 92] on table "Фільтрувати за умовою Дорівнює Введіть значення Скасувати OK Фільтрувати за умо…" at bounding box center [340, 287] width 666 height 461
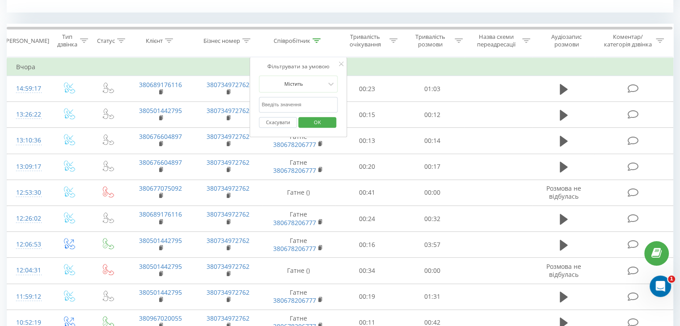
click at [295, 100] on input "text" at bounding box center [298, 105] width 79 height 16
type input "Бровари"
click at [315, 127] on span "OK" at bounding box center [317, 122] width 25 height 14
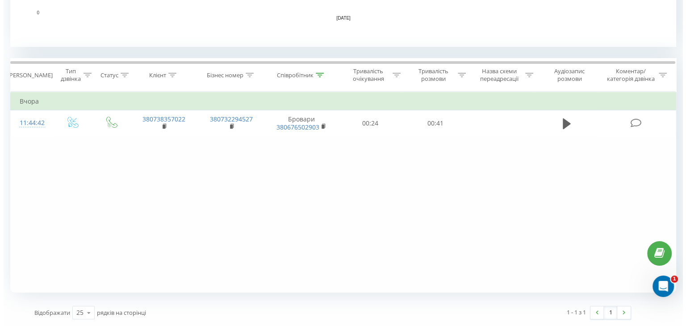
scroll to position [327, 0]
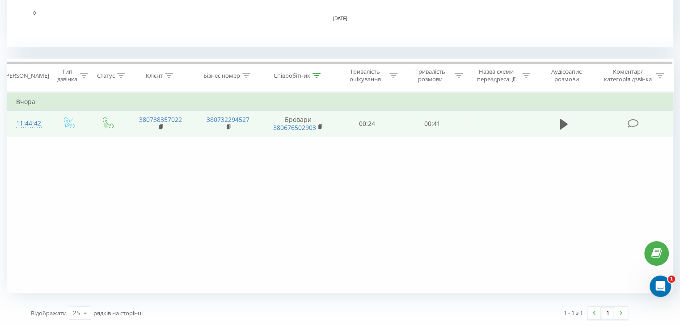
click at [48, 120] on td "11:44:42" at bounding box center [28, 124] width 42 height 26
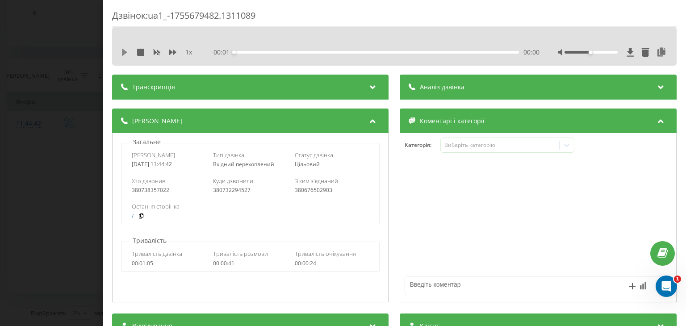
click at [124, 54] on icon at bounding box center [124, 52] width 5 height 7
click at [651, 57] on div "1 x - 00:41 00:00 00:00" at bounding box center [394, 52] width 551 height 13
click at [657, 52] on icon at bounding box center [662, 52] width 11 height 9
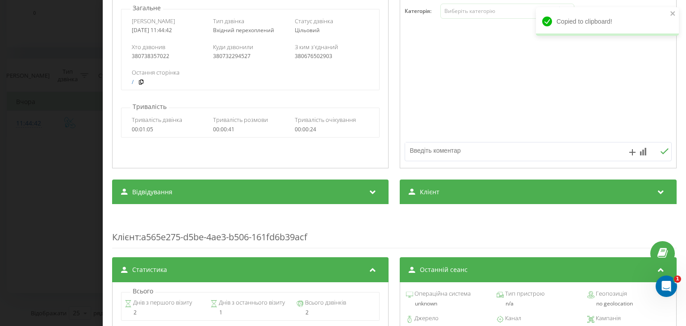
click at [438, 202] on div "Клієнт" at bounding box center [538, 192] width 277 height 25
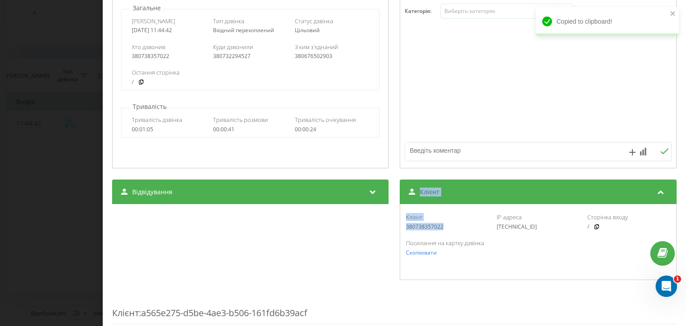
drag, startPoint x: 439, startPoint y: 230, endPoint x: 375, endPoint y: 231, distance: 63.9
click at [375, 231] on div "Відвідування Джерело n/a Канал n/a Кампанія n/a Група оголошень n/a Ключове сло…" at bounding box center [394, 230] width 565 height 101
click at [424, 228] on div "380738357022" at bounding box center [448, 227] width 83 height 6
drag, startPoint x: 449, startPoint y: 228, endPoint x: 403, endPoint y: 227, distance: 45.2
click at [407, 227] on div "380738357022" at bounding box center [448, 227] width 83 height 6
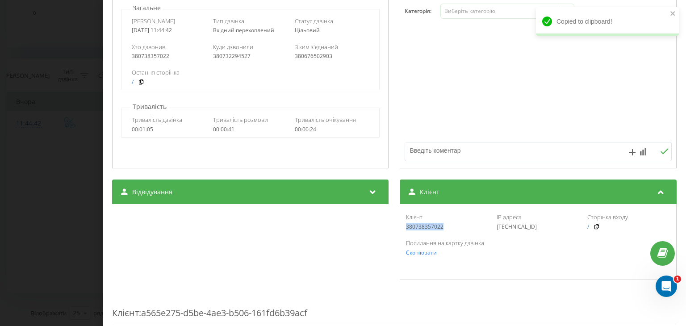
copy div "380738357022"
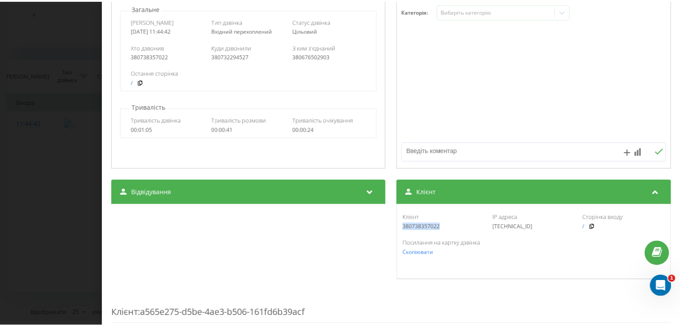
scroll to position [0, 0]
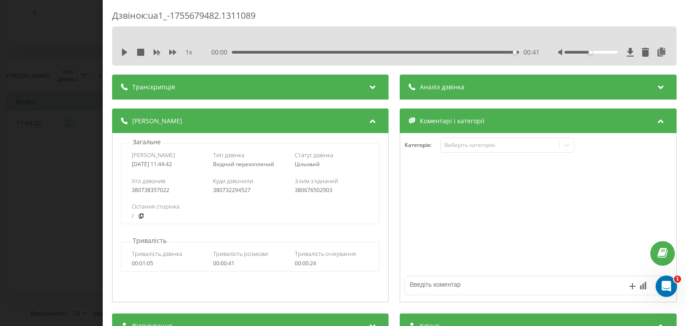
click at [62, 142] on div "Дзвінок : ua1_-1755679482.1311089 1 x 00:00 00:41 00:41 Транскрипція Для AI-ана…" at bounding box center [343, 163] width 686 height 326
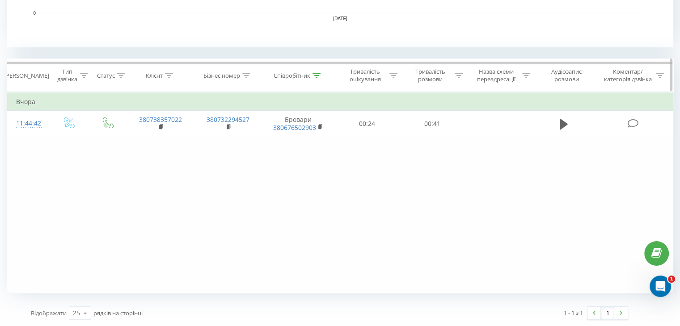
click at [312, 75] on div "Співробітник" at bounding box center [296, 76] width 47 height 8
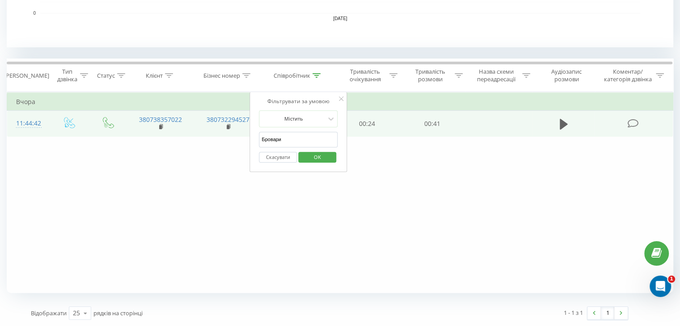
drag, startPoint x: 300, startPoint y: 139, endPoint x: 236, endPoint y: 134, distance: 64.1
click at [236, 134] on table "Фільтрувати за умовою Дорівнює Введіть значення Скасувати OK Фільтрувати за умо…" at bounding box center [340, 114] width 666 height 45
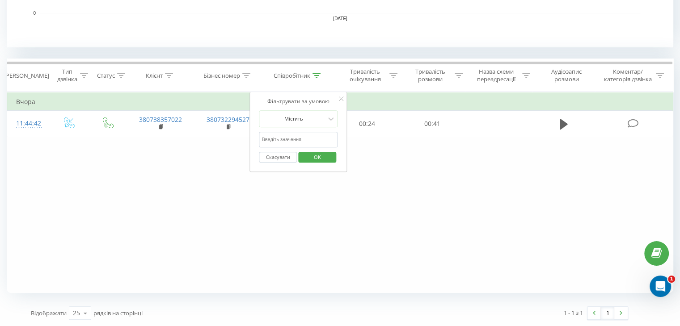
click at [299, 141] on input "text" at bounding box center [298, 140] width 79 height 16
type input "[PERSON_NAME]"
click at [324, 160] on span "OK" at bounding box center [317, 157] width 25 height 14
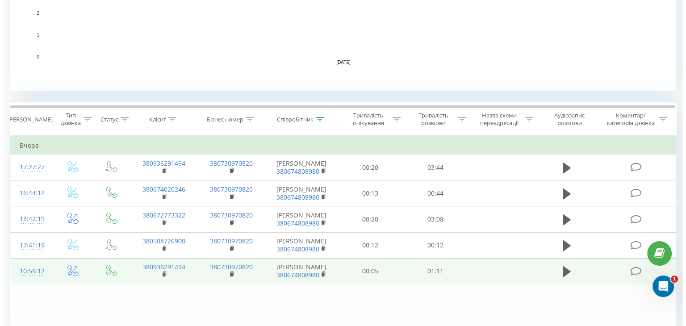
scroll to position [327, 0]
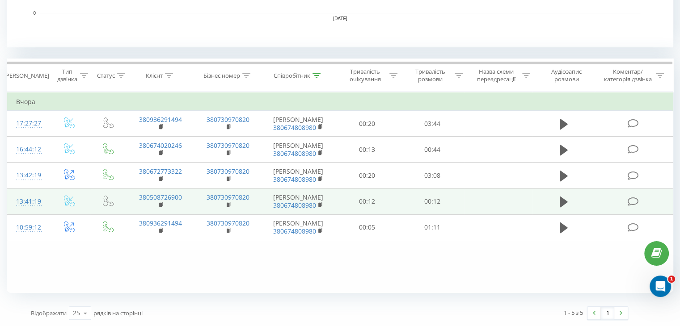
click at [48, 199] on tr "13:41:19 380508726900 380730970820 Софія 380674808980 00:12 00:12" at bounding box center [340, 202] width 666 height 26
click at [47, 199] on td "13:41:19" at bounding box center [28, 202] width 42 height 26
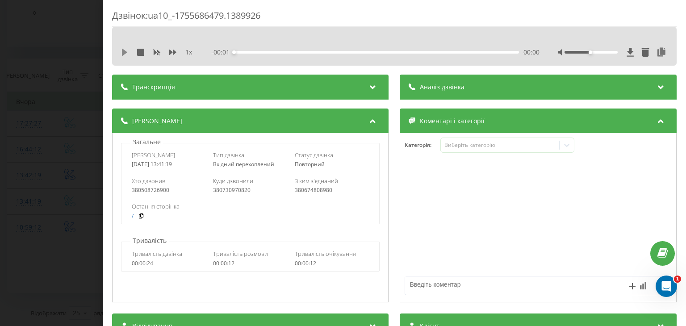
click at [123, 53] on icon at bounding box center [124, 52] width 5 height 7
click at [657, 51] on icon at bounding box center [662, 52] width 11 height 9
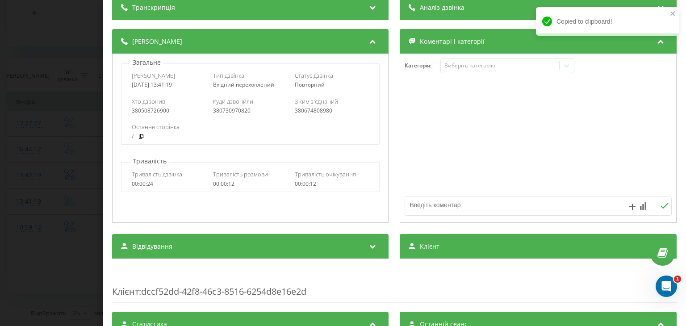
scroll to position [89, 0]
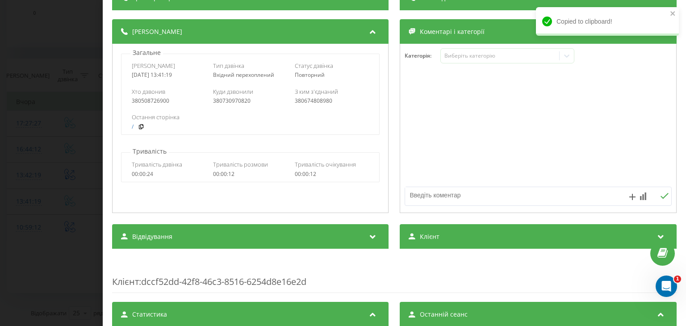
click at [449, 242] on div "Клієнт" at bounding box center [538, 236] width 277 height 25
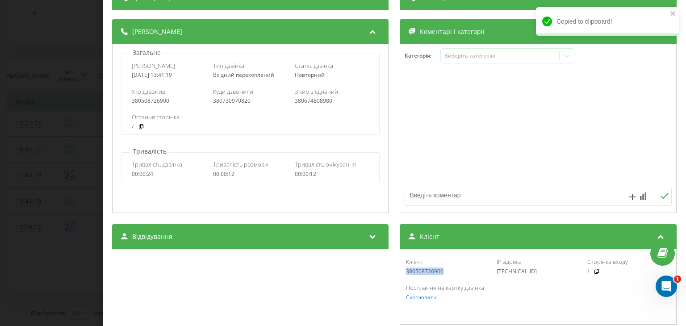
drag, startPoint x: 424, startPoint y: 272, endPoint x: 394, endPoint y: 271, distance: 30.0
click at [394, 271] on div "Відвідування Джерело n/a Канал n/a Кампанія n/a Група оголошень n/a Ключове сло…" at bounding box center [394, 274] width 565 height 101
copy div "380508726900"
click at [99, 198] on div "Дзвінок : ua10_-1755686479.1389926 1 x 00:00 00:13 00:13 Транскрипція Для AI-ан…" at bounding box center [343, 163] width 686 height 326
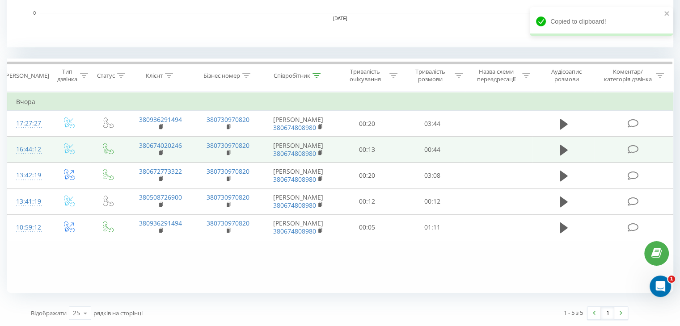
click at [50, 147] on td at bounding box center [70, 150] width 42 height 26
click at [41, 147] on td "16:44:12" at bounding box center [28, 150] width 42 height 26
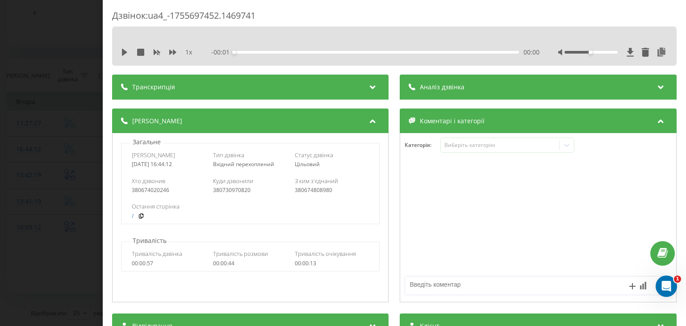
click at [122, 46] on div "1 x - 00:01 00:00 00:00" at bounding box center [394, 52] width 551 height 13
click at [120, 50] on div "1 x - 00:01 00:00 00:00" at bounding box center [394, 52] width 551 height 13
click at [124, 52] on icon at bounding box center [124, 52] width 5 height 7
click at [657, 55] on icon at bounding box center [662, 52] width 11 height 9
click at [340, 55] on div "- 00:32 00:12 00:12" at bounding box center [376, 52] width 328 height 9
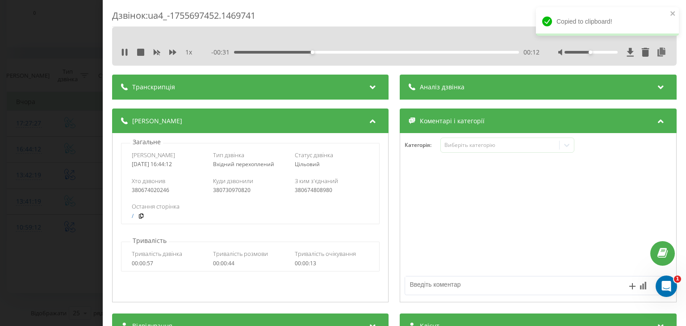
click at [341, 55] on div "- 00:31 00:12 00:12" at bounding box center [376, 52] width 328 height 9
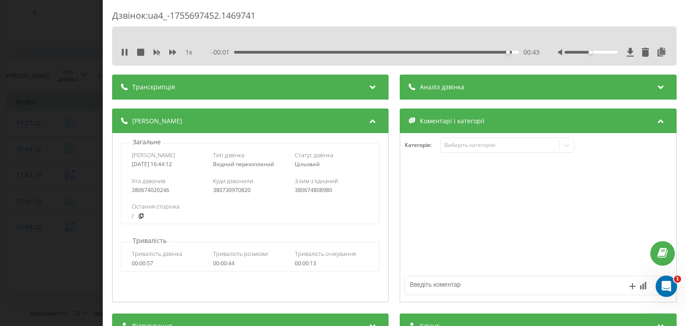
click at [74, 167] on div "Дзвінок : ua4_-1755697452.1469741 1 x - 00:01 00:43 00:43 Транскрипція Для AI-а…" at bounding box center [343, 163] width 686 height 326
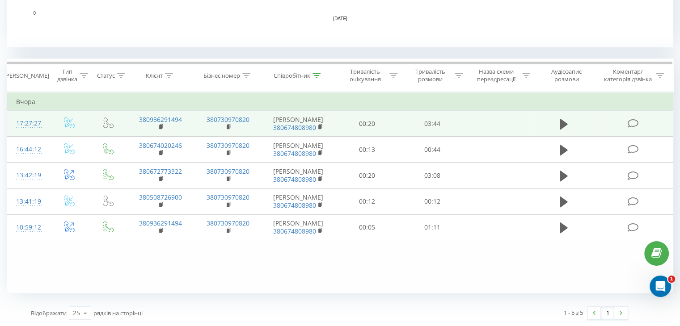
click at [43, 117] on td "17:27:27" at bounding box center [28, 124] width 42 height 26
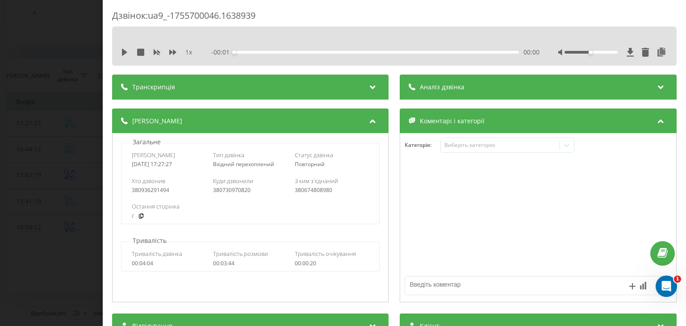
click at [119, 49] on div "1 x - 00:01 00:00 00:00" at bounding box center [394, 52] width 551 height 13
click at [126, 49] on icon at bounding box center [124, 52] width 7 height 7
click at [657, 54] on icon at bounding box center [662, 52] width 11 height 9
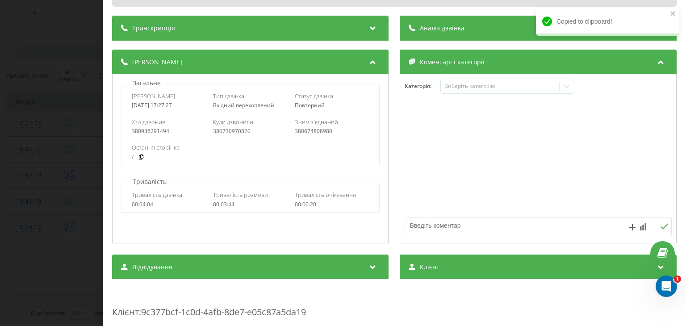
scroll to position [89, 0]
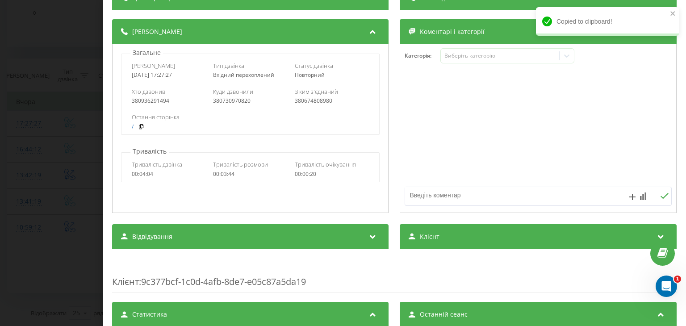
click at [474, 240] on div "Клієнт" at bounding box center [538, 236] width 277 height 25
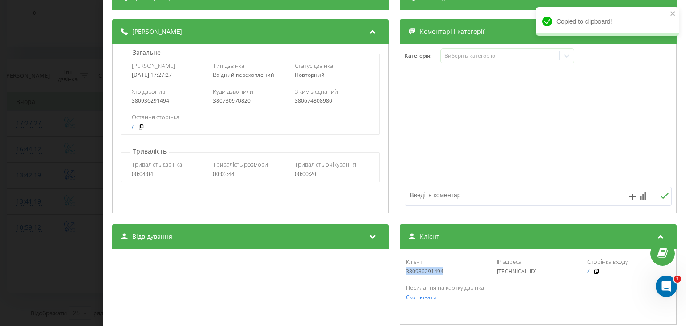
drag, startPoint x: 443, startPoint y: 271, endPoint x: 395, endPoint y: 272, distance: 48.7
click at [395, 272] on div "Відвідування Джерело n/a Канал n/a Кампанія n/a Група оголошень n/a Ключове сло…" at bounding box center [394, 274] width 565 height 101
copy div "380936291494"
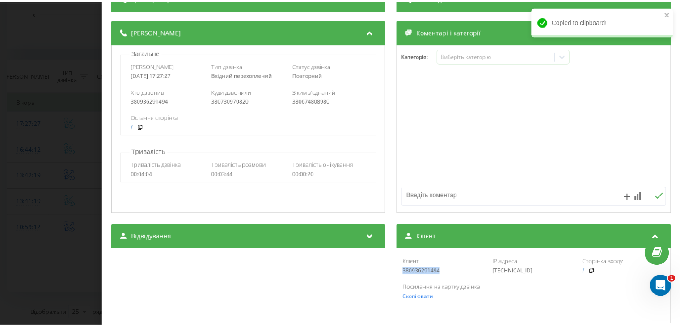
scroll to position [0, 0]
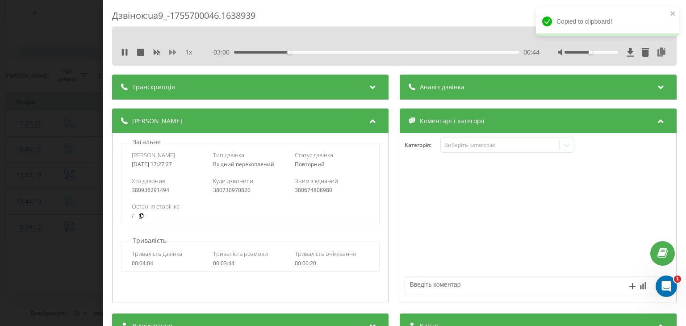
click at [172, 51] on icon at bounding box center [172, 52] width 7 height 7
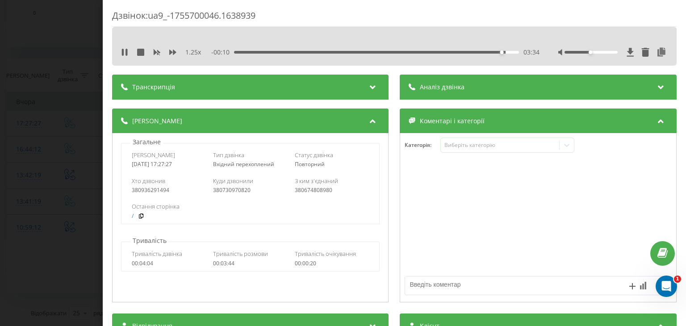
click at [66, 167] on div "Дзвінок : ua9_-1755700046.1638939 1.25 x - 00:10 03:34 03:34 Транскрипція Для A…" at bounding box center [343, 163] width 686 height 326
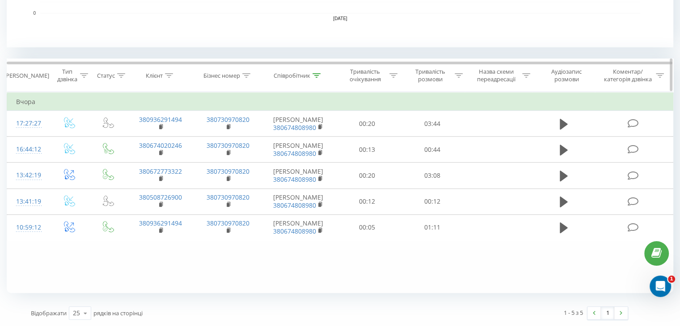
click at [320, 70] on th "Співробітник" at bounding box center [298, 75] width 73 height 33
click at [319, 72] on th "Співробітник" at bounding box center [298, 75] width 73 height 33
click at [319, 73] on icon at bounding box center [316, 75] width 8 height 4
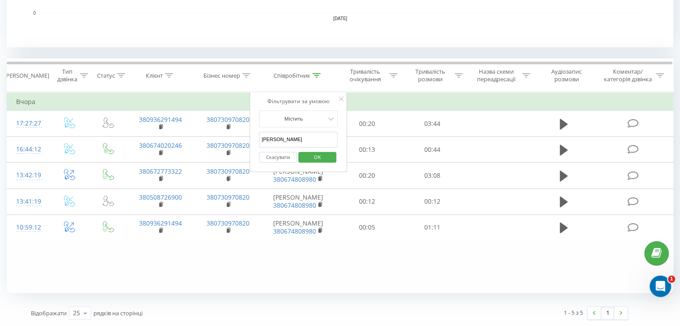
drag, startPoint x: 291, startPoint y: 139, endPoint x: 260, endPoint y: 137, distance: 31.8
click at [260, 137] on input "[PERSON_NAME]" at bounding box center [298, 140] width 79 height 16
click at [260, 137] on input "text" at bounding box center [298, 140] width 79 height 16
type input "Ірпінь"
click at [311, 160] on span "OK" at bounding box center [317, 157] width 25 height 14
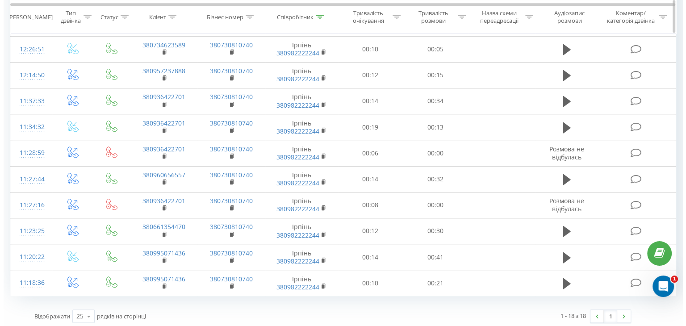
scroll to position [611, 0]
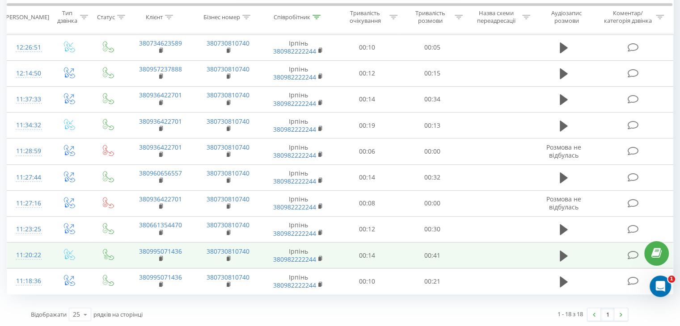
click at [49, 249] on td at bounding box center [70, 256] width 42 height 26
click at [50, 249] on td at bounding box center [70, 256] width 42 height 26
click at [44, 252] on td "11:20:22" at bounding box center [28, 256] width 42 height 26
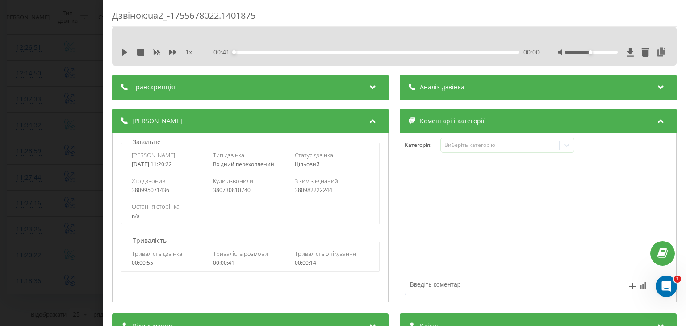
click at [125, 56] on div "1 x" at bounding box center [161, 52] width 80 height 9
click at [128, 54] on icon at bounding box center [124, 52] width 7 height 7
click at [658, 52] on icon at bounding box center [662, 52] width 11 height 9
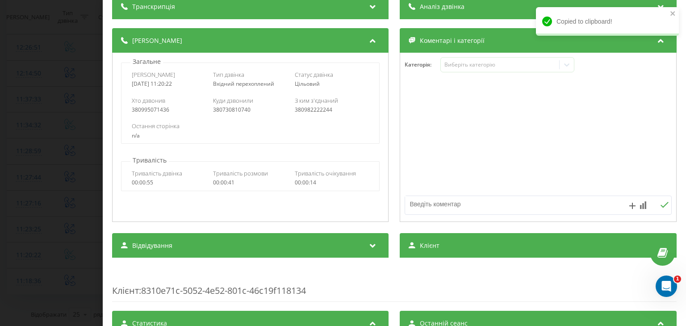
scroll to position [134, 0]
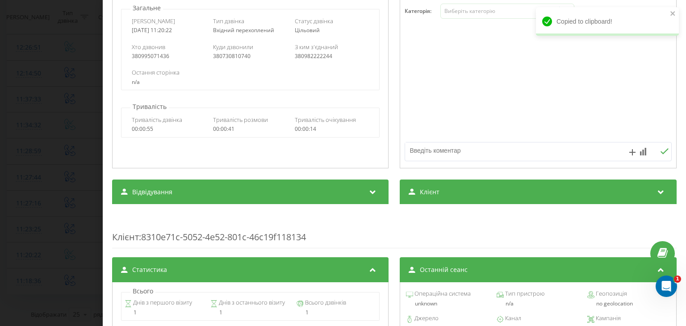
click at [434, 190] on span "Клієнт" at bounding box center [430, 192] width 20 height 9
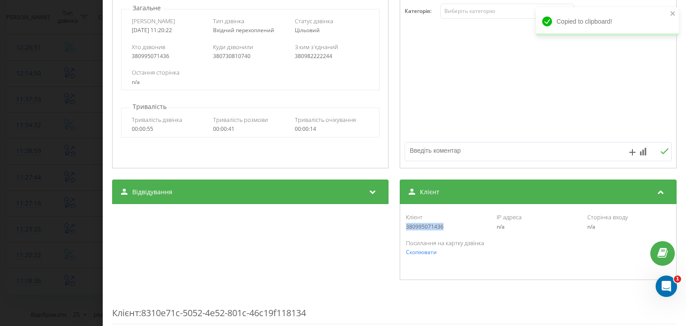
drag, startPoint x: 441, startPoint y: 227, endPoint x: 401, endPoint y: 224, distance: 40.8
click at [401, 224] on div "Клієнт 380995071436 IP адреса n/a Сторінка входу n/a Посилання на картку дзвінк…" at bounding box center [538, 242] width 277 height 76
copy div "380995071436"
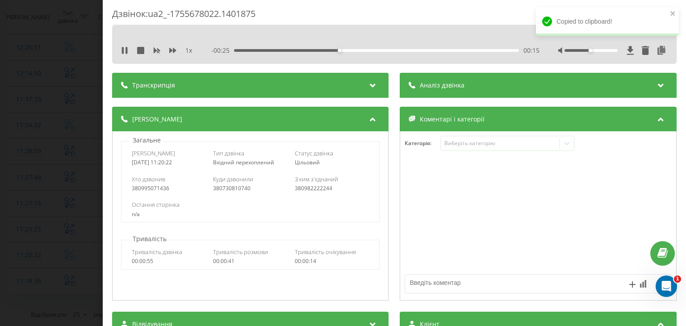
scroll to position [0, 0]
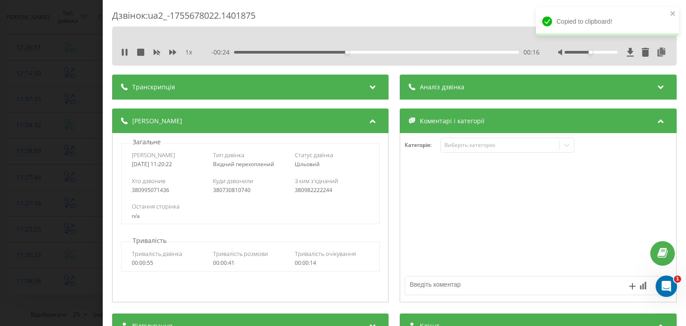
click at [111, 62] on div "Дзвінок : ua2_-1755678022.1401875 1 x - 00:24 00:16 00:16 Транскрипція Для AI-а…" at bounding box center [395, 163] width 584 height 326
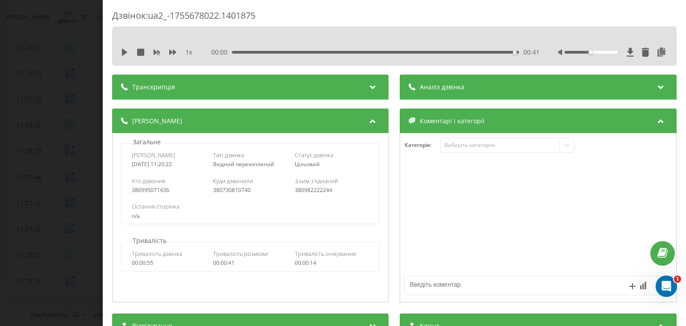
click at [55, 185] on div "Дзвінок : ua2_-1755678022.1401875 1 x 00:00 00:41 00:41 Транскрипція Для AI-ана…" at bounding box center [343, 163] width 686 height 326
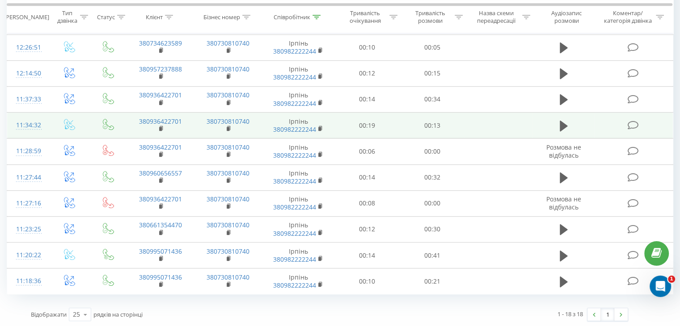
click at [47, 120] on td "11:34:32" at bounding box center [28, 126] width 42 height 26
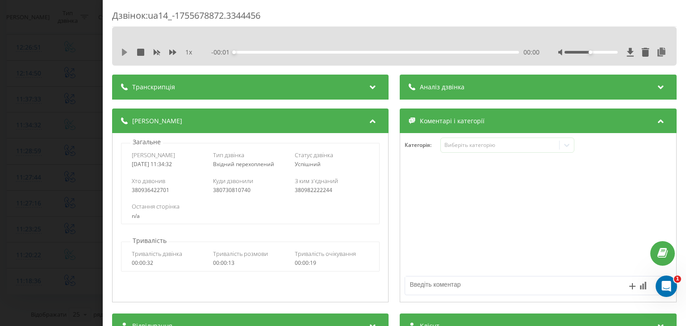
click at [122, 53] on icon at bounding box center [124, 52] width 5 height 7
click at [657, 50] on icon at bounding box center [662, 52] width 11 height 9
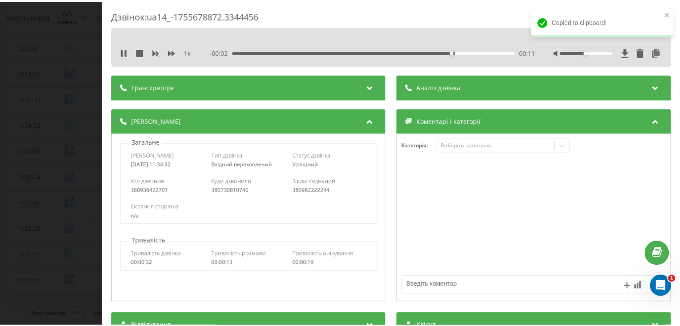
scroll to position [45, 0]
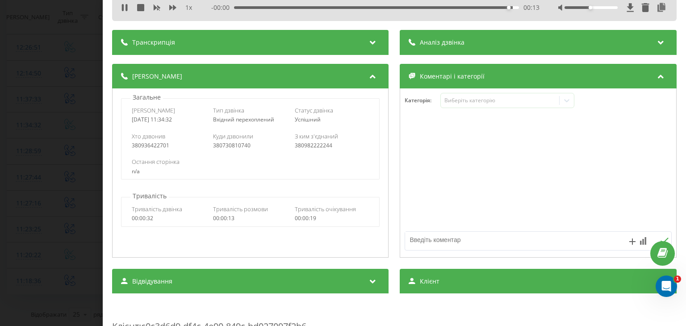
click at [63, 109] on div "Дзвінок : ua14_-1755678872.3344456 1 x - 00:00 00:13 00:13 Транскрипція Для AI-…" at bounding box center [343, 163] width 686 height 326
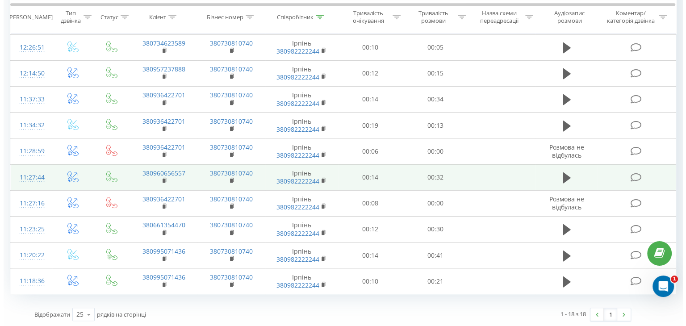
scroll to position [567, 0]
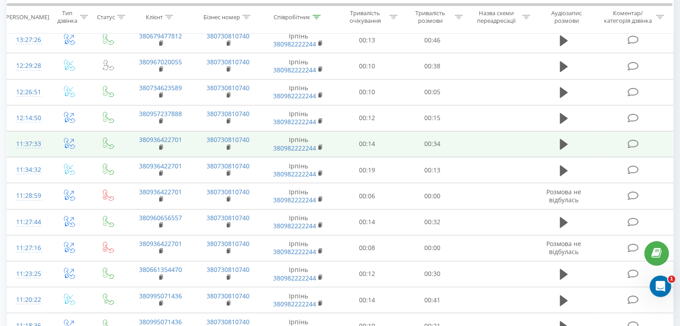
click at [46, 140] on td "11:37:33" at bounding box center [28, 144] width 42 height 26
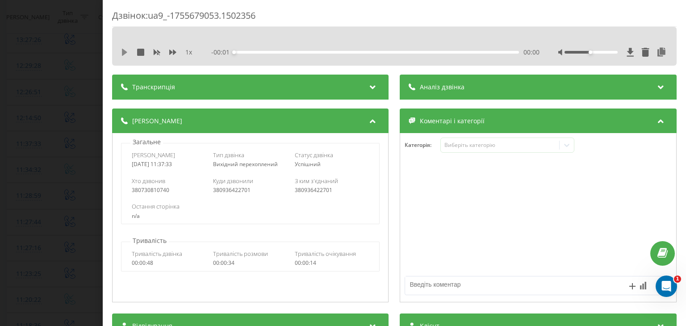
click at [126, 53] on icon at bounding box center [124, 52] width 5 height 7
click at [657, 49] on icon at bounding box center [662, 52] width 11 height 9
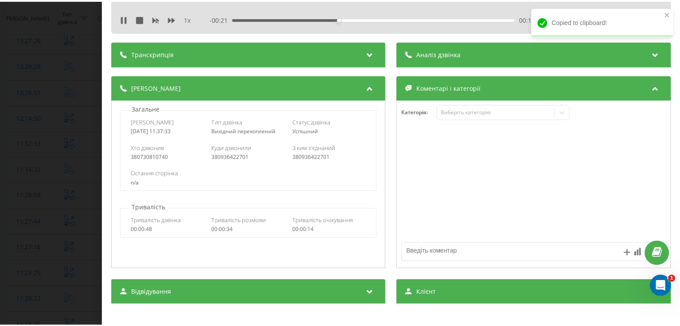
scroll to position [89, 0]
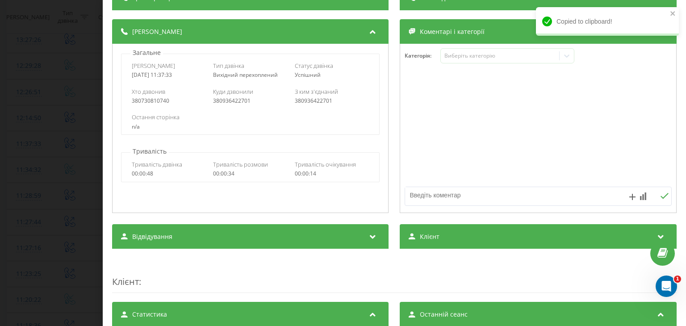
click at [438, 233] on div "Клієнт" at bounding box center [538, 236] width 277 height 25
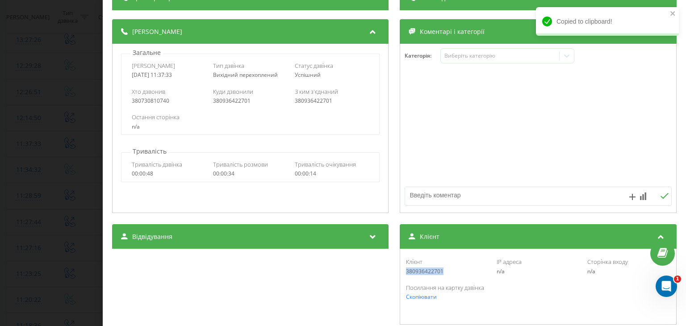
drag, startPoint x: 444, startPoint y: 273, endPoint x: 407, endPoint y: 273, distance: 37.1
click at [407, 273] on div "380936422701" at bounding box center [448, 272] width 83 height 6
copy div "380936422701"
click at [22, 153] on div "Дзвінок : ua9_-1755679053.1502356 1 x - 00:03 00:32 00:32 Транскрипція Для AI-а…" at bounding box center [343, 163] width 686 height 326
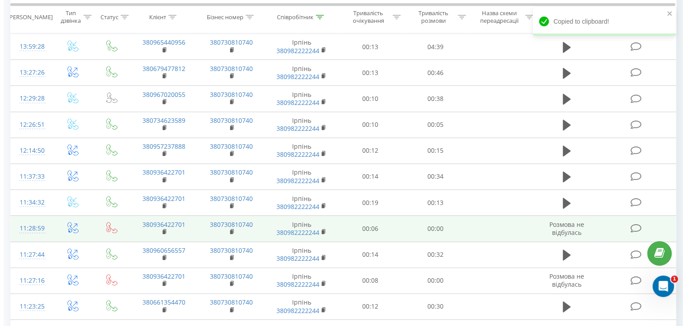
scroll to position [477, 0]
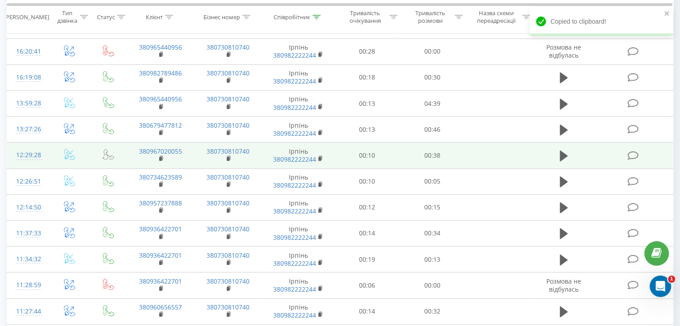
click at [48, 154] on td "12:29:28" at bounding box center [28, 156] width 42 height 26
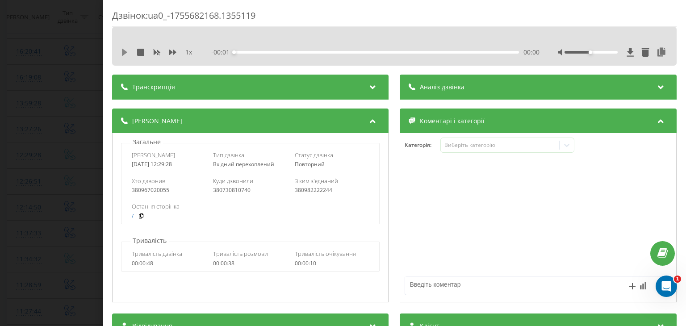
click at [125, 50] on icon at bounding box center [124, 52] width 7 height 7
click at [657, 49] on icon at bounding box center [662, 52] width 11 height 9
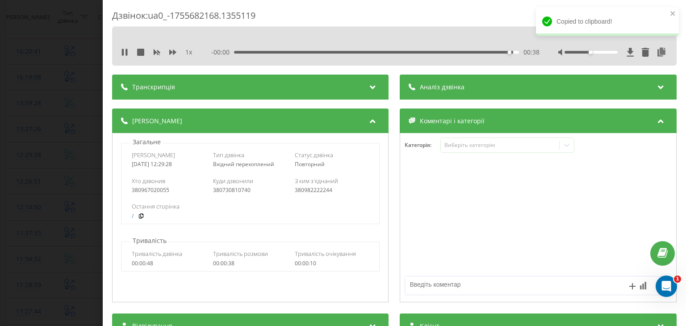
click at [35, 90] on div "Дзвінок : ua0_-1755682168.1355119 1 x - 00:00 00:38 00:38 Транскрипція Для AI-а…" at bounding box center [343, 163] width 686 height 326
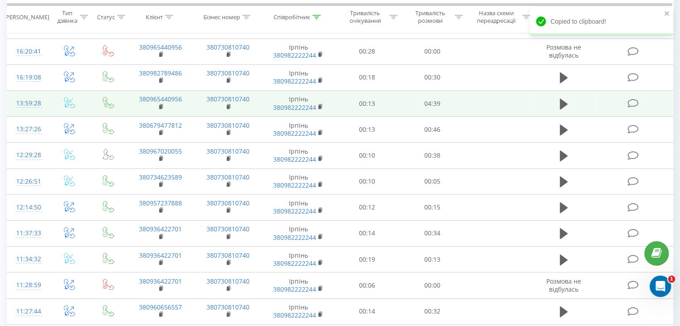
click at [49, 97] on td at bounding box center [70, 104] width 42 height 26
click at [52, 104] on td at bounding box center [70, 104] width 42 height 26
click at [50, 99] on td at bounding box center [70, 104] width 42 height 26
click at [48, 99] on td "13:59:28" at bounding box center [28, 104] width 42 height 26
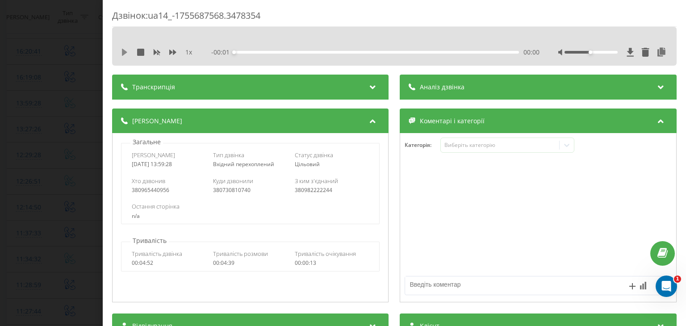
click at [123, 51] on icon at bounding box center [124, 52] width 5 height 7
click at [657, 51] on icon at bounding box center [662, 52] width 11 height 9
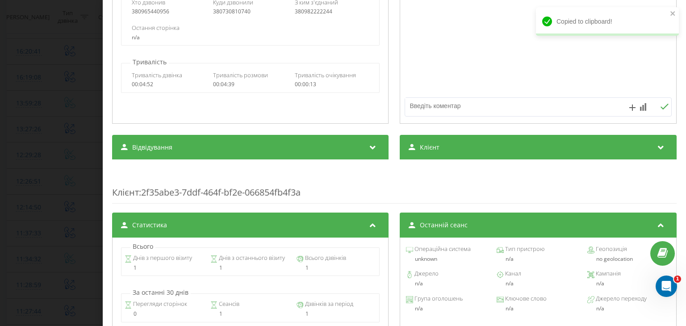
click at [452, 151] on div "Клієнт" at bounding box center [538, 147] width 277 height 25
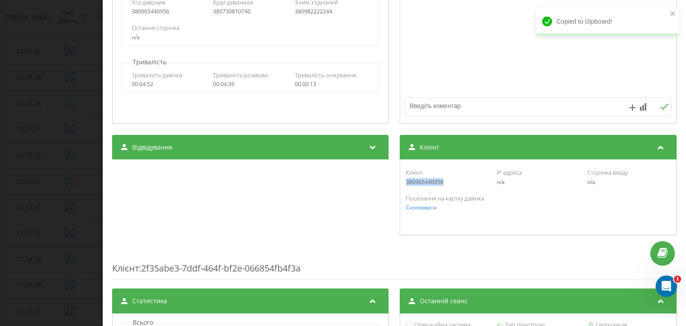
drag, startPoint x: 449, startPoint y: 183, endPoint x: 396, endPoint y: 186, distance: 52.4
click at [396, 186] on div "Відвідування Джерело n/a Канал n/a Кампанія n/a Група оголошень n/a Ключове сло…" at bounding box center [394, 185] width 565 height 101
copy div "380965440956"
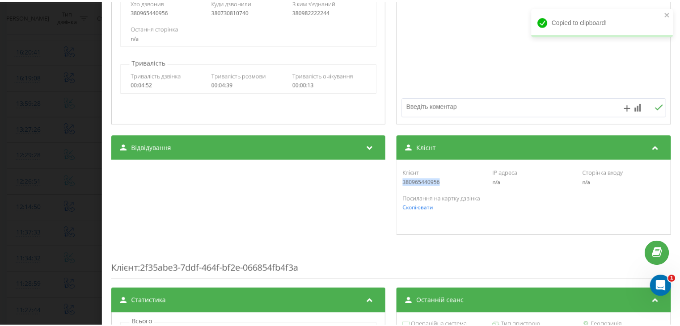
scroll to position [0, 0]
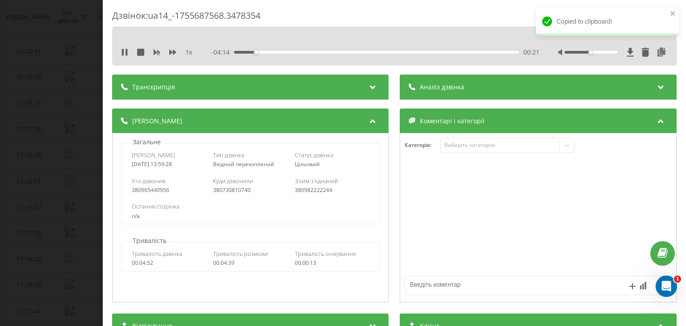
click at [167, 51] on div "1 x" at bounding box center [161, 52] width 80 height 9
click at [172, 52] on icon at bounding box center [172, 52] width 7 height 5
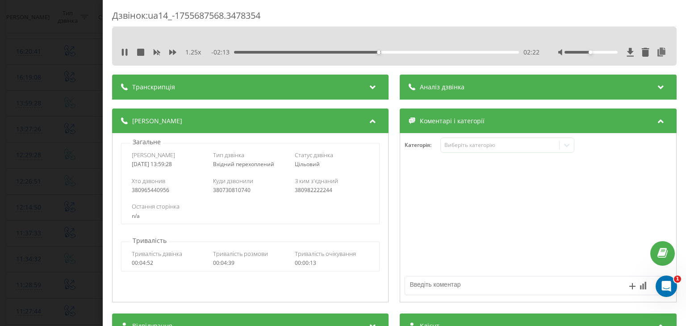
click at [391, 50] on div "- 02:13 02:22 02:22" at bounding box center [376, 52] width 328 height 9
click at [399, 55] on div "- 02:13 02:22 02:22" at bounding box center [376, 52] width 328 height 9
drag, startPoint x: 414, startPoint y: 55, endPoint x: 407, endPoint y: 52, distance: 7.1
click at [413, 55] on div "- 02:13 02:22 02:22" at bounding box center [376, 52] width 328 height 9
click at [405, 51] on div "02:23" at bounding box center [377, 52] width 285 height 3
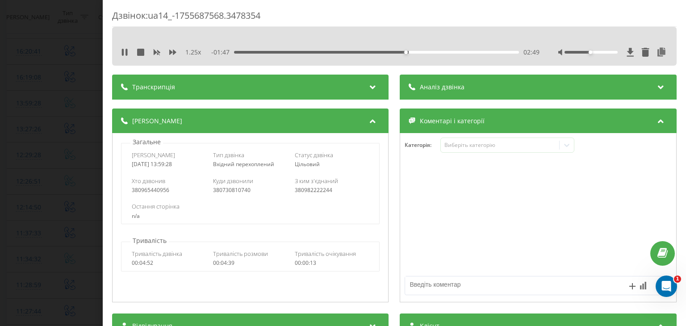
click at [413, 50] on div "- 01:47 02:49 02:49" at bounding box center [376, 52] width 328 height 9
click at [427, 52] on div "02:49" at bounding box center [377, 52] width 285 height 3
click at [441, 52] on div "03:11" at bounding box center [377, 52] width 285 height 3
click at [13, 104] on div "Дзвінок : ua14_-1755687568.3478354 1.25 x - 00:17 04:18 04:18 Транскрипція Для …" at bounding box center [343, 163] width 686 height 326
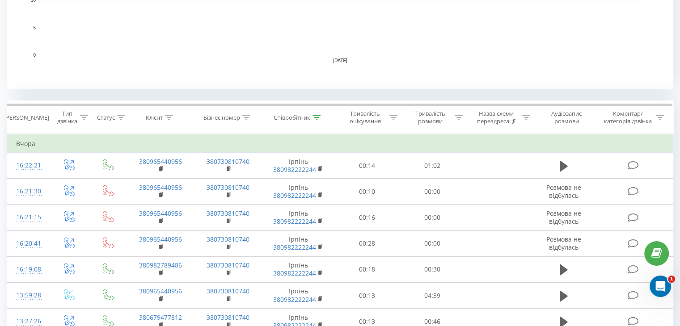
scroll to position [254, 0]
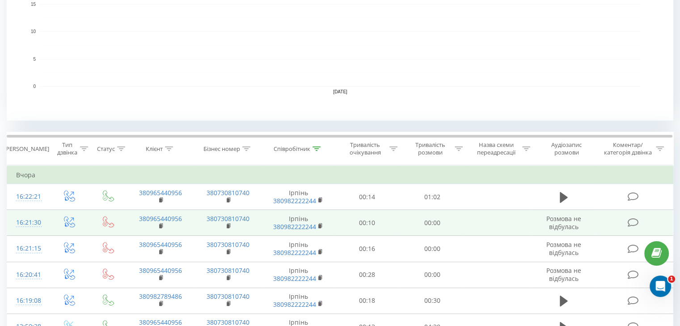
click at [50, 223] on td at bounding box center [70, 223] width 42 height 26
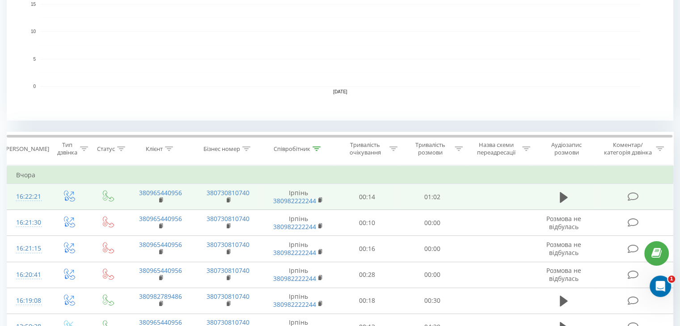
click at [47, 197] on td "16:22:21" at bounding box center [28, 197] width 42 height 26
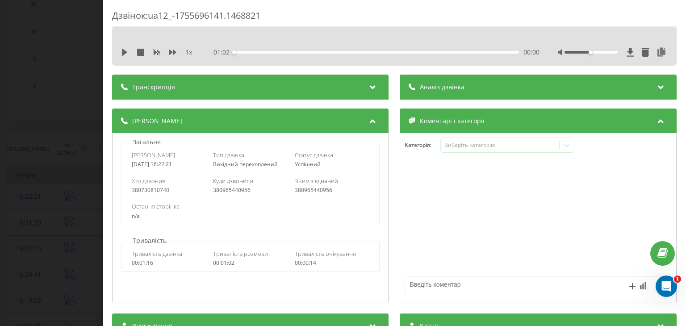
click at [126, 47] on div "1 x - 01:02 00:00 00:00" at bounding box center [394, 52] width 551 height 13
click at [125, 50] on icon at bounding box center [124, 52] width 5 height 7
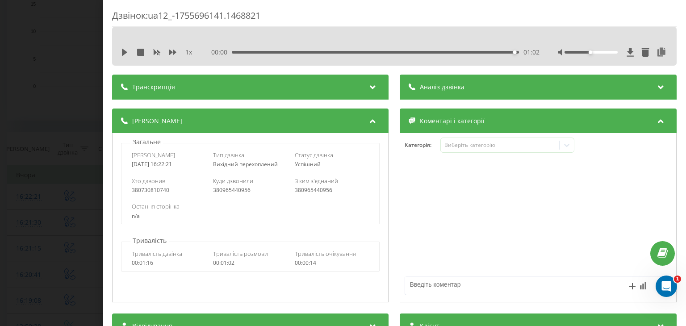
click at [0, 86] on div "Дзвінок : ua12_-1755696141.1468821 1 x 00:00 01:02 01:02 Транскрипція Для AI-ан…" at bounding box center [343, 163] width 686 height 326
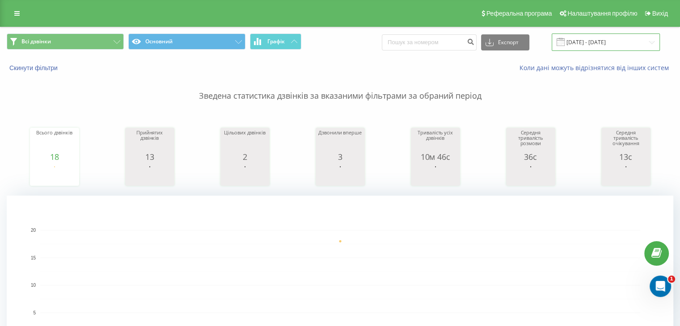
click at [585, 39] on input "[DATE] - [DATE]" at bounding box center [605, 42] width 108 height 17
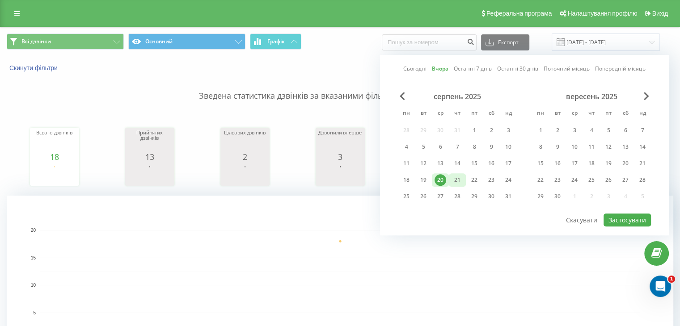
click at [454, 178] on div "21" at bounding box center [457, 180] width 12 height 12
click at [630, 214] on button "Застосувати" at bounding box center [626, 220] width 47 height 13
type input "21.08.2025 - 21.08.2025"
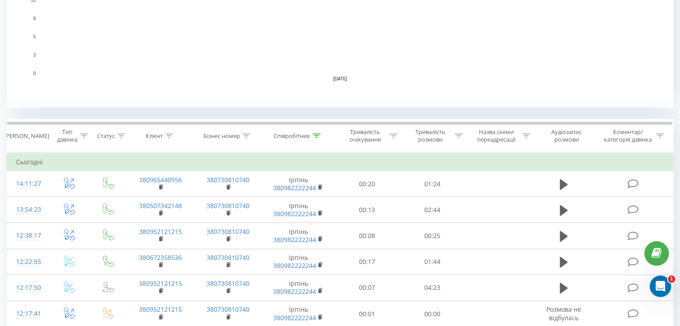
scroll to position [268, 0]
click at [318, 126] on th "Співробітник" at bounding box center [298, 134] width 73 height 33
click at [318, 137] on div at bounding box center [316, 135] width 8 height 8
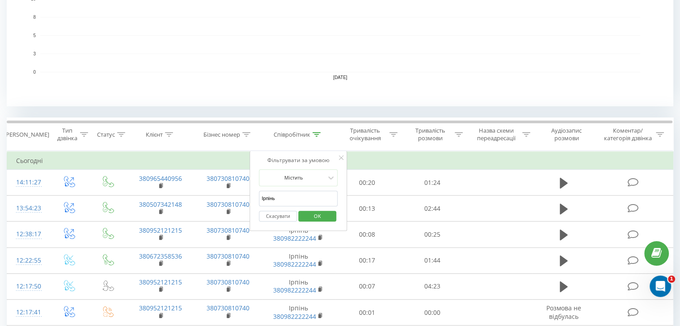
drag, startPoint x: 299, startPoint y: 199, endPoint x: 256, endPoint y: 198, distance: 42.9
click at [256, 198] on div "Фільтрувати за умовою Містить Ірпінь Скасувати OK" at bounding box center [297, 191] width 97 height 80
click at [274, 198] on input "text" at bounding box center [298, 199] width 79 height 16
type input "Гатне"
click at [312, 223] on div "Скасувати OK" at bounding box center [298, 216] width 79 height 20
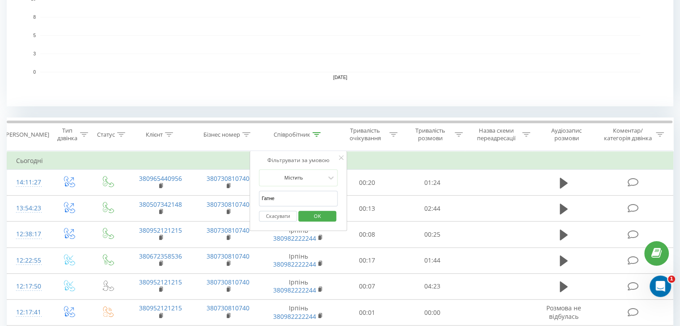
click at [311, 217] on span "OK" at bounding box center [317, 216] width 25 height 14
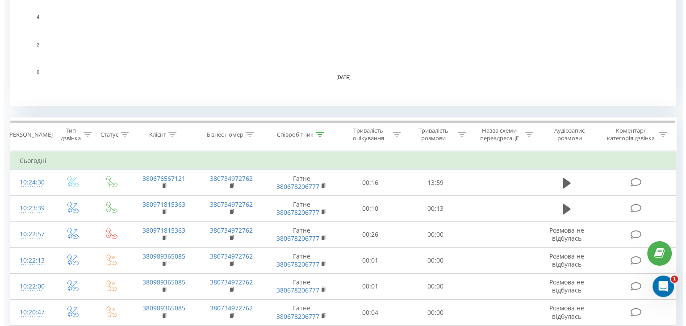
scroll to position [352, 0]
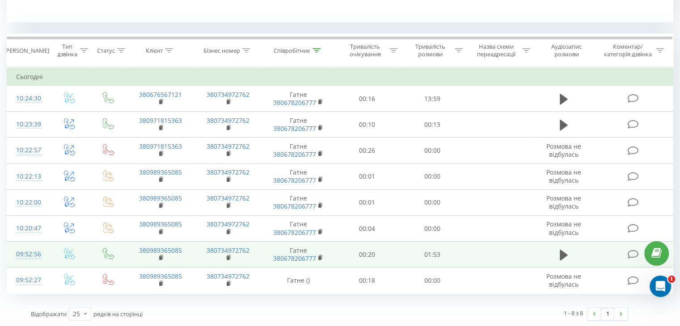
click at [44, 254] on td "09:52:56" at bounding box center [28, 255] width 42 height 26
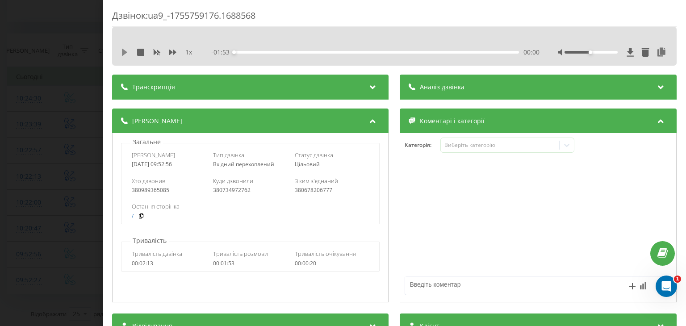
click at [123, 53] on icon at bounding box center [124, 52] width 5 height 7
click at [657, 50] on icon at bounding box center [662, 52] width 11 height 9
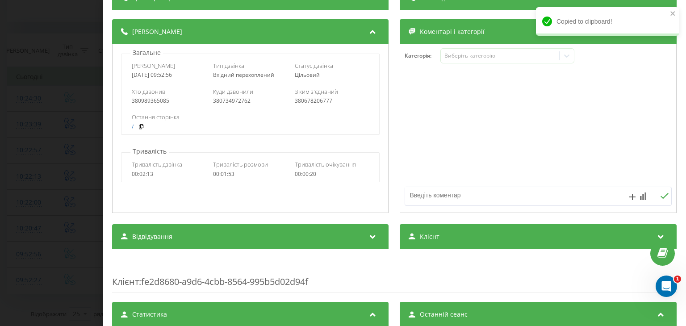
click at [420, 239] on span "Клієнт" at bounding box center [430, 236] width 20 height 9
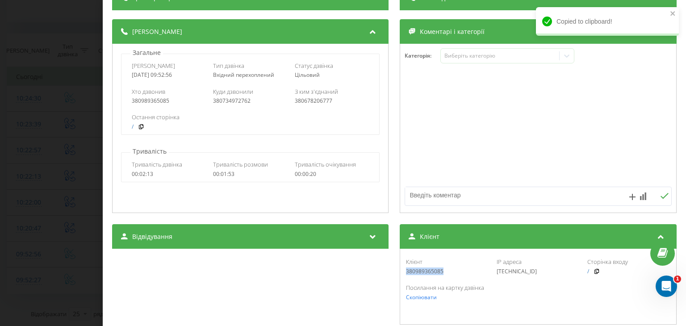
drag, startPoint x: 433, startPoint y: 272, endPoint x: 399, endPoint y: 274, distance: 33.2
click at [400, 274] on div "Клієнт 380989365085 IP адреса 185.67.1.90 Сторінка входу / Посилання на картку …" at bounding box center [538, 287] width 277 height 76
copy div "380989365085"
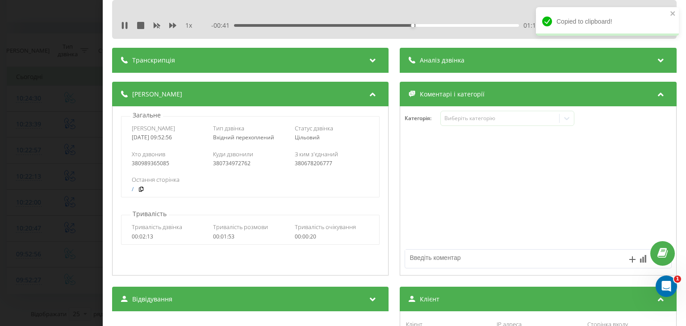
scroll to position [0, 0]
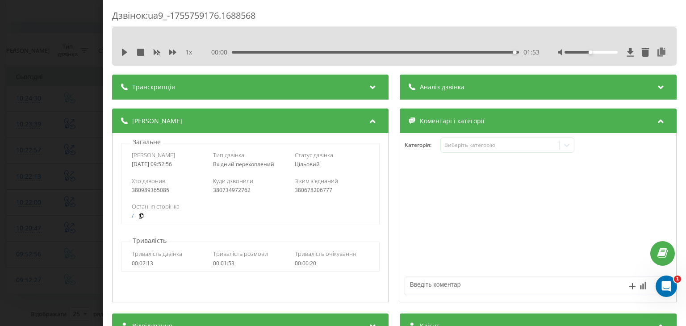
click at [18, 89] on div "Дзвінок : ua9_-1755759176.1688568 1 x 00:00 01:53 01:53 Транскрипція Для AI-ана…" at bounding box center [343, 163] width 686 height 326
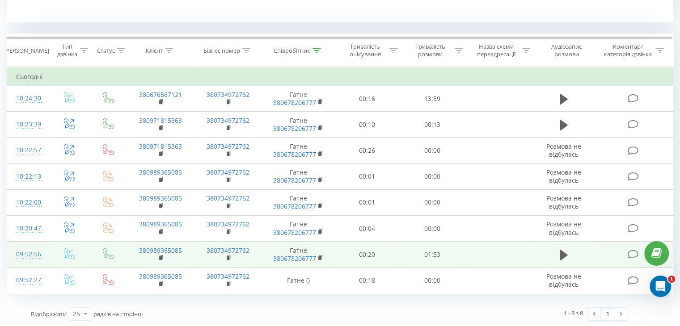
click at [48, 247] on td "09:52:56" at bounding box center [28, 255] width 42 height 26
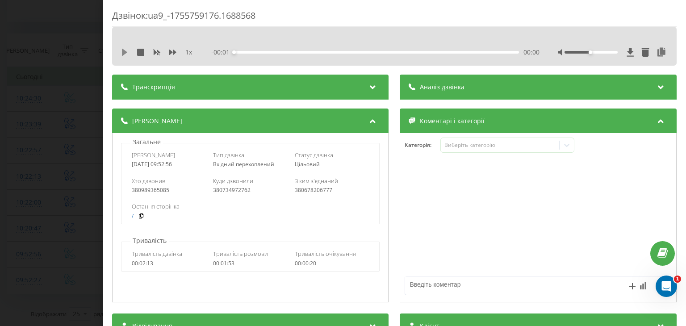
click at [124, 54] on icon at bounding box center [124, 52] width 5 height 7
click at [657, 54] on icon at bounding box center [662, 52] width 11 height 9
click at [71, 234] on div "Дзвінок : ua9_-1755759176.1688568 1 x - 01:41 00:12 00:12 Транскрипція Для AI-а…" at bounding box center [343, 163] width 686 height 326
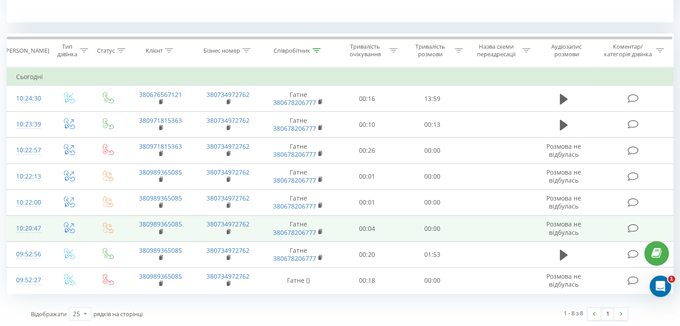
click at [45, 226] on td "10:20:47" at bounding box center [28, 229] width 42 height 26
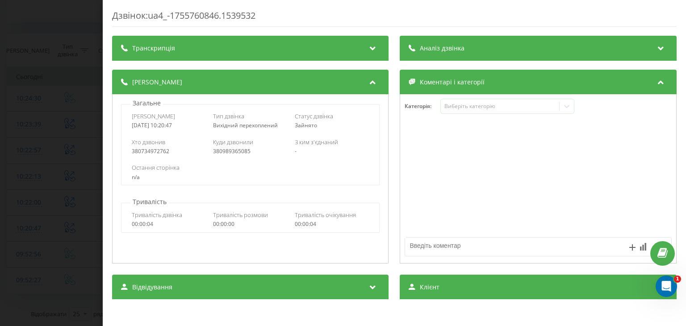
click at [73, 156] on div "Дзвінок : ua4_-1755760846.1539532 Транскрипція Для AI-аналізу майбутніх дзвінкі…" at bounding box center [343, 163] width 686 height 326
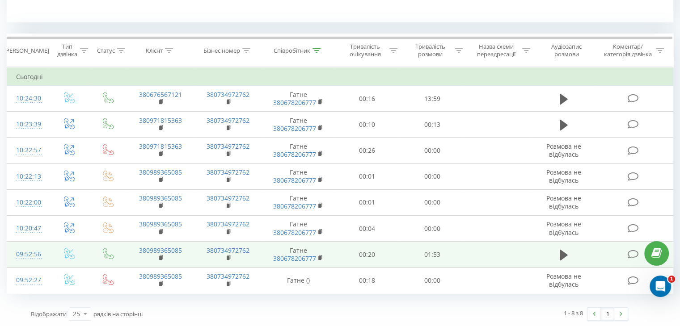
click at [48, 249] on td "09:52:56" at bounding box center [28, 255] width 42 height 26
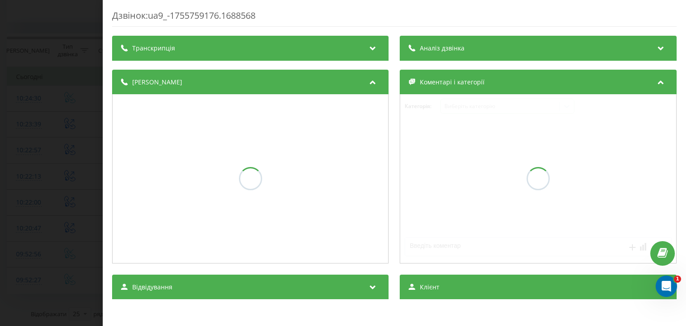
click at [53, 230] on div "Дзвінок : ua9_-1755759176.1688568 Транскрипція Аналіз дзвінка Деталі дзвінка Ко…" at bounding box center [343, 163] width 686 height 326
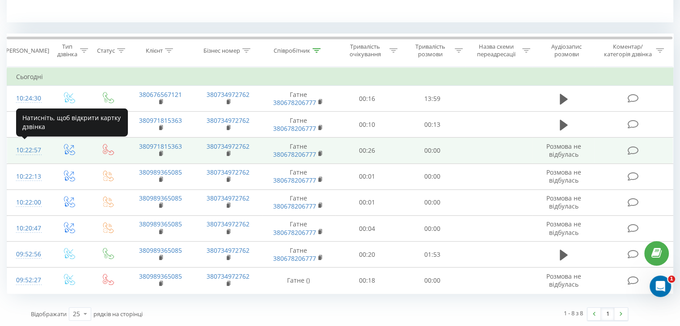
click at [37, 145] on div "10:22:57" at bounding box center [28, 150] width 24 height 17
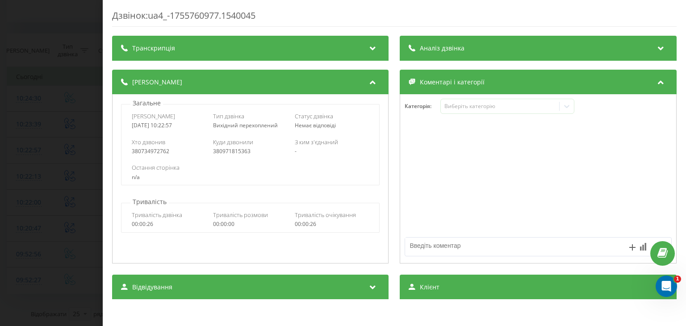
click at [30, 152] on div "Дзвінок : ua4_-1755760977.1540045 Транскрипція Для AI-аналізу майбутніх дзвінкі…" at bounding box center [343, 163] width 686 height 326
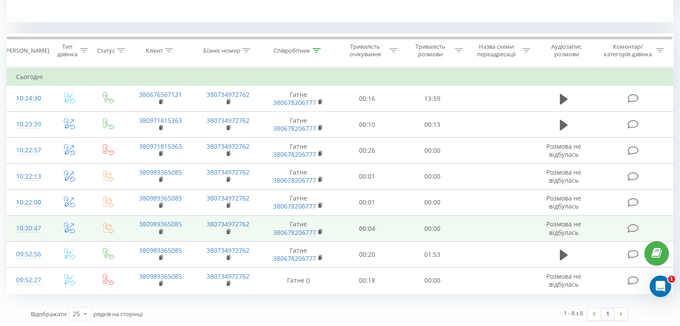
click at [46, 225] on td "10:20:47" at bounding box center [28, 229] width 42 height 26
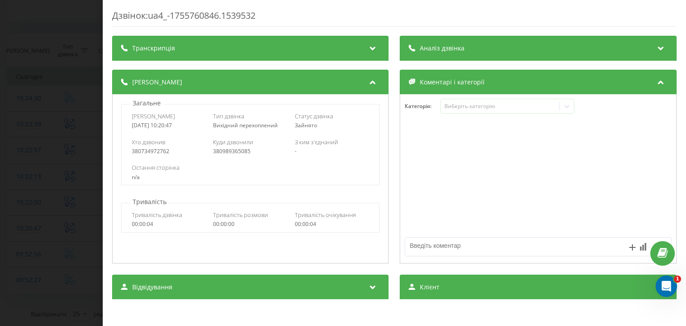
click at [70, 168] on div "Дзвінок : ua4_-1755760846.1539532 Транскрипція Для AI-аналізу майбутніх дзвінкі…" at bounding box center [343, 163] width 686 height 326
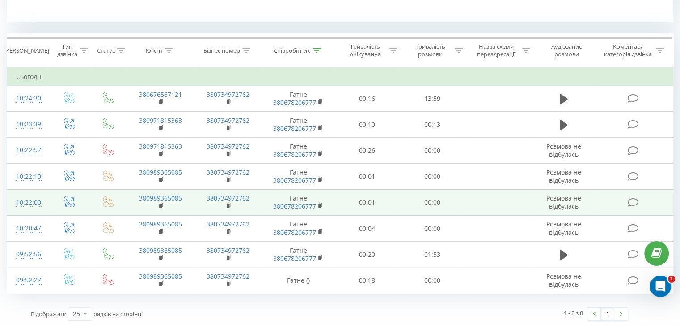
click at [44, 197] on td "10:22:00" at bounding box center [28, 202] width 42 height 26
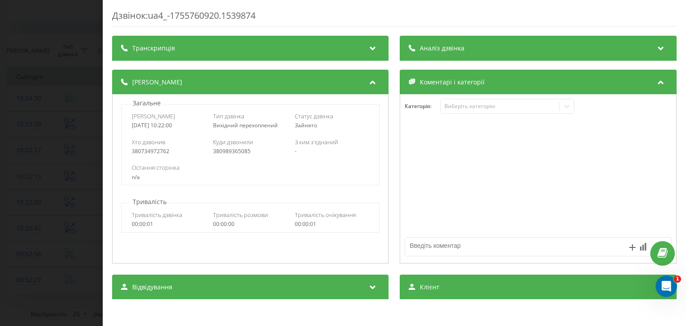
click at [77, 89] on div "Дзвінок : ua4_-1755760920.1539874 Транскрипція Для AI-аналізу майбутніх дзвінкі…" at bounding box center [343, 163] width 686 height 326
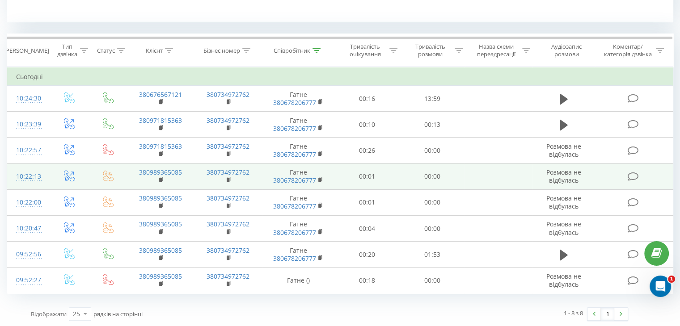
click at [47, 168] on td "10:22:13" at bounding box center [28, 177] width 42 height 26
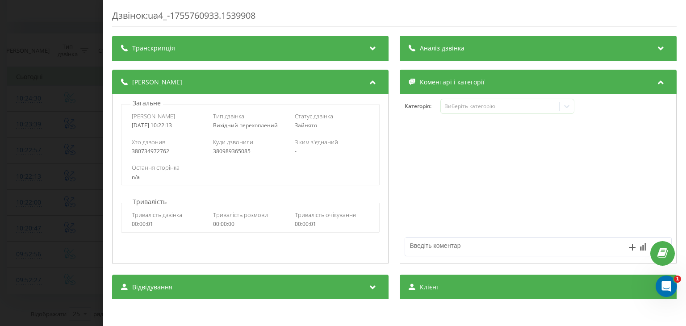
click at [68, 144] on div "Дзвінок : ua4_-1755760933.1539908 Транскрипція Для AI-аналізу майбутніх дзвінкі…" at bounding box center [343, 163] width 686 height 326
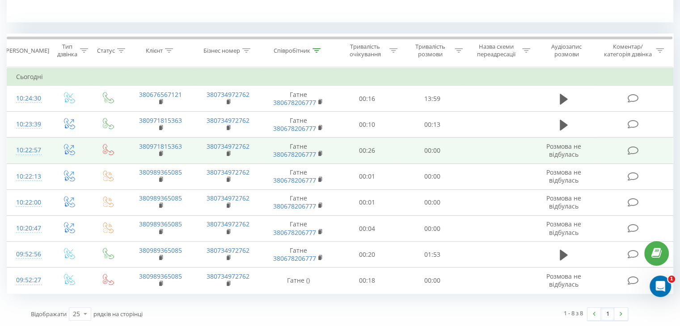
click at [50, 147] on td at bounding box center [70, 151] width 42 height 26
click at [49, 151] on td at bounding box center [70, 151] width 42 height 26
click at [41, 152] on td "10:22:57" at bounding box center [28, 151] width 42 height 26
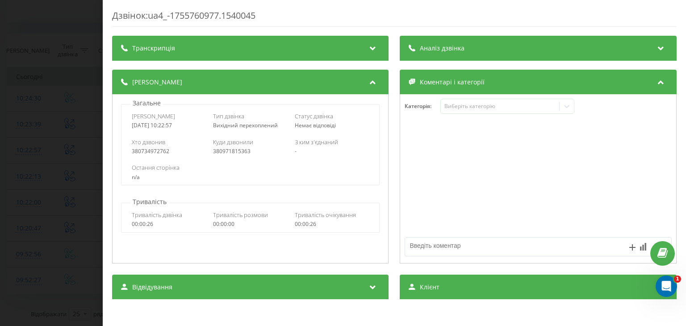
click at [71, 165] on div "Дзвінок : ua4_-1755760977.1540045 Транскрипція Для AI-аналізу майбутніх дзвінкі…" at bounding box center [343, 163] width 686 height 326
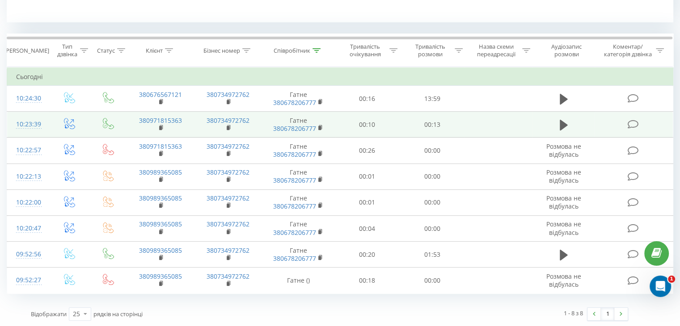
click at [53, 126] on td at bounding box center [70, 125] width 42 height 26
click at [46, 121] on td "10:23:39" at bounding box center [28, 125] width 42 height 26
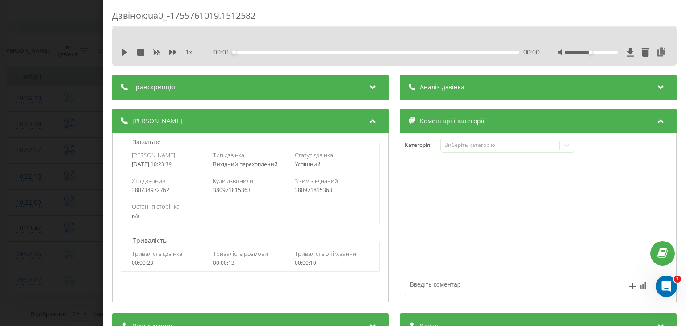
click at [123, 55] on icon at bounding box center [124, 52] width 5 height 7
click at [657, 49] on icon at bounding box center [662, 52] width 11 height 9
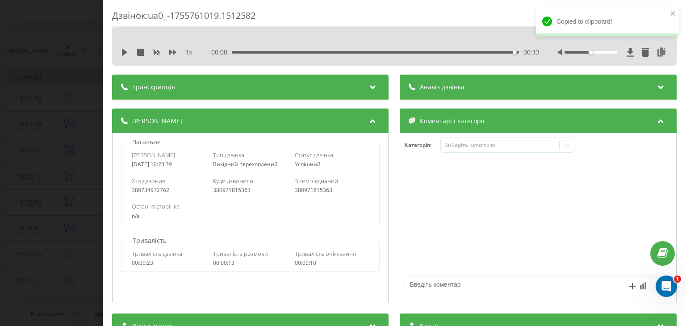
drag, startPoint x: 503, startPoint y: 54, endPoint x: 409, endPoint y: 43, distance: 93.9
click at [403, 43] on div "1 x 00:00 00:13 00:13" at bounding box center [394, 46] width 565 height 39
click at [429, 56] on div "00:00 00:13 00:13" at bounding box center [376, 52] width 328 height 9
click at [431, 51] on div "00:09" at bounding box center [377, 52] width 285 height 3
click at [122, 53] on icon at bounding box center [124, 52] width 7 height 7
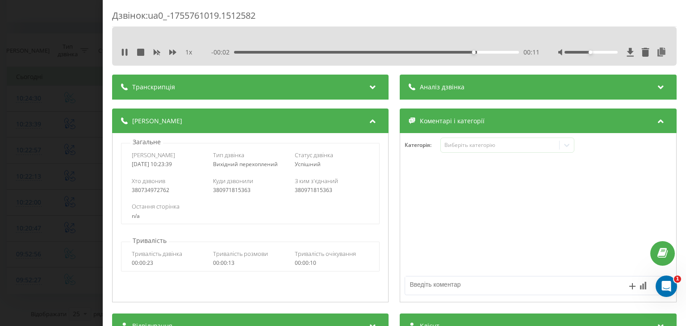
drag, startPoint x: 440, startPoint y: 50, endPoint x: 414, endPoint y: 50, distance: 25.5
click at [412, 50] on div "- 00:02 00:11 00:11" at bounding box center [376, 52] width 328 height 9
drag, startPoint x: 478, startPoint y: 53, endPoint x: 408, endPoint y: 54, distance: 70.2
click at [408, 54] on div "- 00:03 00:10 00:10" at bounding box center [376, 52] width 328 height 9
click at [80, 143] on div "Дзвінок : ua0_-1755761019.1512582 1 x - 00:03 00:10 00:10 Транскрипція Для AI-а…" at bounding box center [343, 163] width 686 height 326
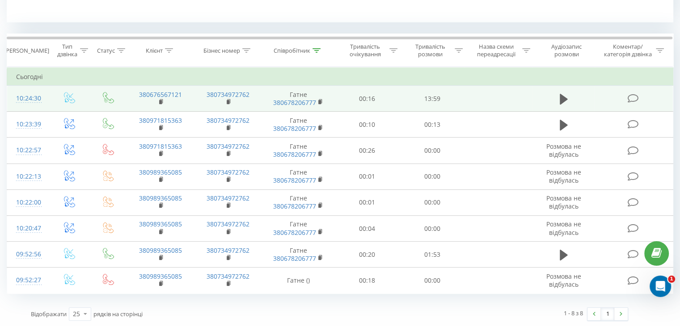
click at [50, 96] on td at bounding box center [70, 99] width 42 height 26
click at [43, 92] on td "10:24:30" at bounding box center [28, 99] width 42 height 26
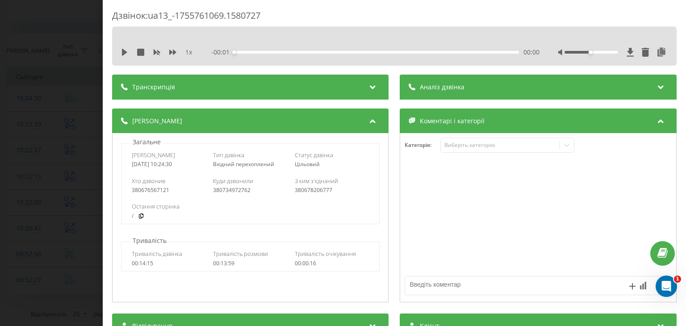
click at [129, 52] on div "1 x" at bounding box center [161, 52] width 80 height 9
click at [124, 50] on icon at bounding box center [124, 52] width 5 height 7
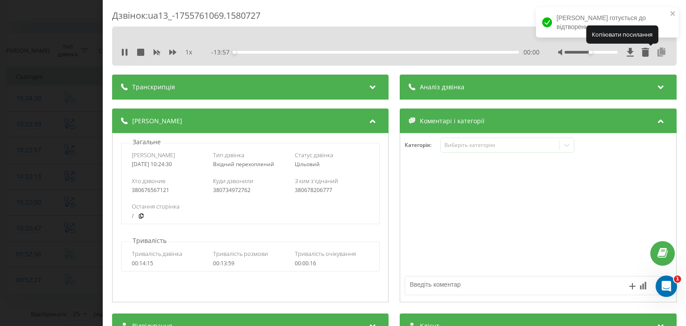
click at [657, 52] on icon at bounding box center [662, 52] width 11 height 9
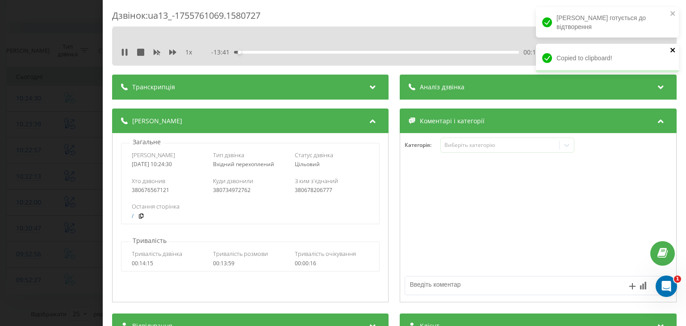
drag, startPoint x: 672, startPoint y: 48, endPoint x: 677, endPoint y: 30, distance: 19.0
click at [674, 48] on icon "close" at bounding box center [673, 49] width 6 height 7
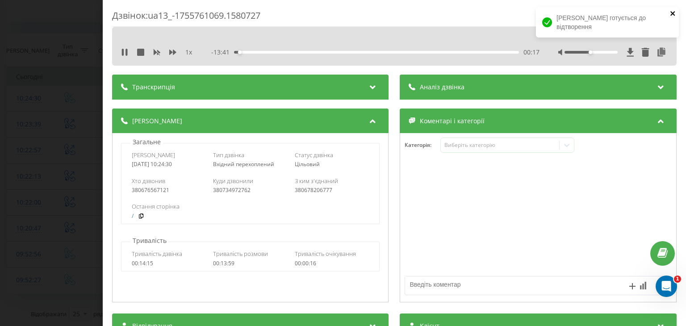
click at [670, 14] on icon "close" at bounding box center [673, 13] width 6 height 7
click at [657, 55] on icon at bounding box center [662, 52] width 11 height 9
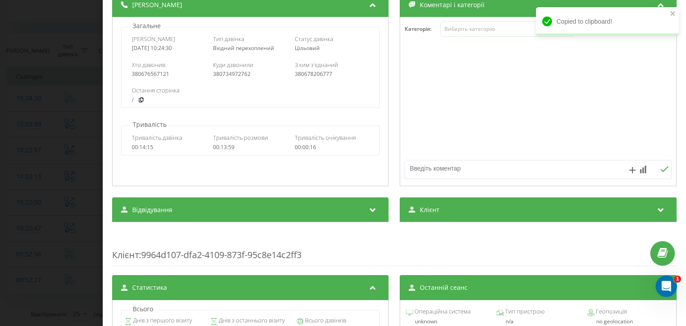
scroll to position [134, 0]
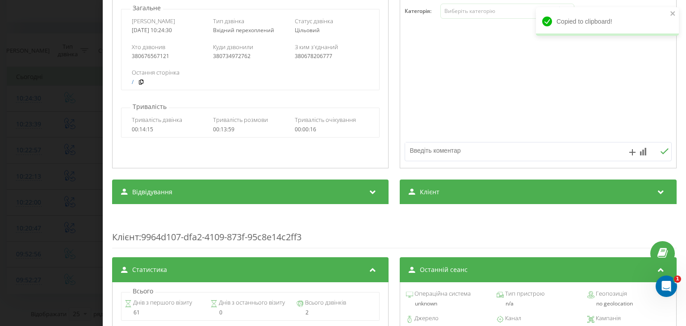
click at [425, 197] on div "Клієнт" at bounding box center [538, 192] width 277 height 25
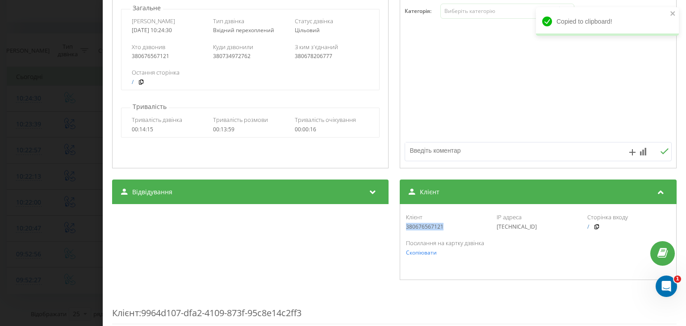
drag, startPoint x: 440, startPoint y: 228, endPoint x: 402, endPoint y: 226, distance: 38.0
click at [405, 226] on div "Клієнт 380676567121 IP адреса 91.229.76.188 Сторінка входу /" at bounding box center [538, 222] width 267 height 26
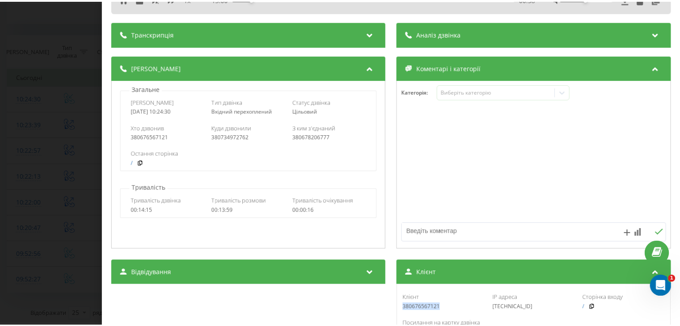
scroll to position [0, 0]
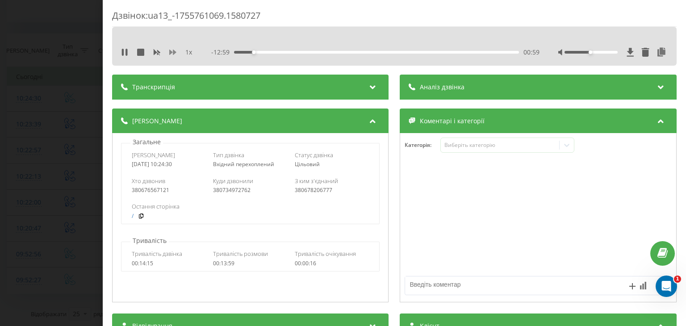
click at [171, 49] on icon at bounding box center [172, 52] width 7 height 7
click at [268, 51] on div "01:09" at bounding box center [377, 52] width 285 height 3
click at [278, 52] on div "02:12" at bounding box center [377, 52] width 285 height 3
click at [304, 52] on div "02:51" at bounding box center [377, 52] width 285 height 3
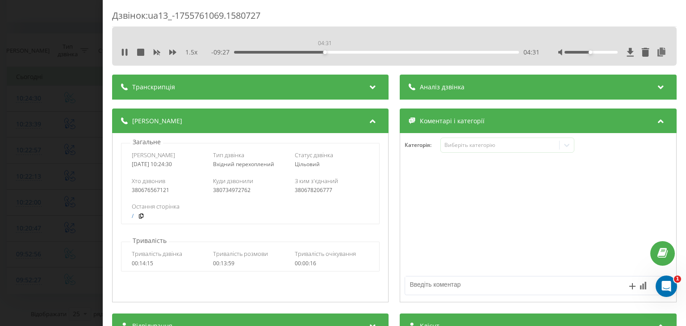
click at [324, 52] on div "04:31" at bounding box center [377, 52] width 285 height 3
click at [403, 52] on div "06:42" at bounding box center [377, 52] width 285 height 3
click at [441, 50] on div "- 13:58 00:00 00:00" at bounding box center [376, 52] width 328 height 9
click at [440, 51] on div "00:00" at bounding box center [377, 52] width 285 height 3
click at [461, 53] on div "10:19" at bounding box center [377, 52] width 285 height 3
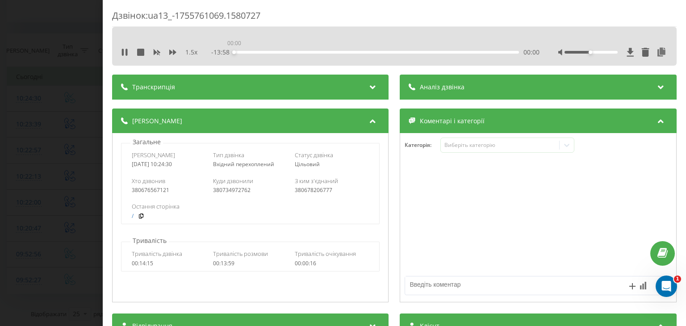
click at [472, 53] on div "00:00" at bounding box center [377, 52] width 285 height 3
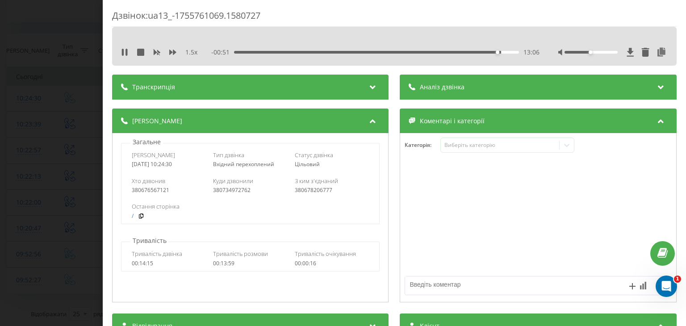
click at [78, 94] on div "Дзвінок : ua13_-1755761069.1580727 1.5 x - 00:51 13:06 13:06 Транскрипція Для A…" at bounding box center [343, 163] width 686 height 326
